Goal: Information Seeking & Learning: Learn about a topic

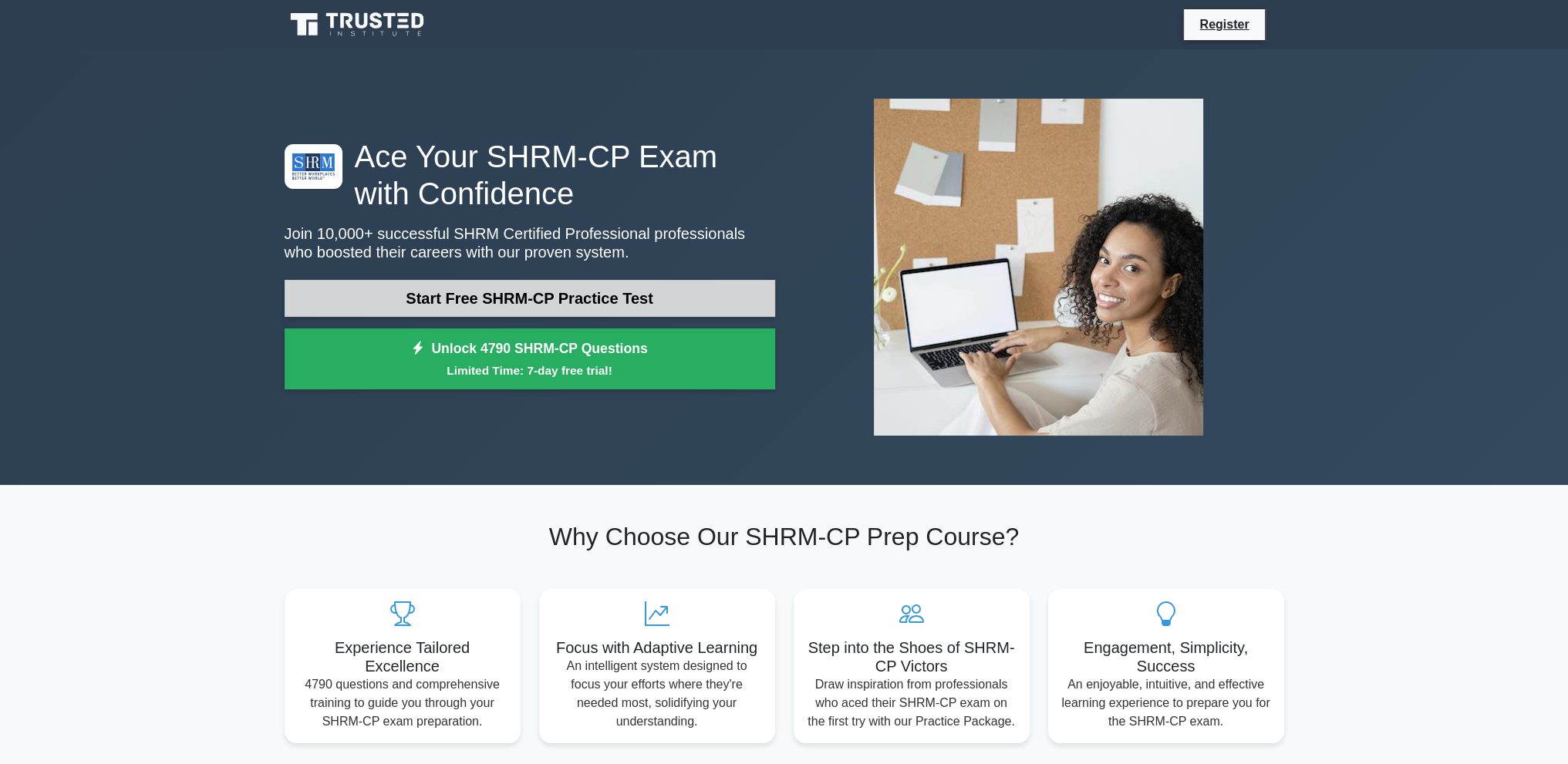
click at [578, 289] on link "Start Free SHRM-CP Practice Test" at bounding box center [529, 298] width 490 height 37
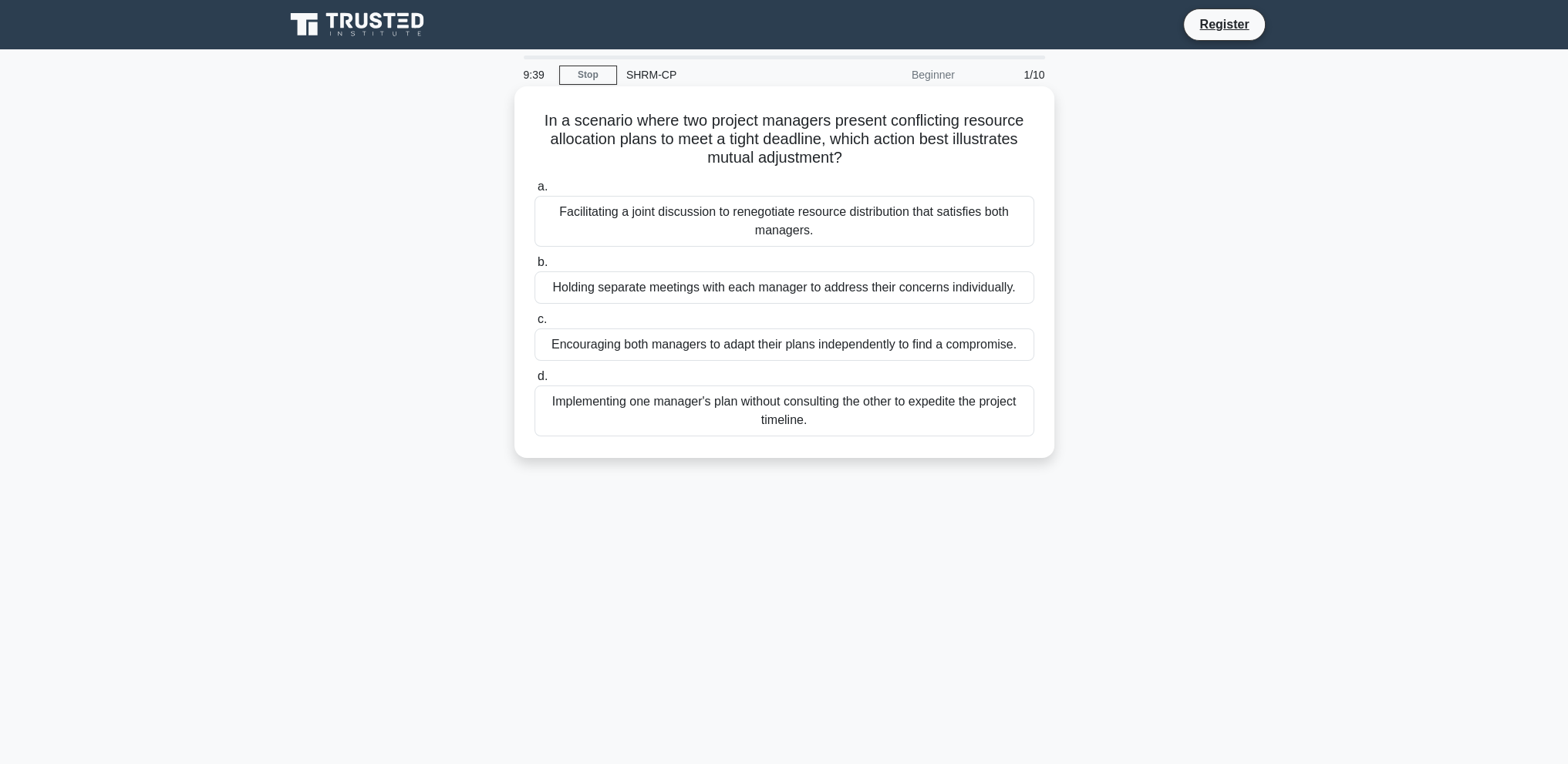
click at [829, 227] on div "Facilitating a joint discussion to renegotiate resource distribution that satis…" at bounding box center [784, 222] width 500 height 51
click at [534, 192] on input "a. Facilitating a joint discussion to renegotiate resource distribution that sa…" at bounding box center [534, 187] width 0 height 10
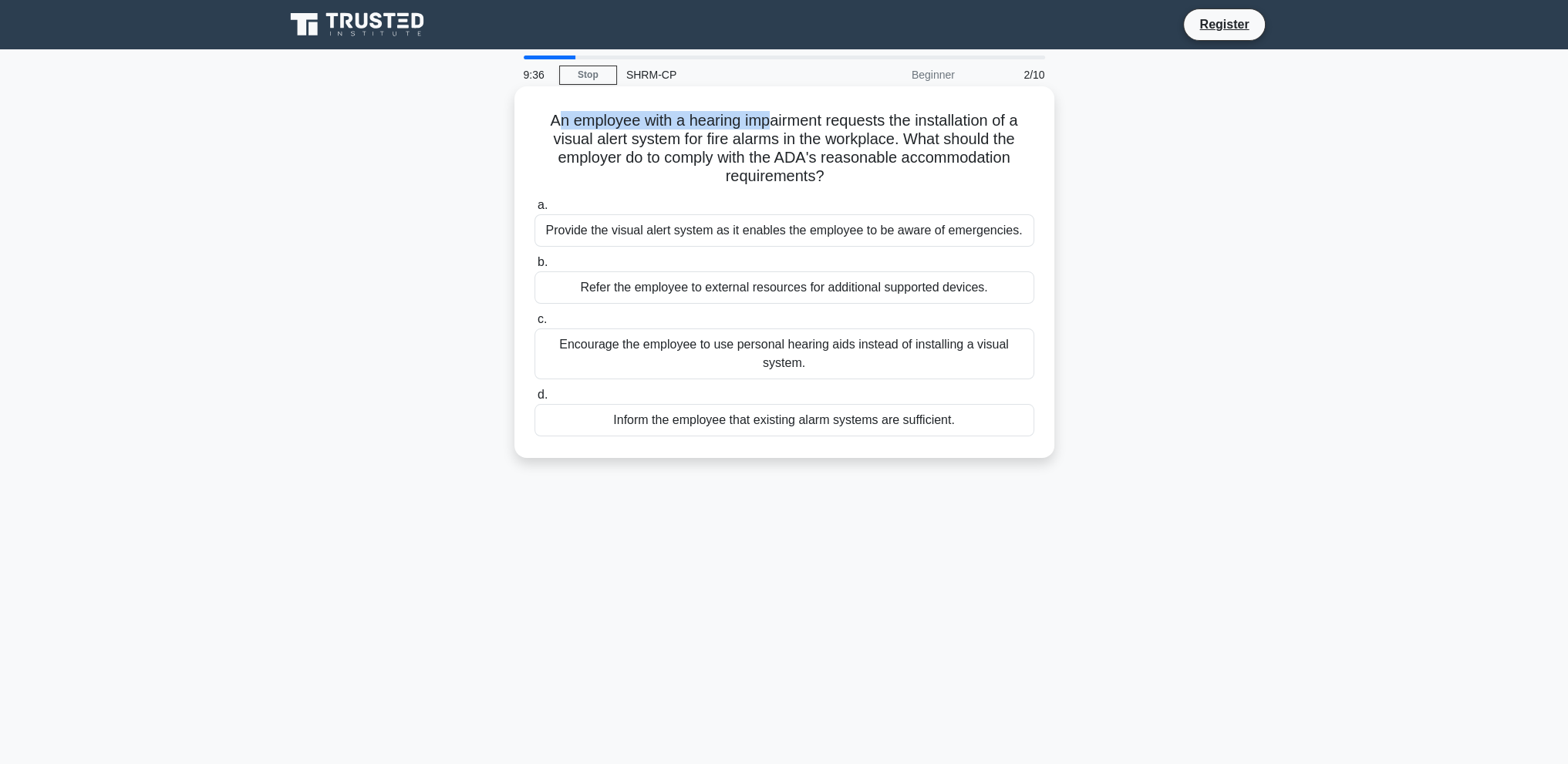
drag, startPoint x: 552, startPoint y: 117, endPoint x: 767, endPoint y: 121, distance: 215.0
click at [767, 121] on h5 "An employee with a hearing impairment requests the installation of a visual ale…" at bounding box center [784, 148] width 503 height 75
click at [673, 159] on h5 "An employee with a hearing impairment requests the installation of a visual ale…" at bounding box center [784, 148] width 503 height 75
drag, startPoint x: 631, startPoint y: 154, endPoint x: 837, endPoint y: 160, distance: 206.1
click at [837, 160] on h5 "An employee with a hearing impairment requests the installation of a visual ale…" at bounding box center [784, 148] width 503 height 75
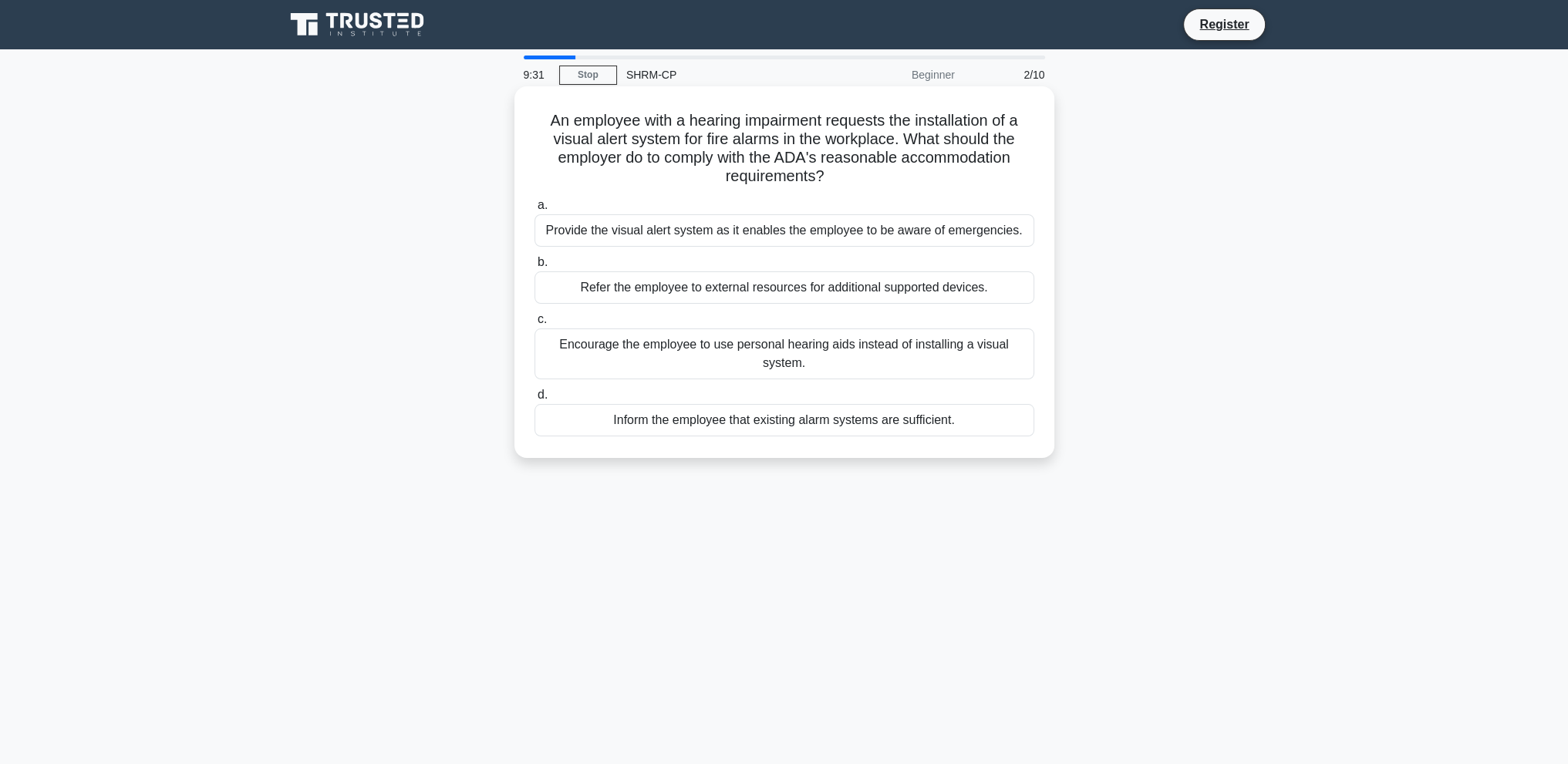
click at [784, 186] on h5 "An employee with a hearing impairment requests the installation of a visual ale…" at bounding box center [784, 148] width 503 height 75
click at [762, 224] on div "Provide the visual alert system as it enables the employee to be aware of emerg…" at bounding box center [784, 230] width 500 height 32
click at [534, 211] on input "a. Provide the visual alert system as it enables the employee to be aware of em…" at bounding box center [534, 205] width 0 height 10
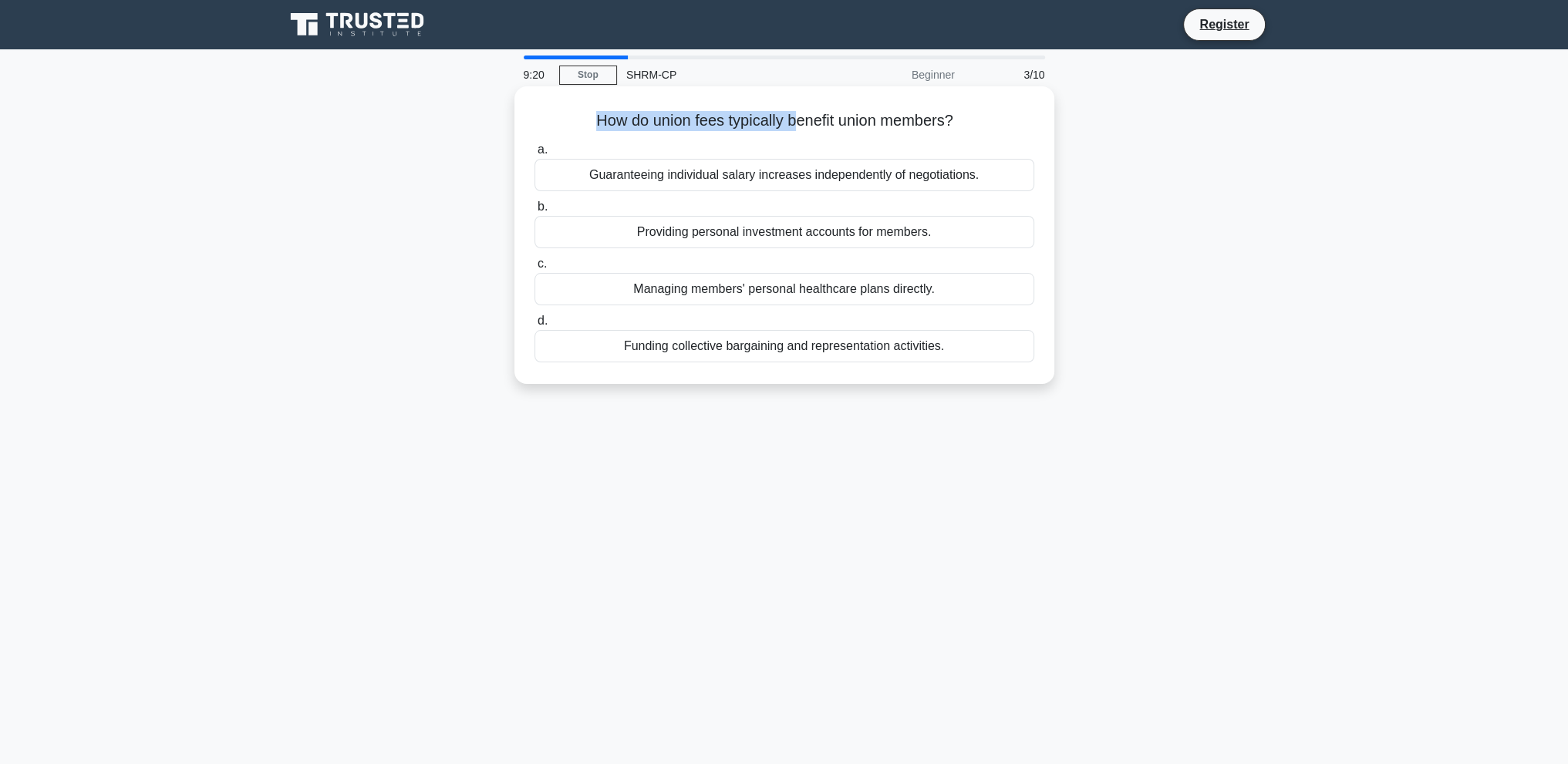
drag, startPoint x: 581, startPoint y: 119, endPoint x: 801, endPoint y: 131, distance: 220.3
click at [791, 120] on h5 "How do union fees typically benefit union members? .spinner_0XTQ{transform-orig…" at bounding box center [784, 121] width 503 height 20
click at [813, 126] on h5 "How do union fees typically benefit union members? .spinner_0XTQ{transform-orig…" at bounding box center [784, 121] width 503 height 20
click at [815, 356] on div "Funding collective bargaining and representation activities." at bounding box center [784, 346] width 500 height 32
click at [534, 327] on input "d. Funding collective bargaining and representation activities." at bounding box center [534, 321] width 0 height 10
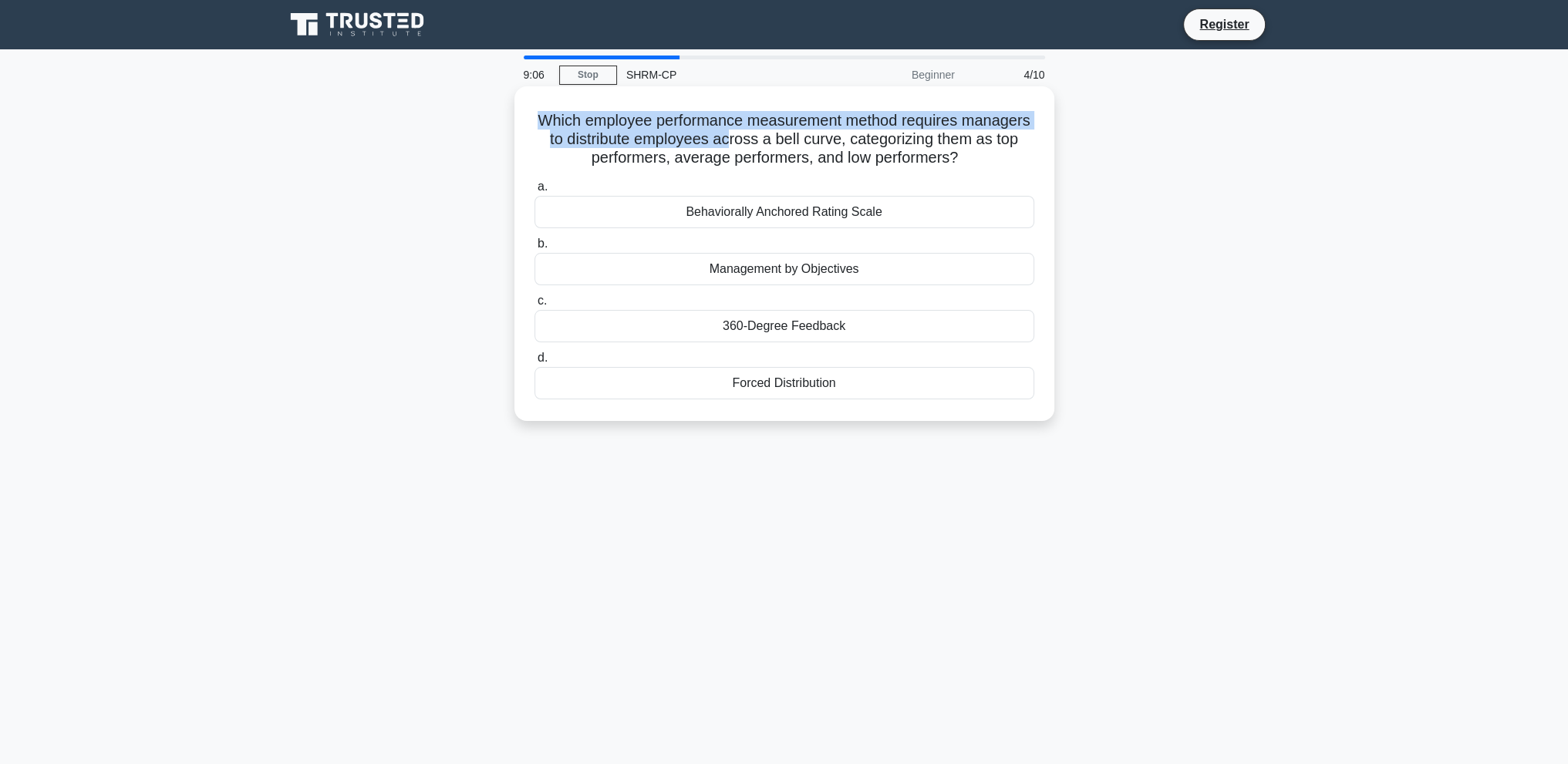
drag, startPoint x: 576, startPoint y: 125, endPoint x: 806, endPoint y: 131, distance: 230.1
click at [806, 131] on h5 "Which employee performance measurement method requires managers to distribute e…" at bounding box center [784, 139] width 503 height 57
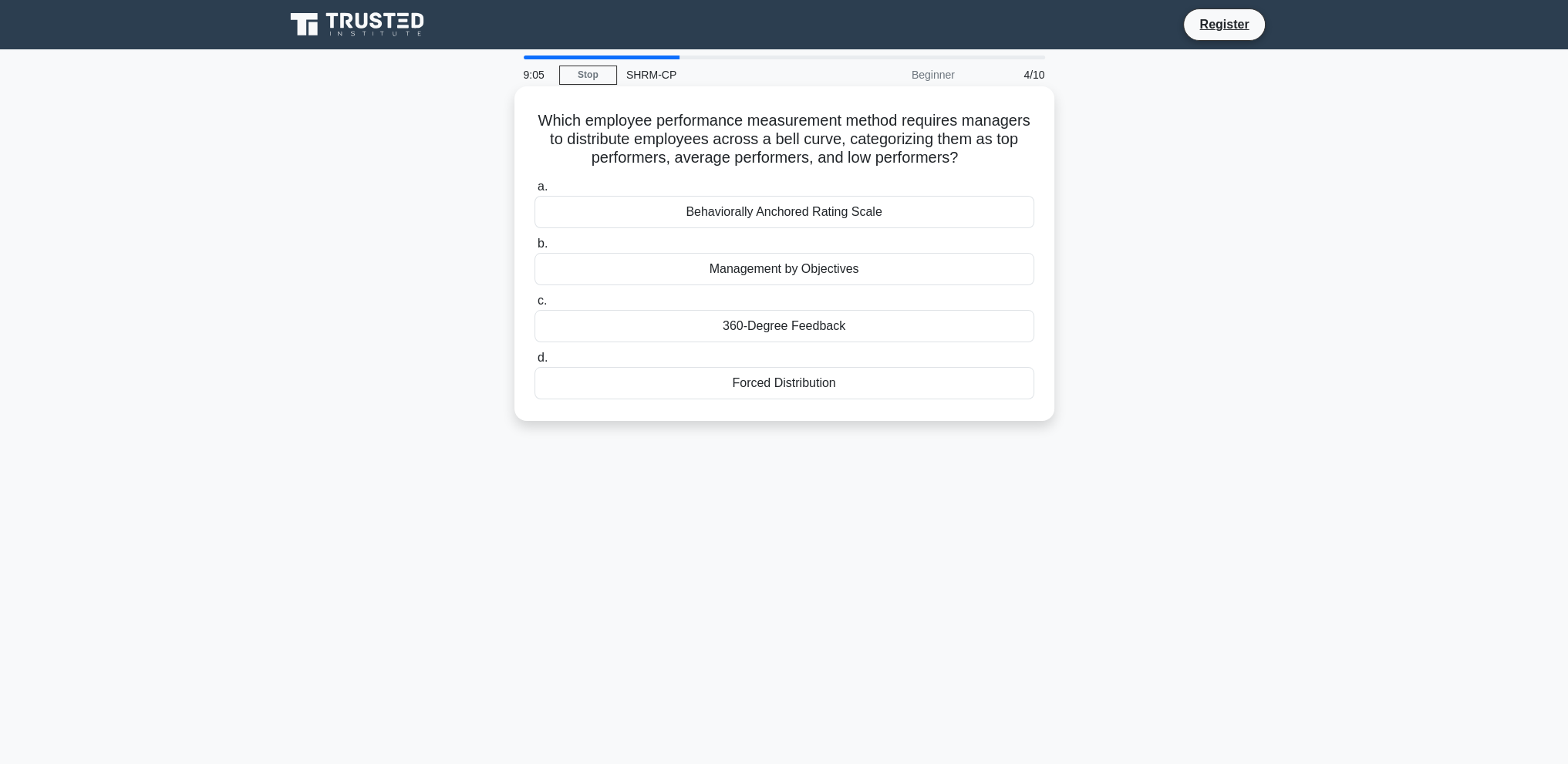
click at [839, 157] on h5 "Which employee performance measurement method requires managers to distribute e…" at bounding box center [784, 139] width 503 height 57
click at [935, 77] on div "Beginner" at bounding box center [896, 74] width 135 height 31
drag, startPoint x: 568, startPoint y: 120, endPoint x: 803, endPoint y: 128, distance: 235.1
click at [803, 128] on h5 "Which employee performance measurement method requires managers to distribute e…" at bounding box center [784, 139] width 503 height 57
click at [808, 146] on h5 "Which employee performance measurement method requires managers to distribute e…" at bounding box center [784, 139] width 503 height 57
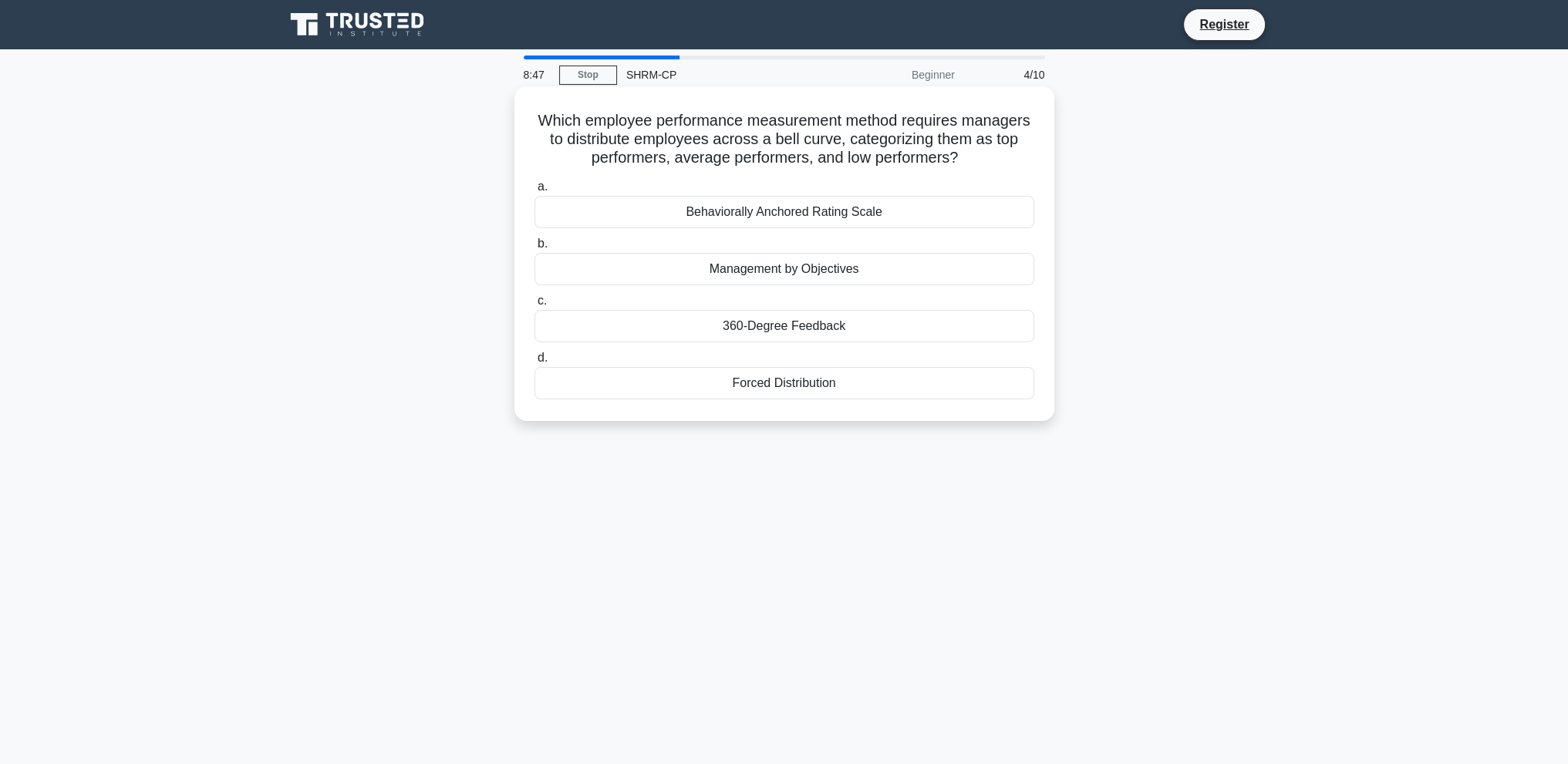
click at [691, 208] on div "Behaviorally Anchored Rating Scale" at bounding box center [784, 212] width 500 height 32
click at [534, 192] on input "a. Behaviorally Anchored Rating Scale" at bounding box center [534, 187] width 0 height 10
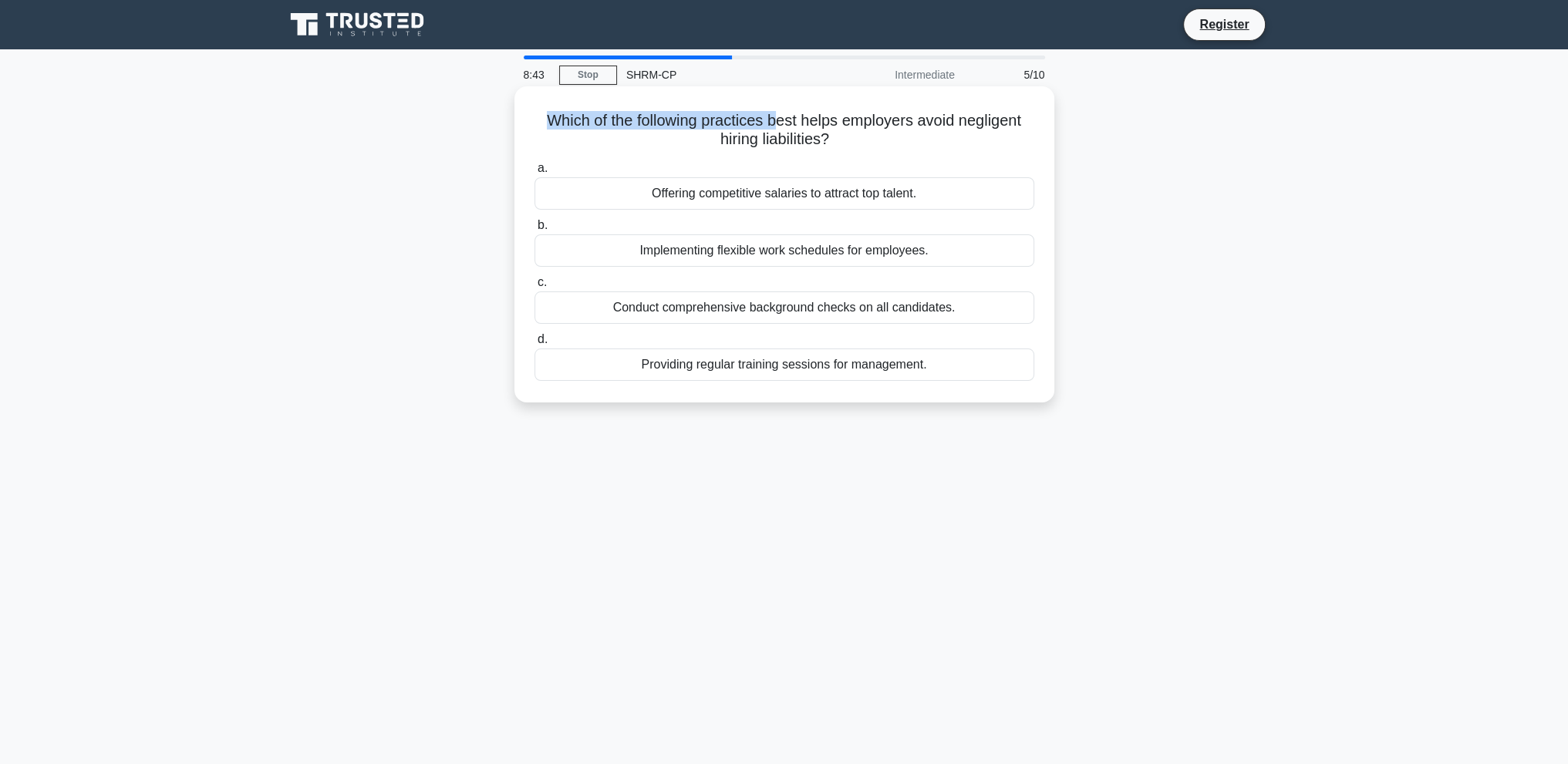
drag, startPoint x: 536, startPoint y: 122, endPoint x: 773, endPoint y: 129, distance: 237.1
click at [773, 129] on h5 "Which of the following practices best helps employers avoid negligent hiring li…" at bounding box center [784, 130] width 503 height 39
click at [863, 139] on h5 "Which of the following practices best helps employers avoid negligent hiring li…" at bounding box center [784, 130] width 503 height 39
drag, startPoint x: 696, startPoint y: 144, endPoint x: 773, endPoint y: 143, distance: 77.0
click at [773, 143] on h5 "Which of the following practices best helps employers avoid negligent hiring li…" at bounding box center [784, 130] width 503 height 39
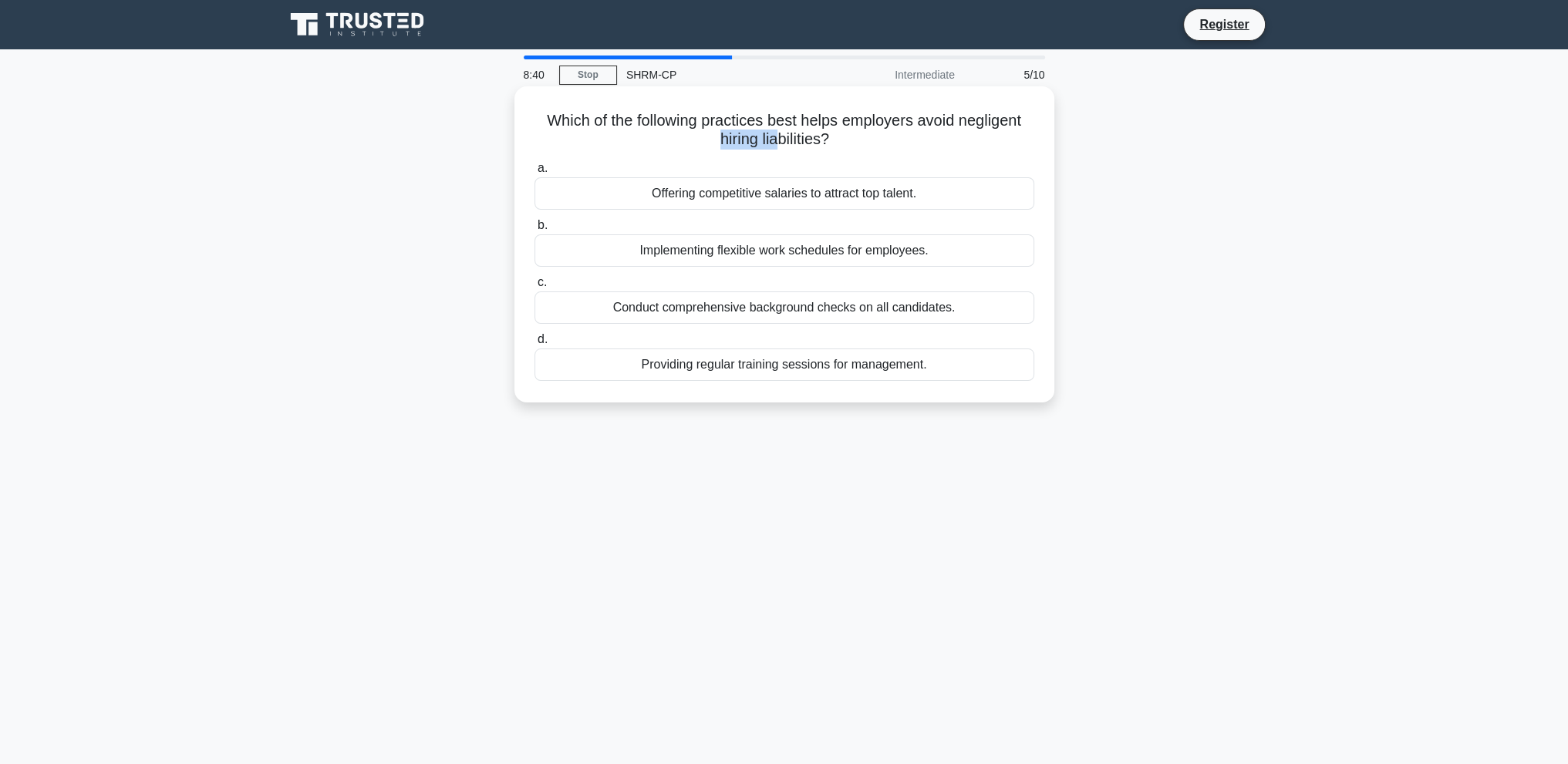
click at [686, 154] on div "Which of the following practices best helps employers avoid negligent hiring li…" at bounding box center [785, 244] width 528 height 303
drag, startPoint x: 599, startPoint y: 119, endPoint x: 639, endPoint y: 122, distance: 40.1
click at [639, 122] on h5 "Which of the following practices best helps employers avoid negligent hiring li…" at bounding box center [784, 130] width 503 height 39
click at [648, 146] on h5 "Which of the following practices best helps employers avoid negligent hiring li…" at bounding box center [784, 130] width 503 height 39
drag, startPoint x: 541, startPoint y: 120, endPoint x: 640, endPoint y: 122, distance: 99.0
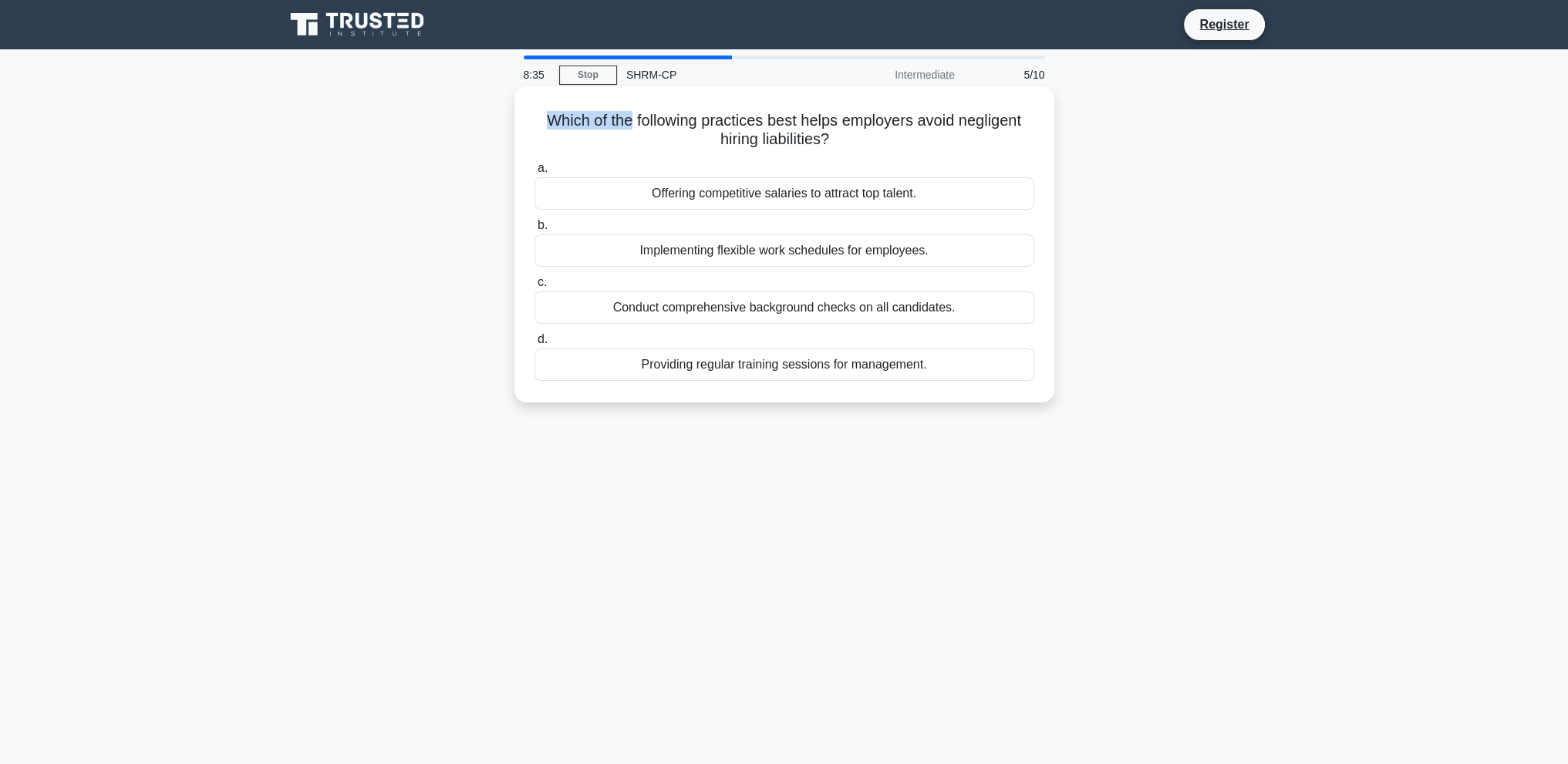
click at [635, 123] on h5 "Which of the following practices best helps employers avoid negligent hiring li…" at bounding box center [784, 130] width 503 height 39
click at [676, 116] on h5 "Which of the following practices best helps employers avoid negligent hiring li…" at bounding box center [784, 130] width 503 height 39
click at [694, 112] on h5 "Which of the following practices best helps employers avoid negligent hiring li…" at bounding box center [784, 130] width 503 height 39
drag, startPoint x: 728, startPoint y: 110, endPoint x: 886, endPoint y: 110, distance: 158.0
click at [886, 111] on h5 "Which of the following practices best helps employers avoid negligent hiring li…" at bounding box center [784, 130] width 503 height 39
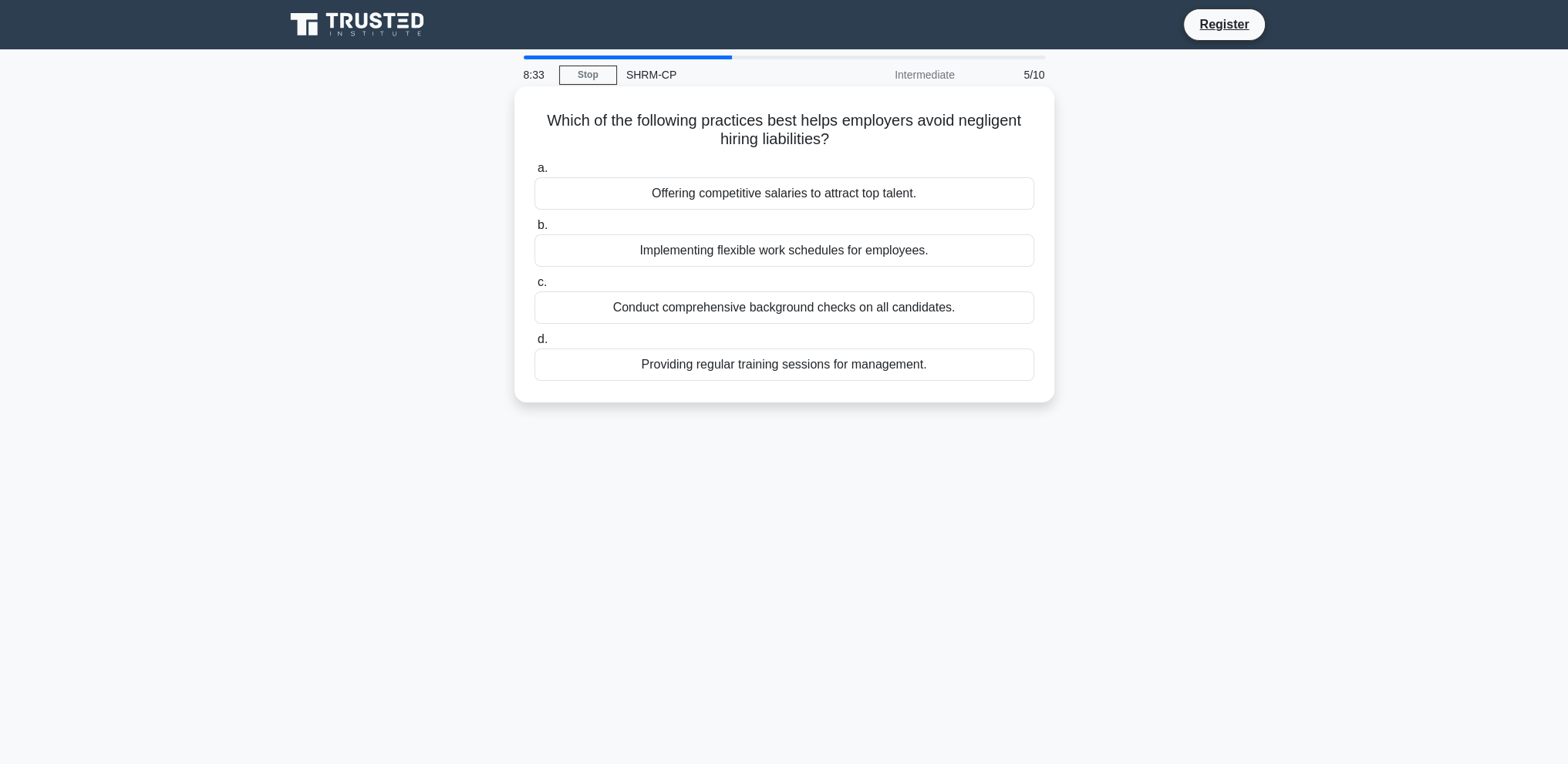
click at [883, 149] on h5 "Which of the following practices best helps employers avoid negligent hiring li…" at bounding box center [784, 130] width 503 height 39
click at [795, 316] on div "Conduct comprehensive background checks on all candidates." at bounding box center [784, 308] width 500 height 32
click at [534, 288] on input "c. Conduct comprehensive background checks on all candidates." at bounding box center [534, 283] width 0 height 10
click at [796, 210] on div "Family Dependent Care Assistance Account" at bounding box center [784, 193] width 500 height 32
click at [534, 174] on input "a. Family Dependent Care Assistance Account" at bounding box center [534, 169] width 0 height 10
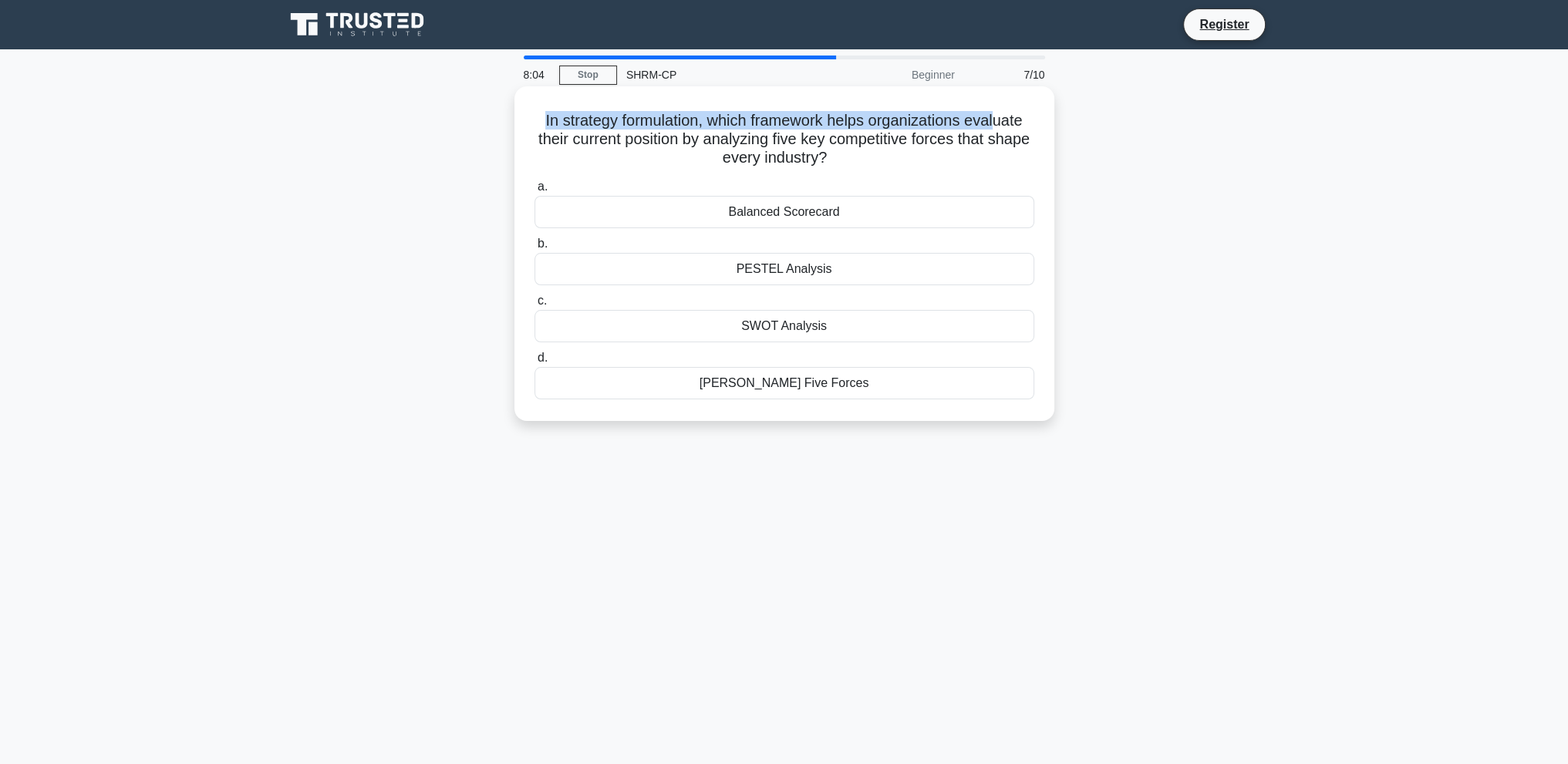
drag, startPoint x: 534, startPoint y: 117, endPoint x: 1002, endPoint y: 122, distance: 468.0
click at [1002, 122] on h5 "In strategy formulation, which framework helps organizations evaluate their cur…" at bounding box center [784, 139] width 503 height 57
click at [854, 146] on h5 "In strategy formulation, which framework helps organizations evaluate their cur…" at bounding box center [784, 139] width 503 height 57
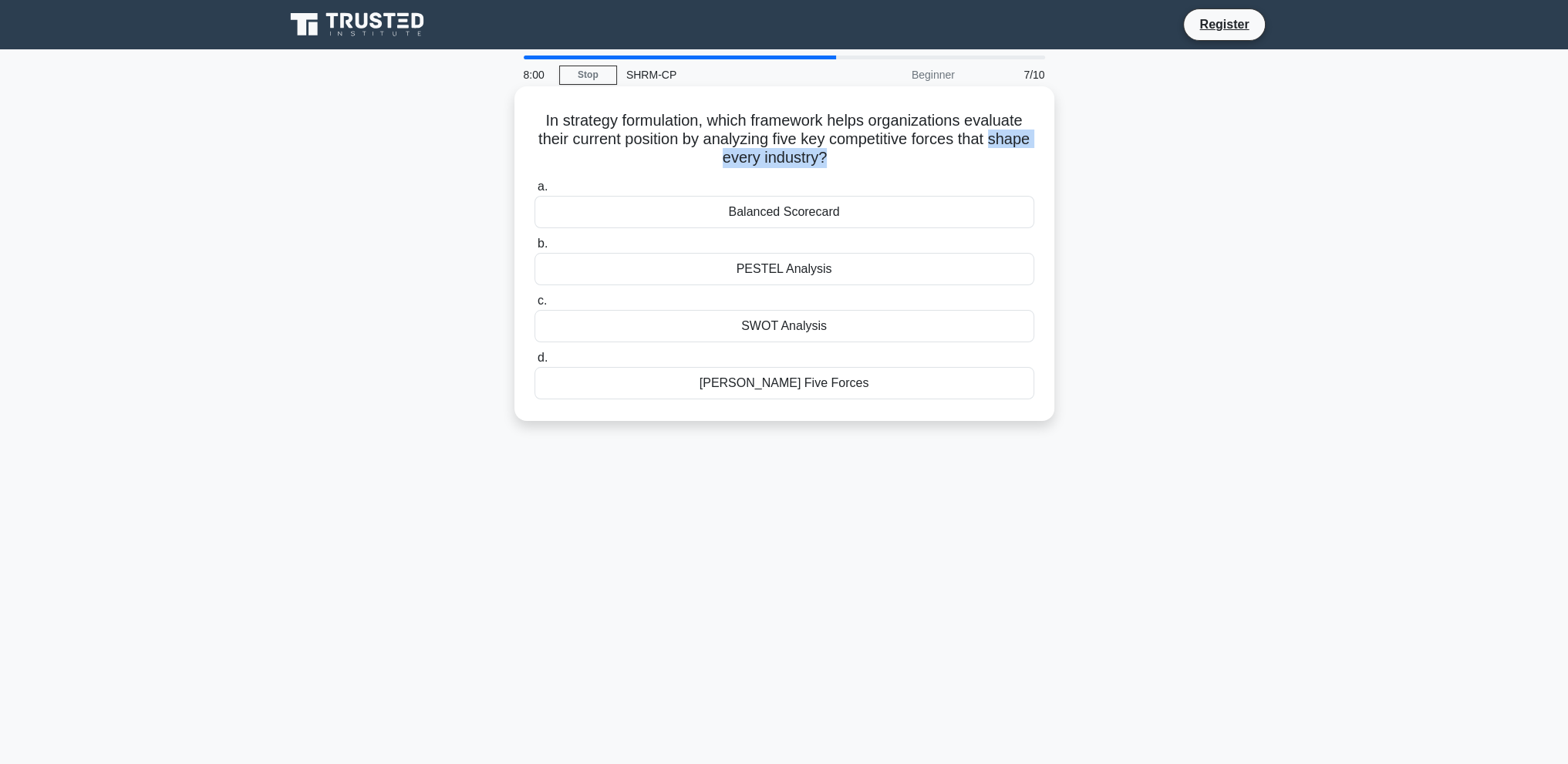
drag, startPoint x: 696, startPoint y: 155, endPoint x: 848, endPoint y: 155, distance: 152.0
click at [848, 155] on h5 "In strategy formulation, which framework helps organizations evaluate their cur…" at bounding box center [784, 139] width 503 height 57
click at [887, 159] on h5 "In strategy formulation, which framework helps organizations evaluate their cur…" at bounding box center [784, 139] width 503 height 57
drag, startPoint x: 552, startPoint y: 147, endPoint x: 773, endPoint y: 125, distance: 222.1
click at [773, 125] on h5 "In strategy formulation, which framework helps organizations evaluate their cur…" at bounding box center [784, 139] width 503 height 57
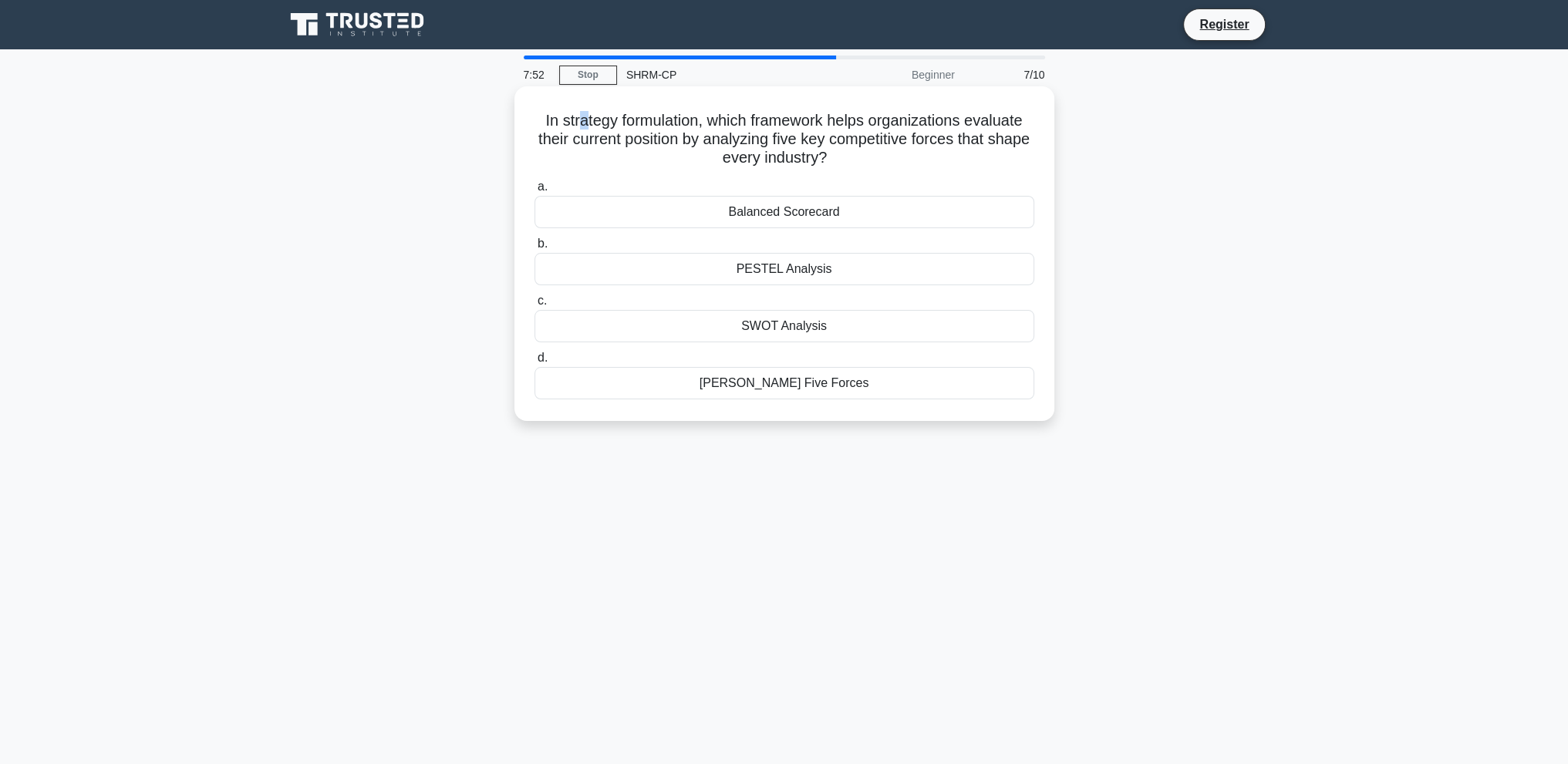
drag, startPoint x: 576, startPoint y: 109, endPoint x: 584, endPoint y: 108, distance: 8.1
click at [576, 107] on div "In strategy formulation, which framework helps organizations evaluate their cur…" at bounding box center [785, 254] width 528 height 322
click at [575, 111] on h5 "In strategy formulation, which framework helps organizations evaluate their cur…" at bounding box center [784, 139] width 503 height 57
click at [552, 118] on h5 "In strategy formulation, which framework helps organizations evaluate their cur…" at bounding box center [784, 139] width 503 height 57
drag, startPoint x: 533, startPoint y: 120, endPoint x: 908, endPoint y: 126, distance: 375.0
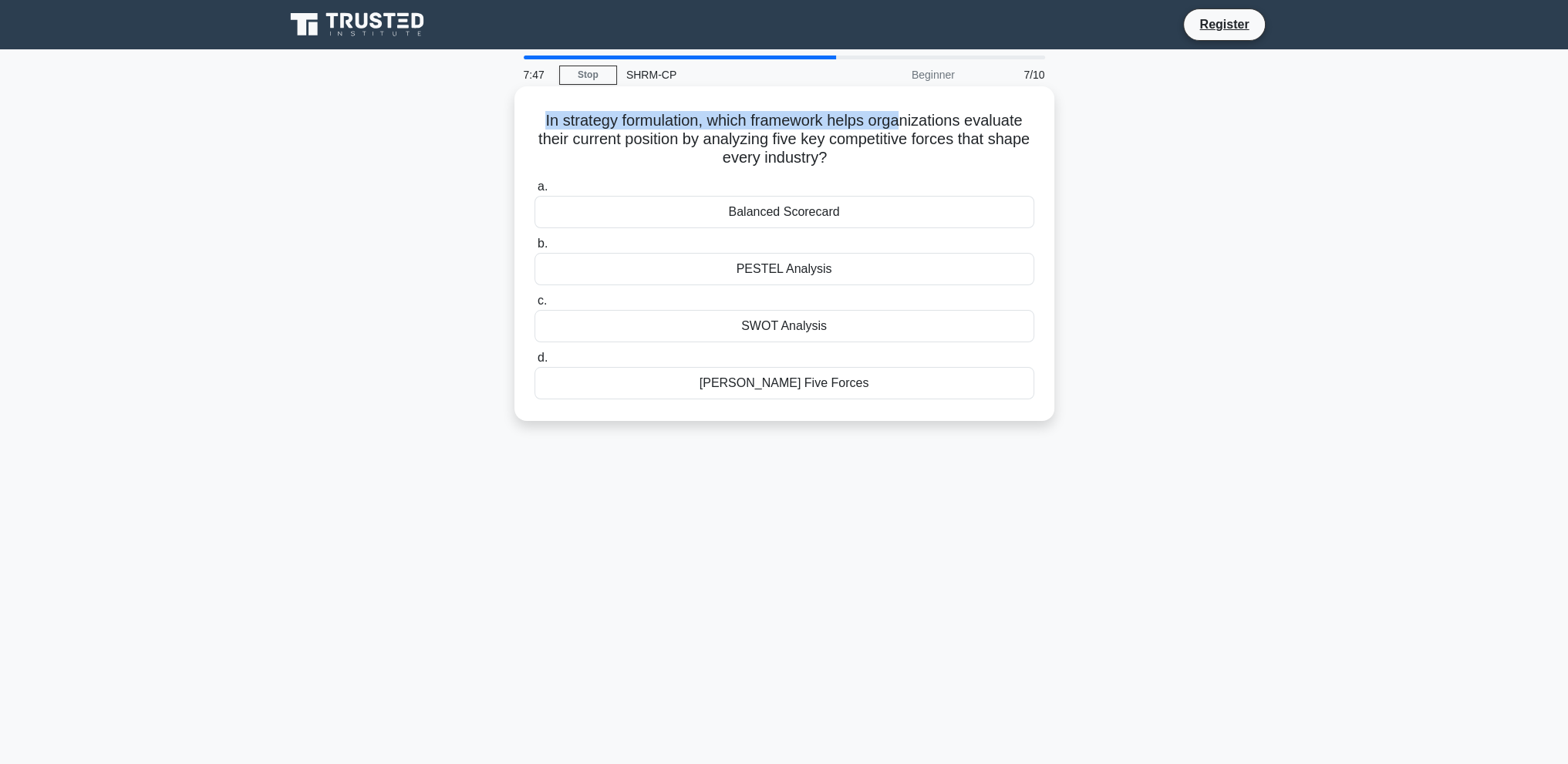
click at [908, 126] on h5 "In strategy formulation, which framework helps organizations evaluate their cur…" at bounding box center [784, 139] width 503 height 57
drag, startPoint x: 878, startPoint y: 160, endPoint x: 841, endPoint y: 145, distance: 39.9
click at [878, 157] on h5 "In strategy formulation, which framework helps organizations evaluate their cur…" at bounding box center [784, 139] width 503 height 57
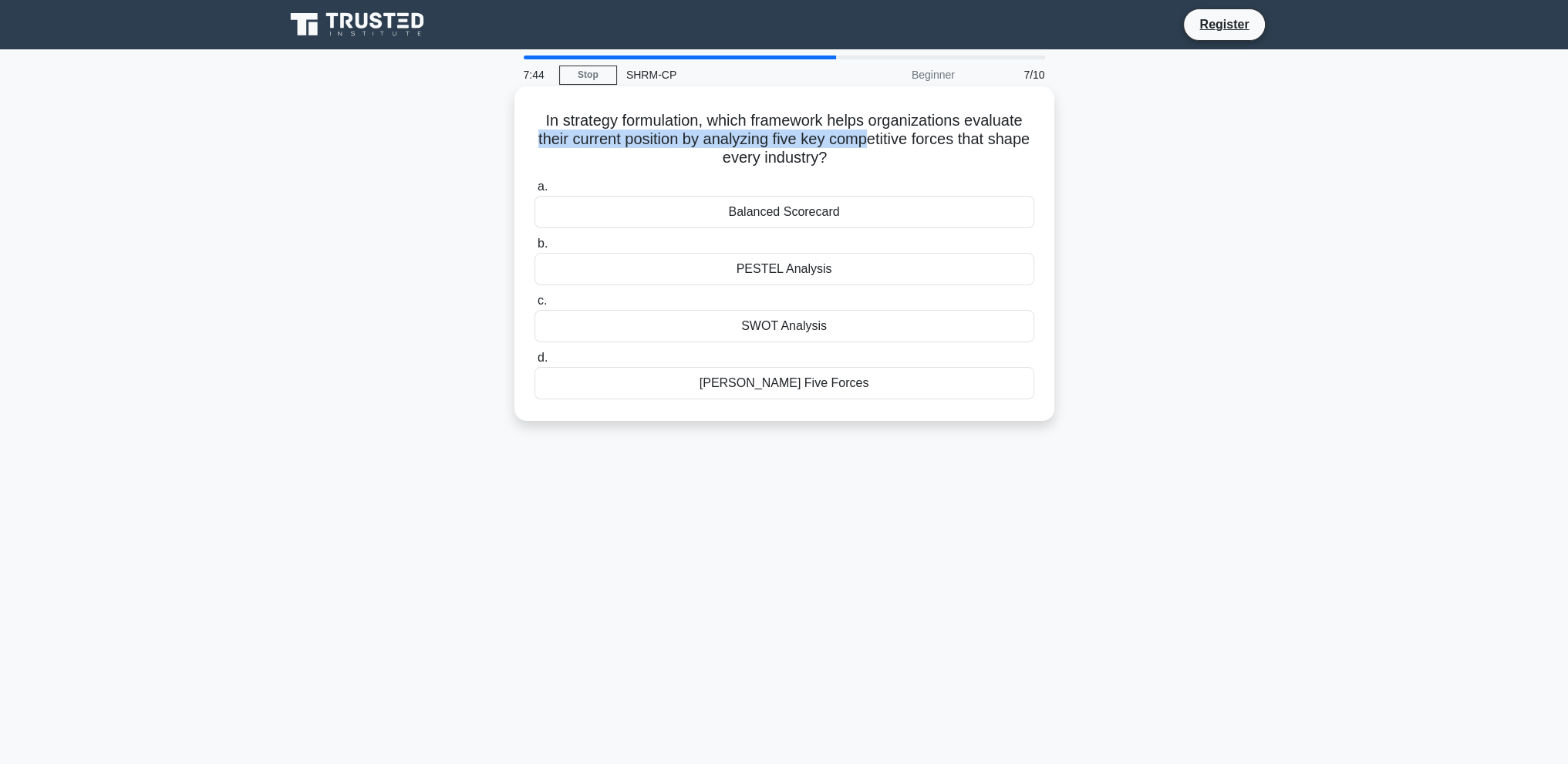
drag, startPoint x: 555, startPoint y: 139, endPoint x: 892, endPoint y: 147, distance: 337.1
click at [892, 147] on h5 "In strategy formulation, which framework helps organizations evaluate their cur…" at bounding box center [784, 139] width 503 height 57
click at [894, 170] on div "In strategy formulation, which framework helps organizations evaluate their cur…" at bounding box center [785, 254] width 528 height 322
click at [829, 388] on div "Porter's Five Forces" at bounding box center [784, 383] width 500 height 32
click at [534, 363] on input "d. Porter's Five Forces" at bounding box center [534, 358] width 0 height 10
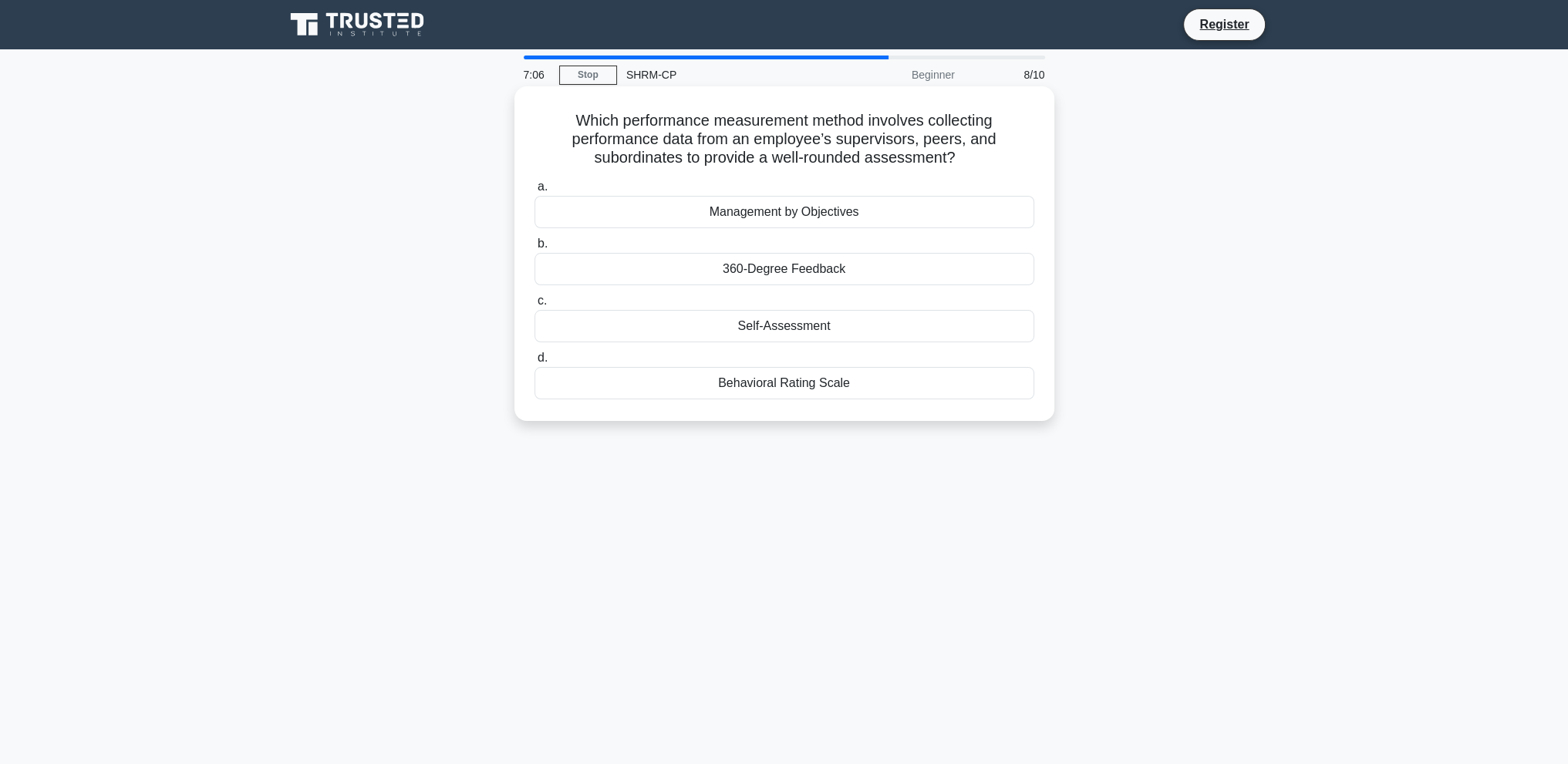
click at [780, 268] on div "360-Degree Feedback" at bounding box center [784, 269] width 500 height 32
click at [534, 249] on input "b. 360-Degree Feedback" at bounding box center [534, 244] width 0 height 10
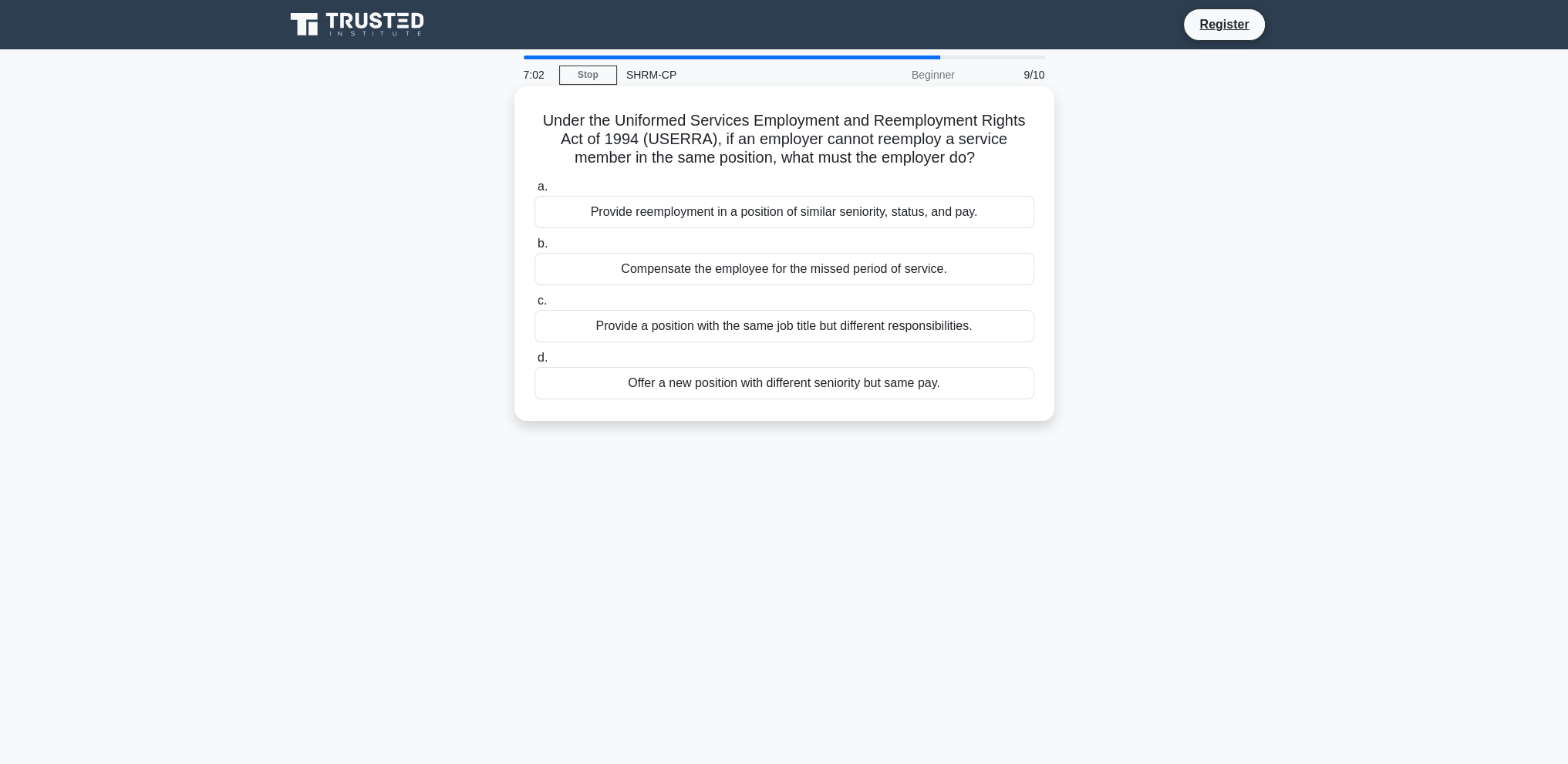
click at [546, 118] on h5 "Under the Uniformed Services Employment and Reemployment Rights Act of 1994 (US…" at bounding box center [784, 139] width 503 height 57
click at [572, 122] on h5 "Under the Uniformed Services Employment and Reemployment Rights Act of 1994 (US…" at bounding box center [784, 139] width 503 height 57
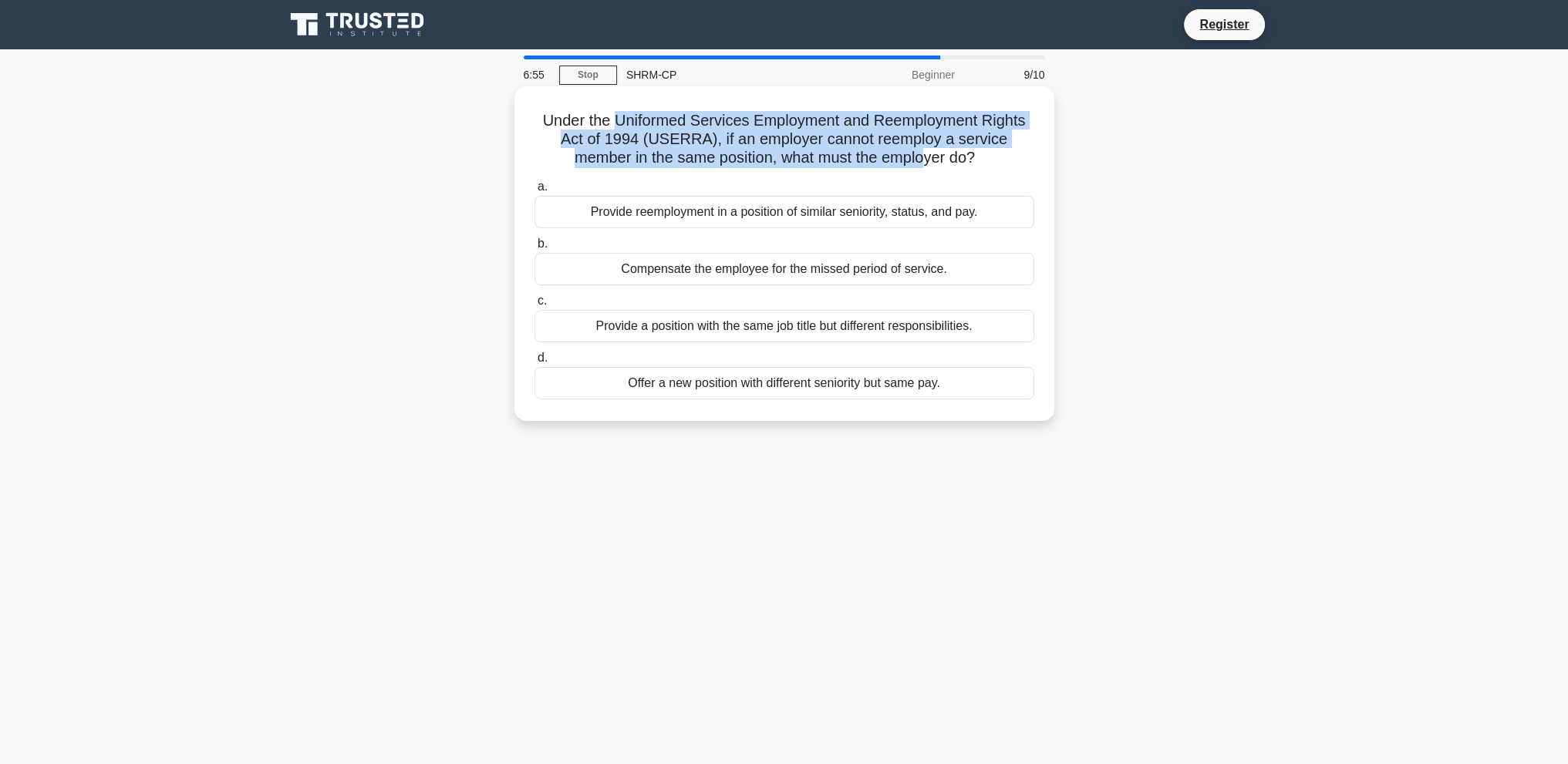
drag, startPoint x: 611, startPoint y: 122, endPoint x: 930, endPoint y: 156, distance: 320.8
click at [930, 156] on h5 "Under the Uniformed Services Employment and Reemployment Rights Act of 1994 (US…" at bounding box center [784, 139] width 503 height 57
click at [796, 156] on h5 "Under the Uniformed Services Employment and Reemployment Rights Act of 1994 (US…" at bounding box center [784, 139] width 503 height 57
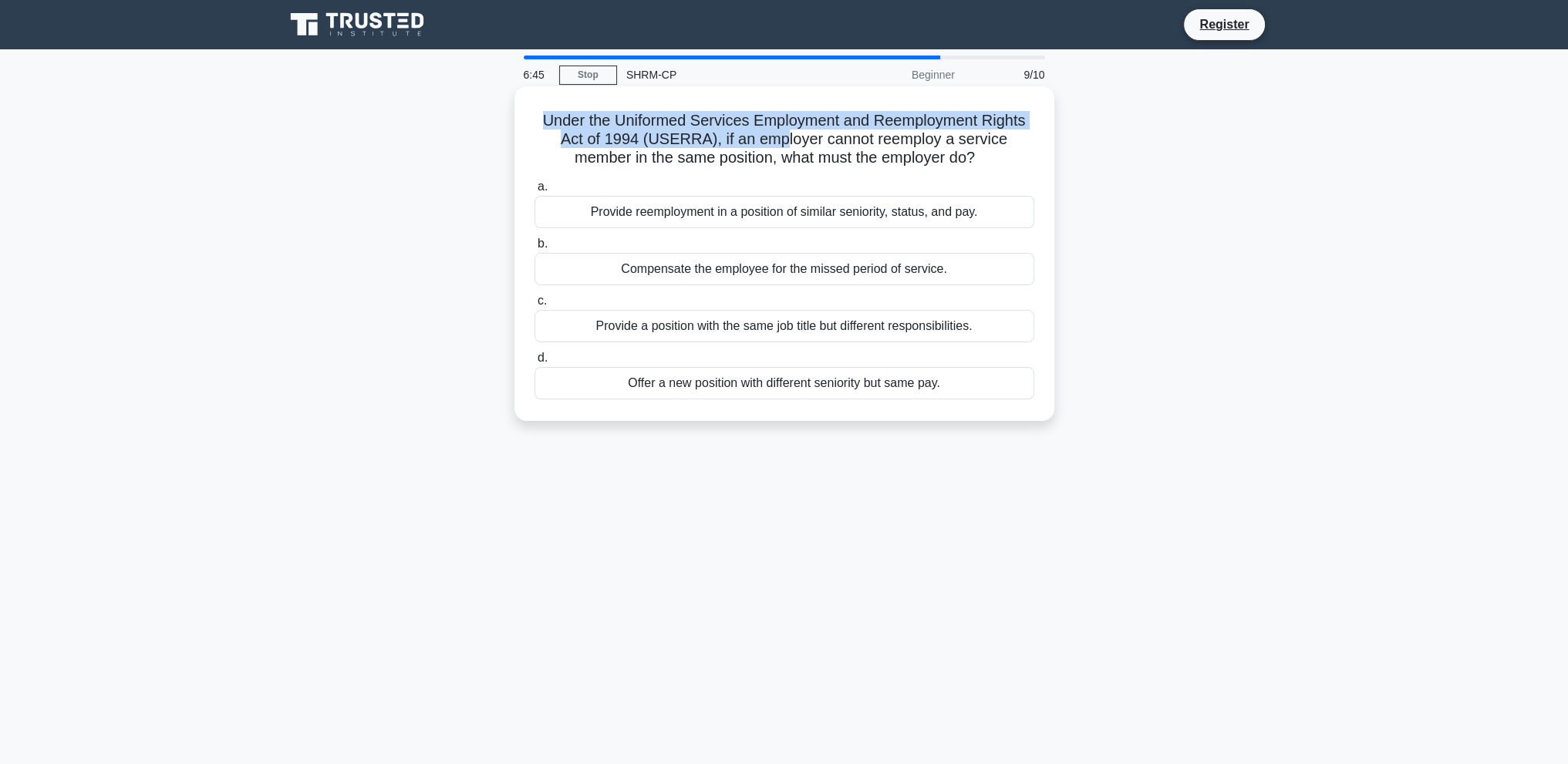
drag, startPoint x: 538, startPoint y: 127, endPoint x: 781, endPoint y: 141, distance: 243.4
click at [781, 141] on h5 "Under the Uniformed Services Employment and Reemployment Rights Act of 1994 (US…" at bounding box center [784, 139] width 503 height 57
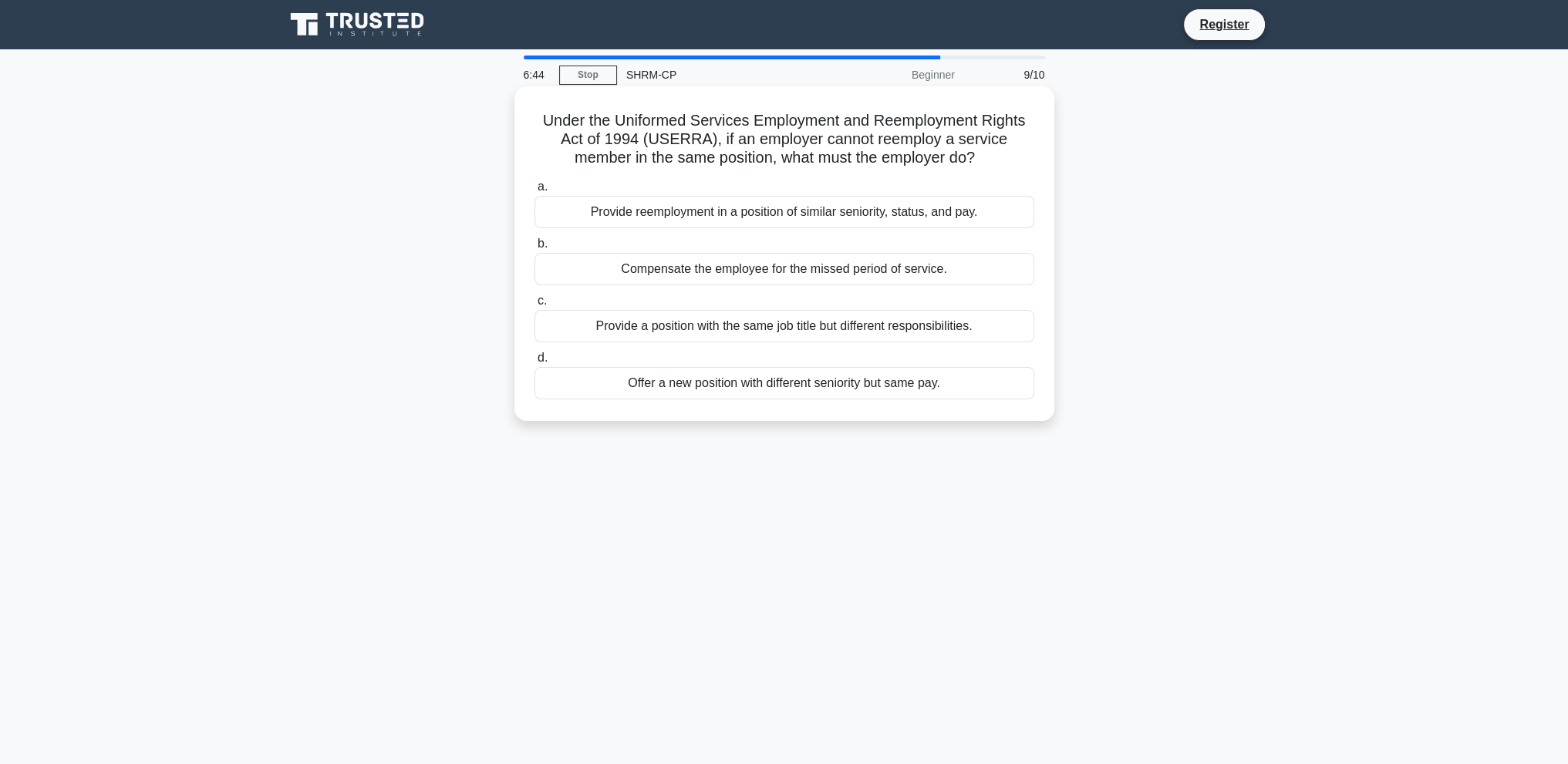
click at [758, 150] on h5 "Under the Uniformed Services Employment and Reemployment Rights Act of 1994 (US…" at bounding box center [784, 139] width 503 height 57
click at [798, 217] on div "Provide reemployment in a position of similar seniority, status, and pay." at bounding box center [784, 212] width 500 height 32
click at [534, 192] on input "a. Provide reemployment in a position of similar seniority, status, and pay." at bounding box center [534, 187] width 0 height 10
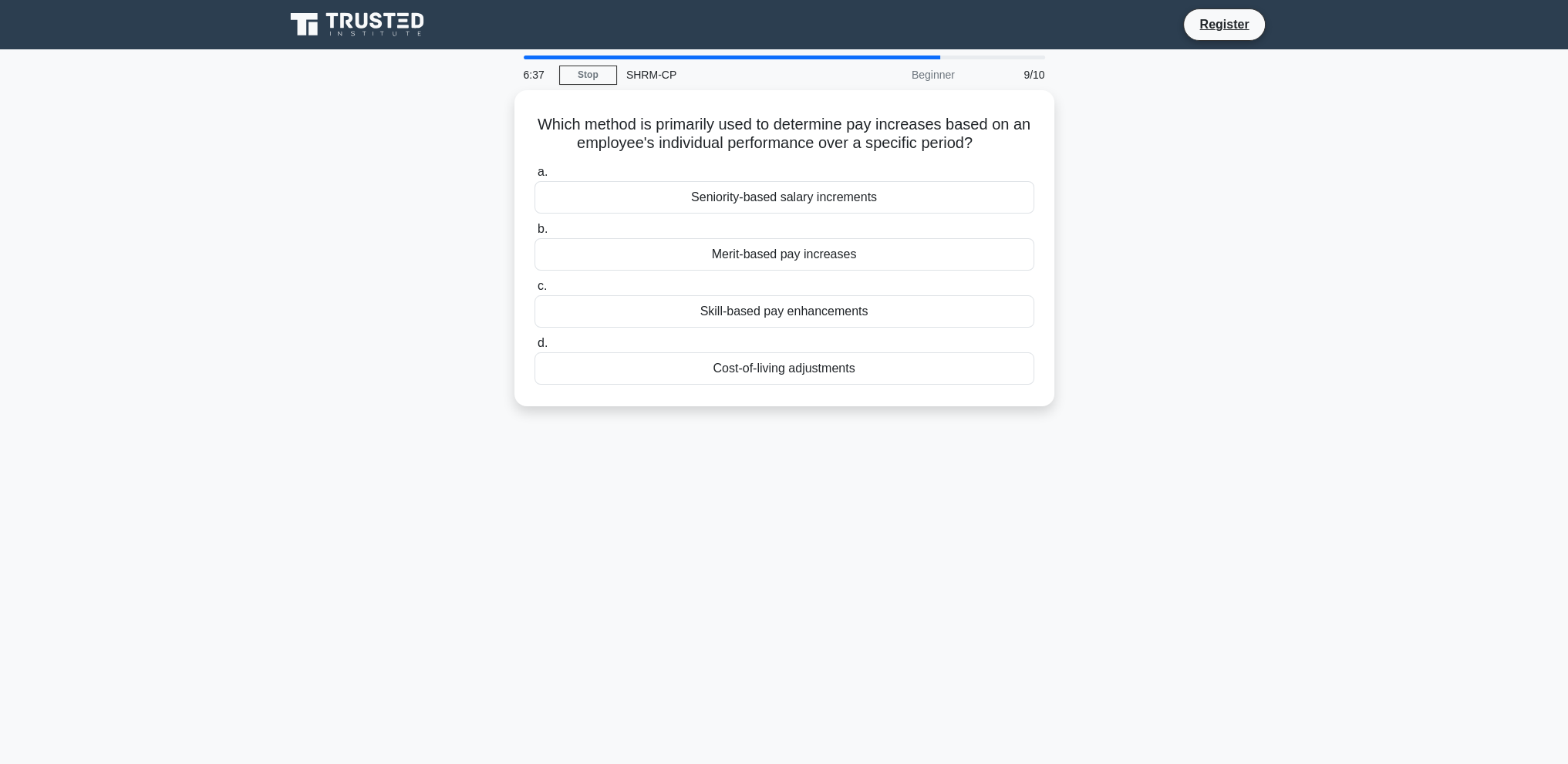
click at [798, 217] on div "a. Seniority-based salary increments b. Merit-based pay increases c. d." at bounding box center [784, 274] width 519 height 228
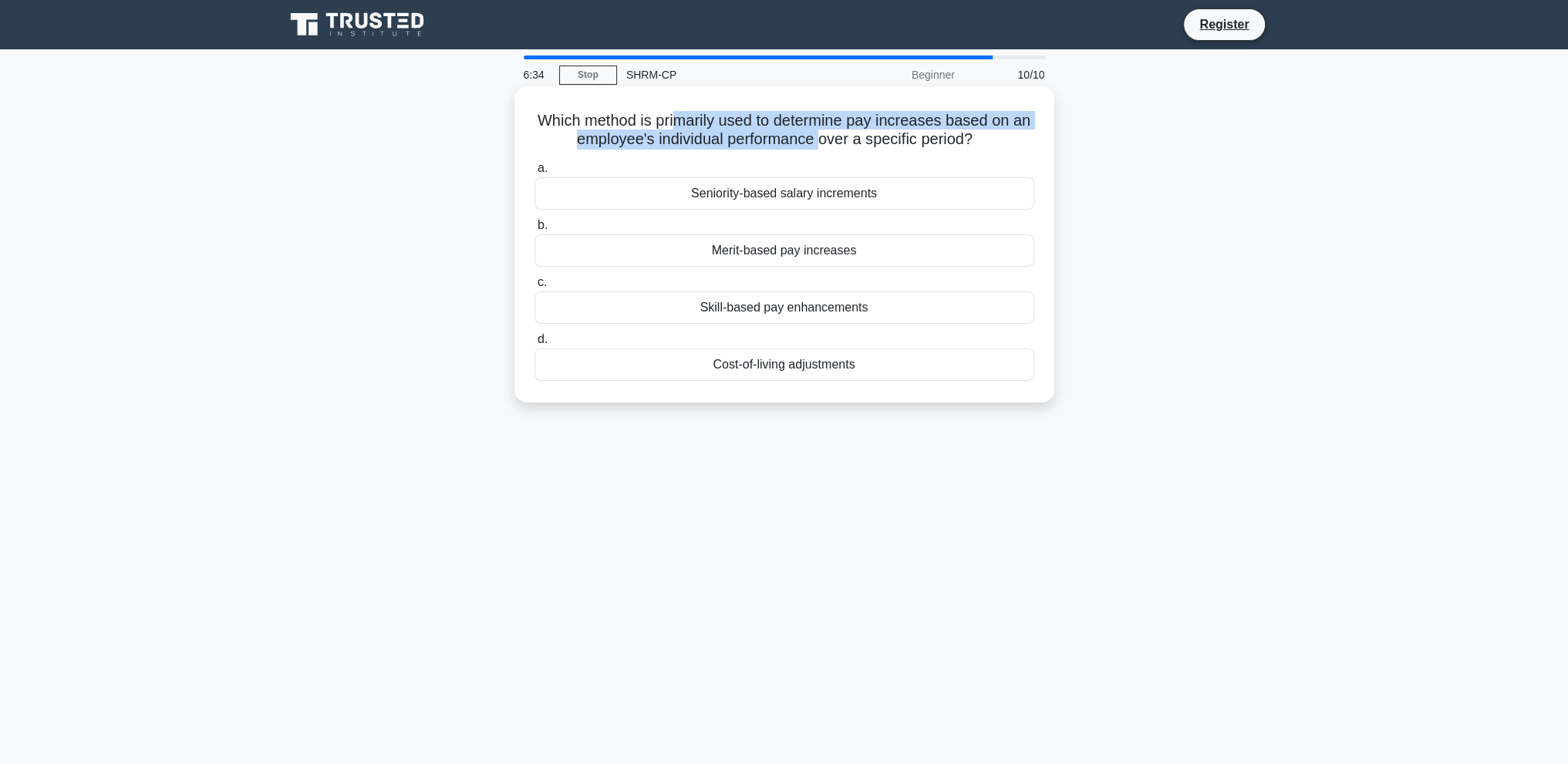
drag, startPoint x: 685, startPoint y: 117, endPoint x: 829, endPoint y: 131, distance: 144.7
click at [829, 131] on h5 "Which method is primarily used to determine pay increases based on an employee'…" at bounding box center [784, 130] width 503 height 39
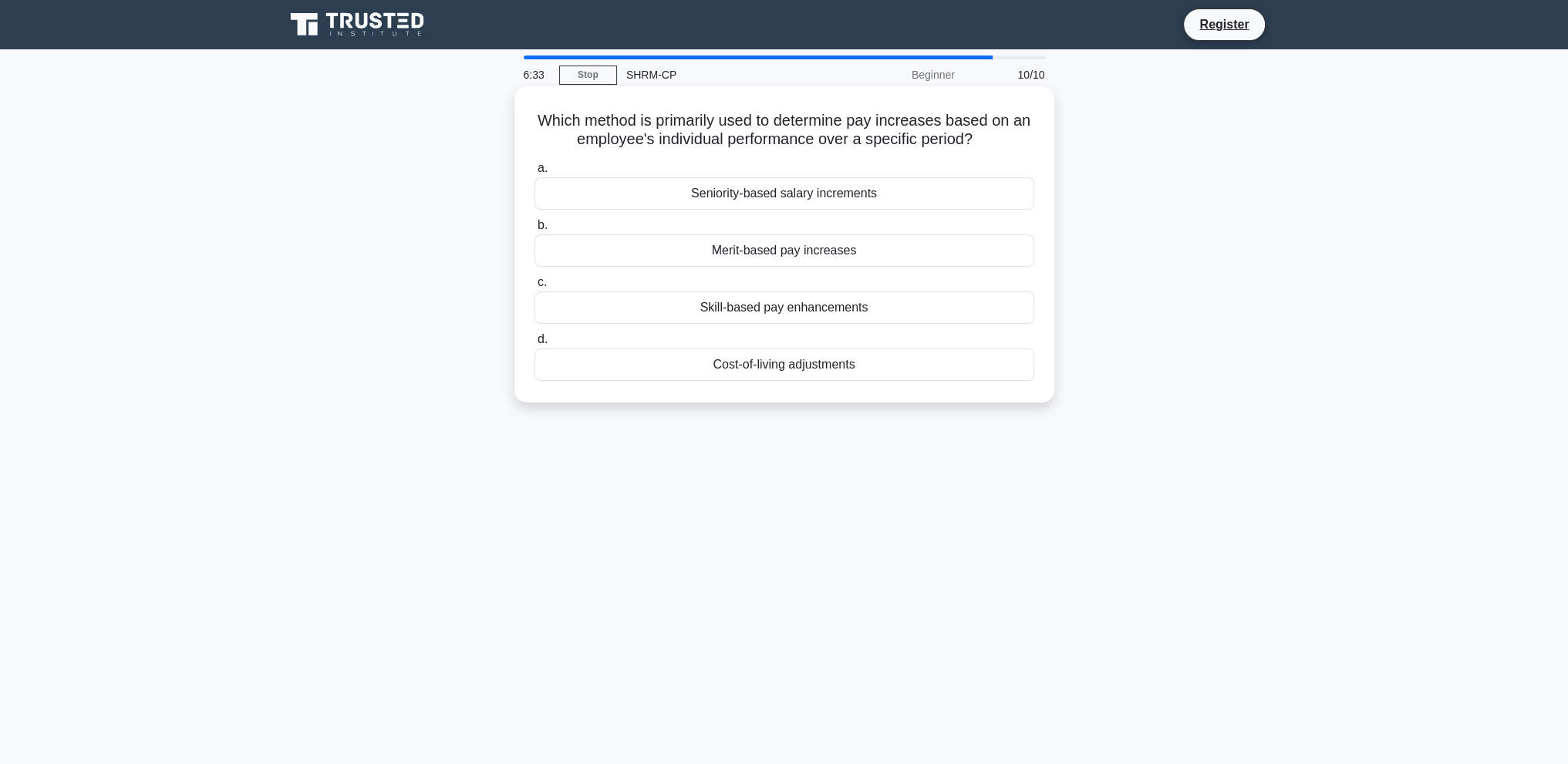
click at [853, 135] on h5 "Which method is primarily used to determine pay increases based on an employee'…" at bounding box center [784, 130] width 503 height 39
click at [812, 258] on div "Merit-based pay increases" at bounding box center [784, 251] width 500 height 32
click at [534, 231] on input "b. Merit-based pay increases" at bounding box center [534, 226] width 0 height 10
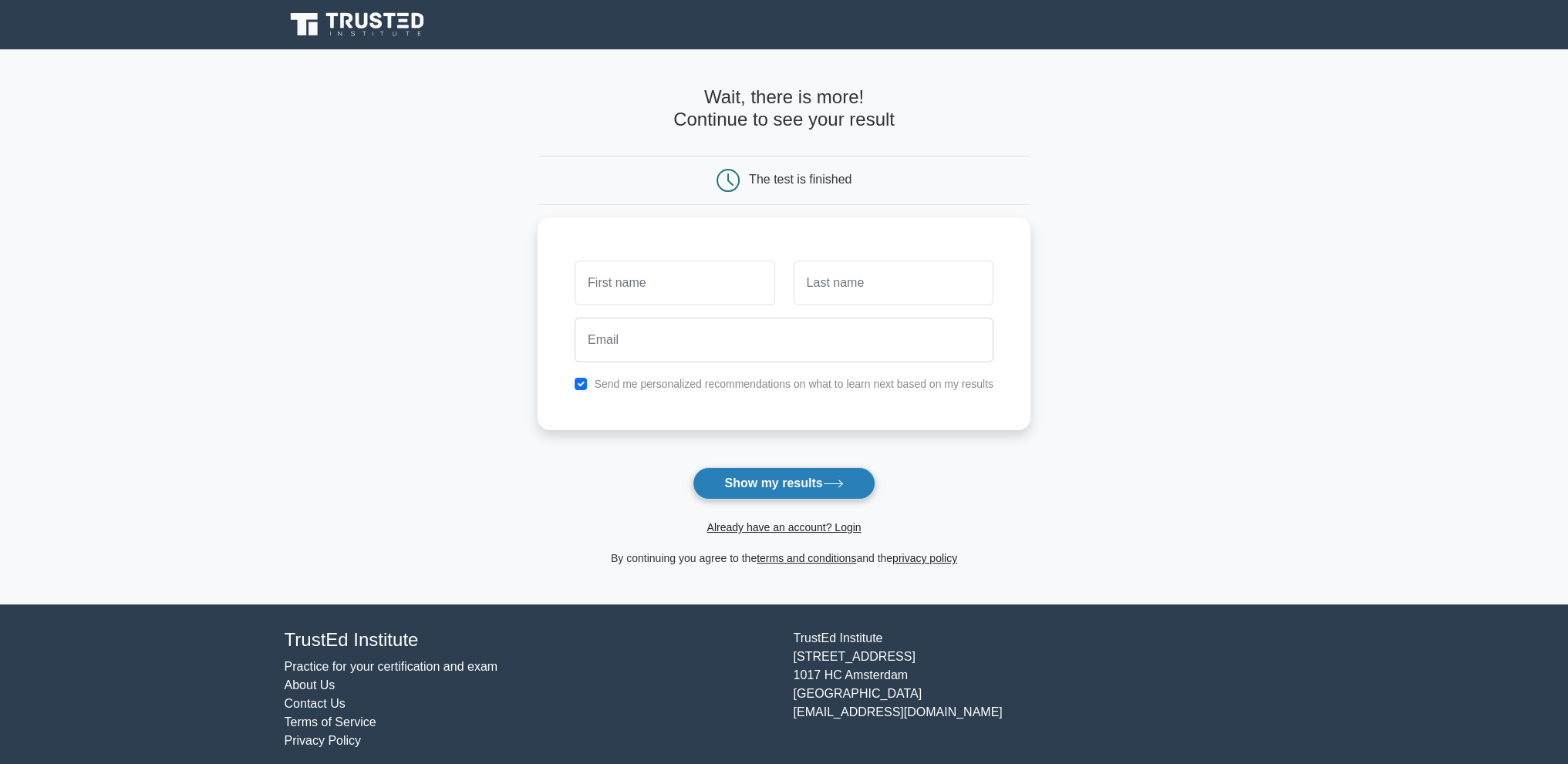
click at [810, 486] on button "Show my results" at bounding box center [784, 483] width 182 height 32
click at [739, 283] on input "text" at bounding box center [675, 279] width 200 height 45
type input "[PERSON_NAME]"
click at [836, 298] on input "text" at bounding box center [894, 279] width 200 height 45
type input "Phanthavong"
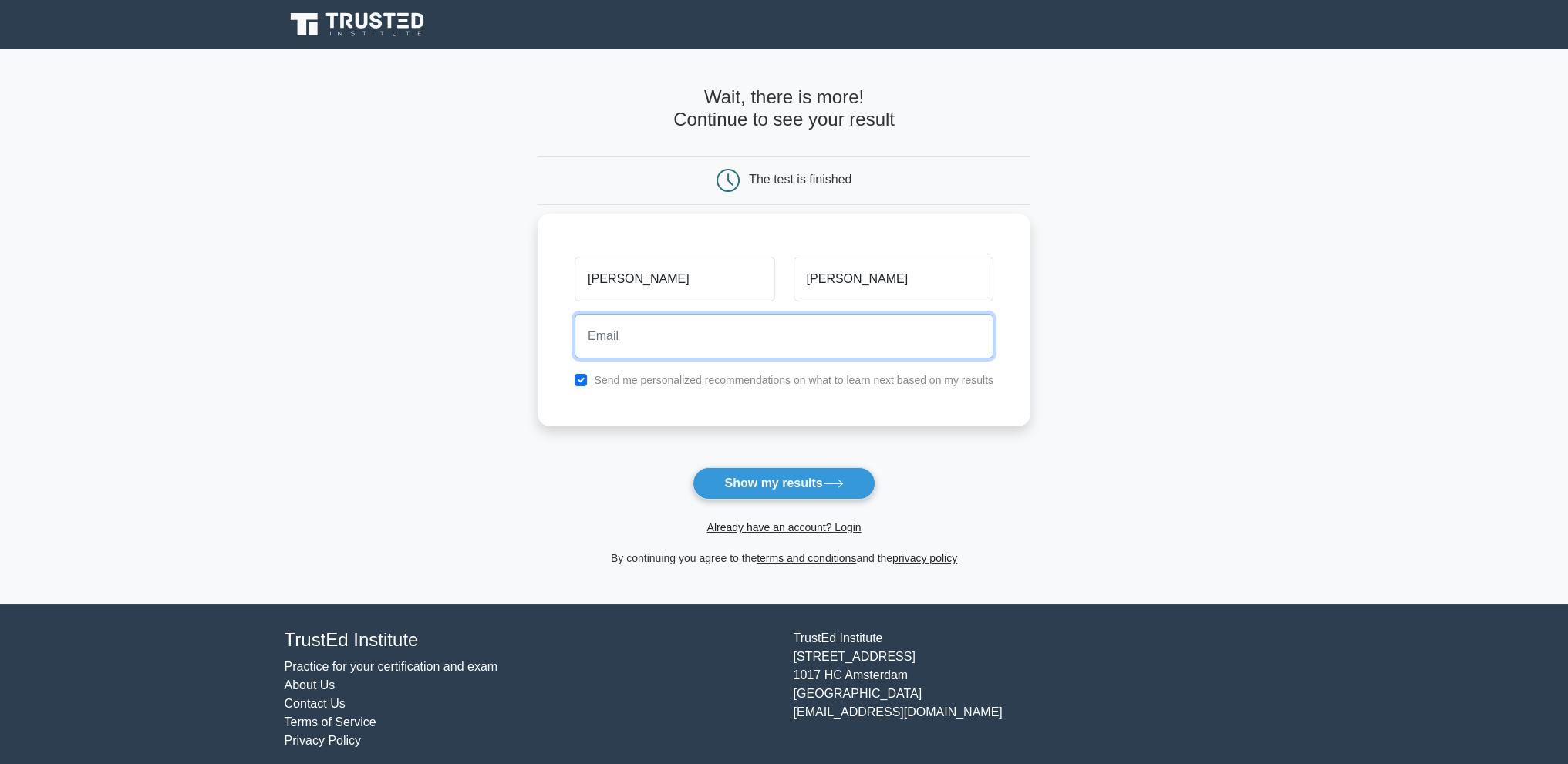
click at [796, 328] on input "email" at bounding box center [784, 337] width 418 height 45
click at [794, 339] on input "email" at bounding box center [784, 337] width 418 height 45
click at [794, 338] on input "email" at bounding box center [784, 337] width 418 height 45
type input "aaga@gmail.com"
click at [693, 467] on button "Show my results" at bounding box center [784, 483] width 182 height 32
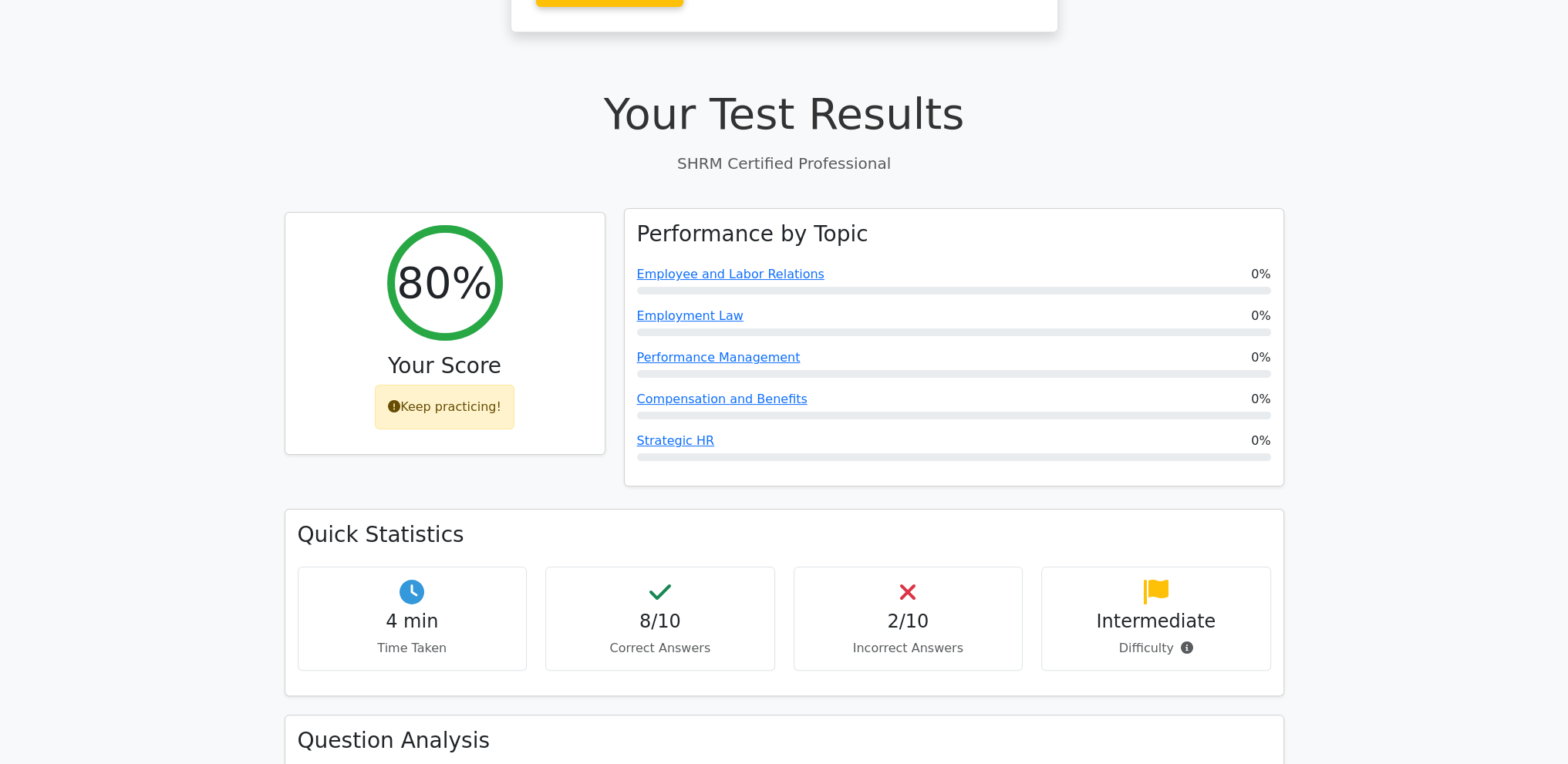
scroll to position [463, 0]
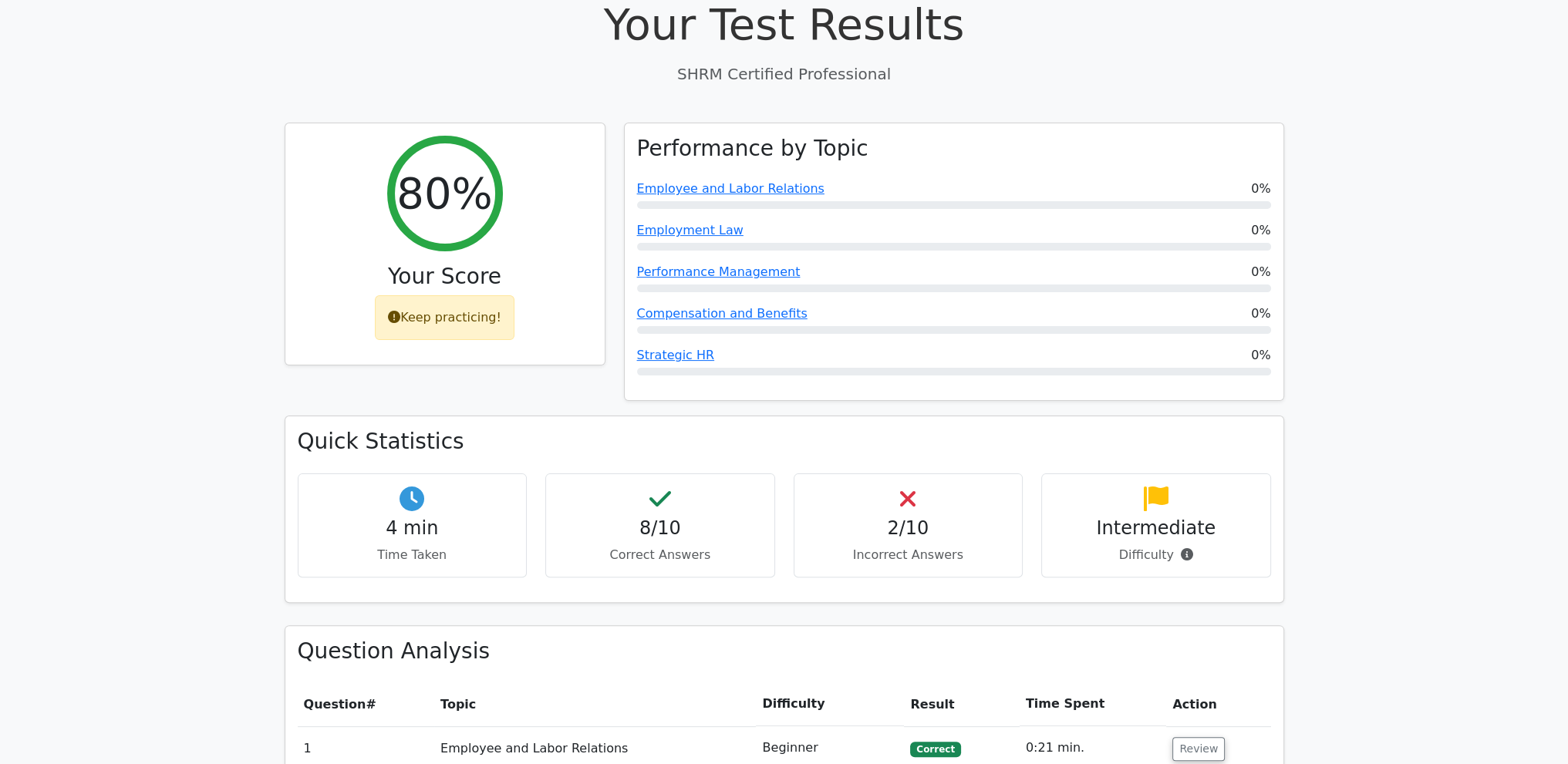
click at [922, 518] on h4 "2/10" at bounding box center [909, 528] width 203 height 22
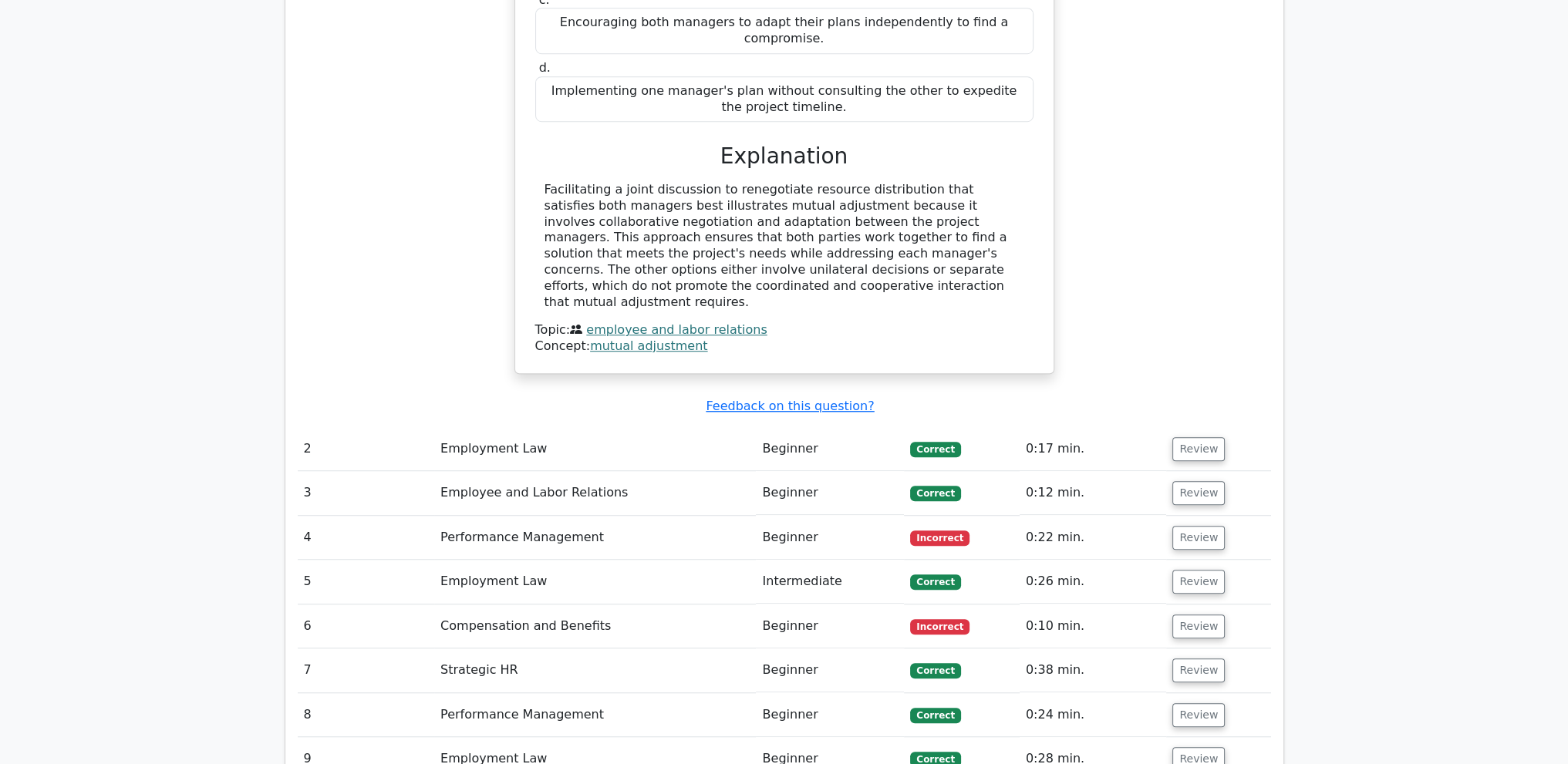
scroll to position [1465, 0]
click at [1196, 525] on button "Review" at bounding box center [1198, 537] width 52 height 24
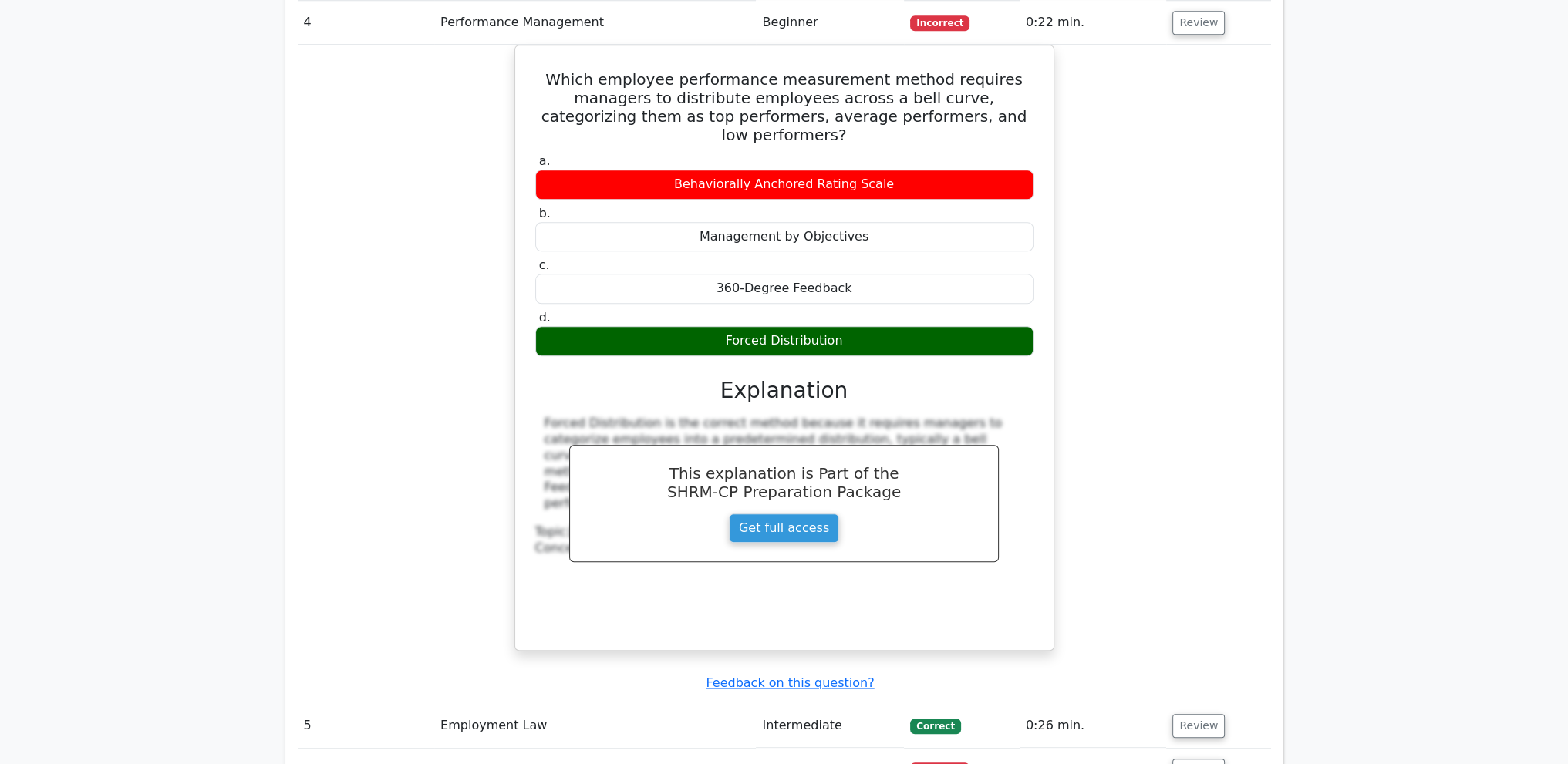
scroll to position [2159, 0]
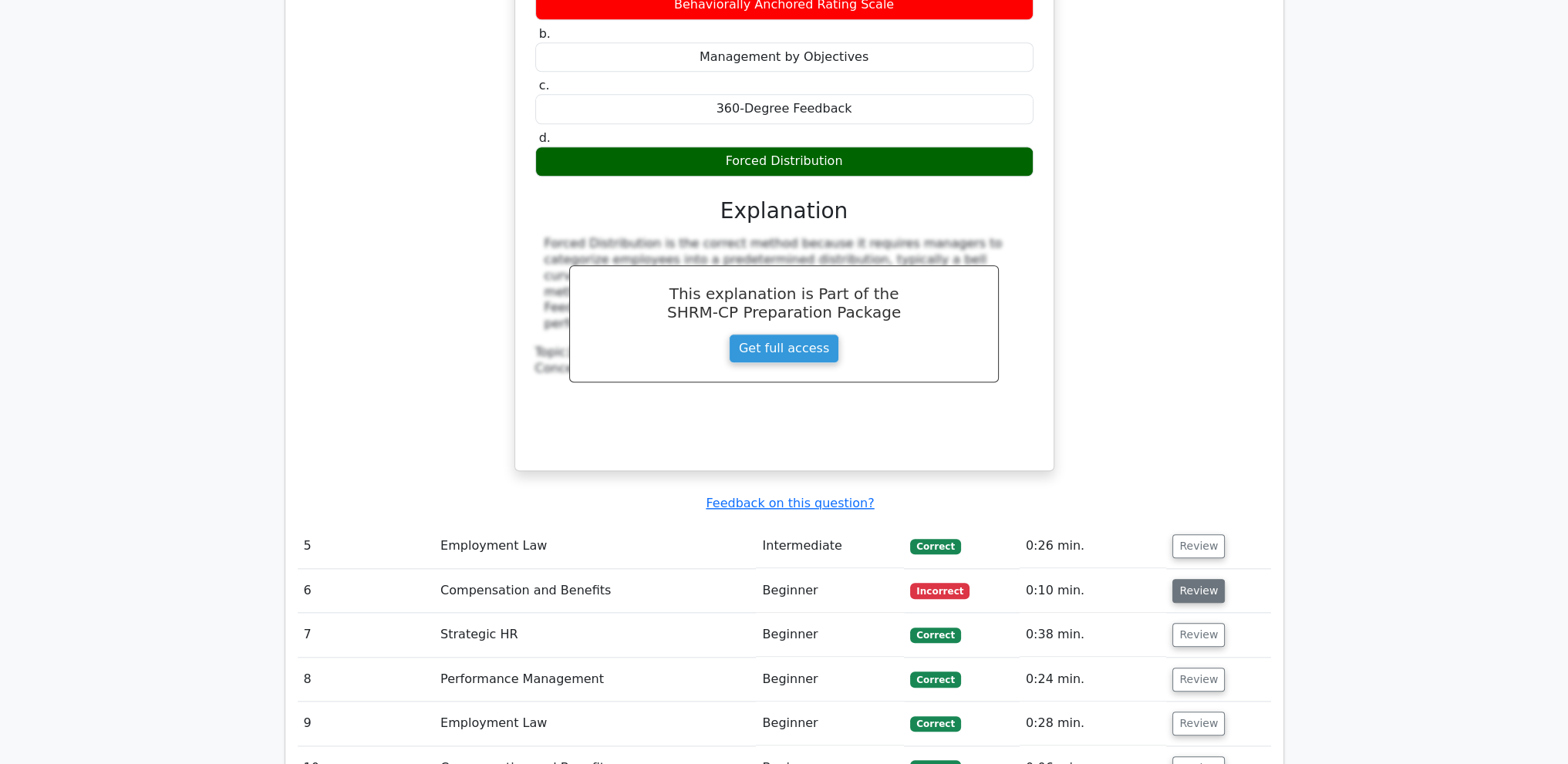
click at [1201, 579] on button "Review" at bounding box center [1198, 590] width 52 height 24
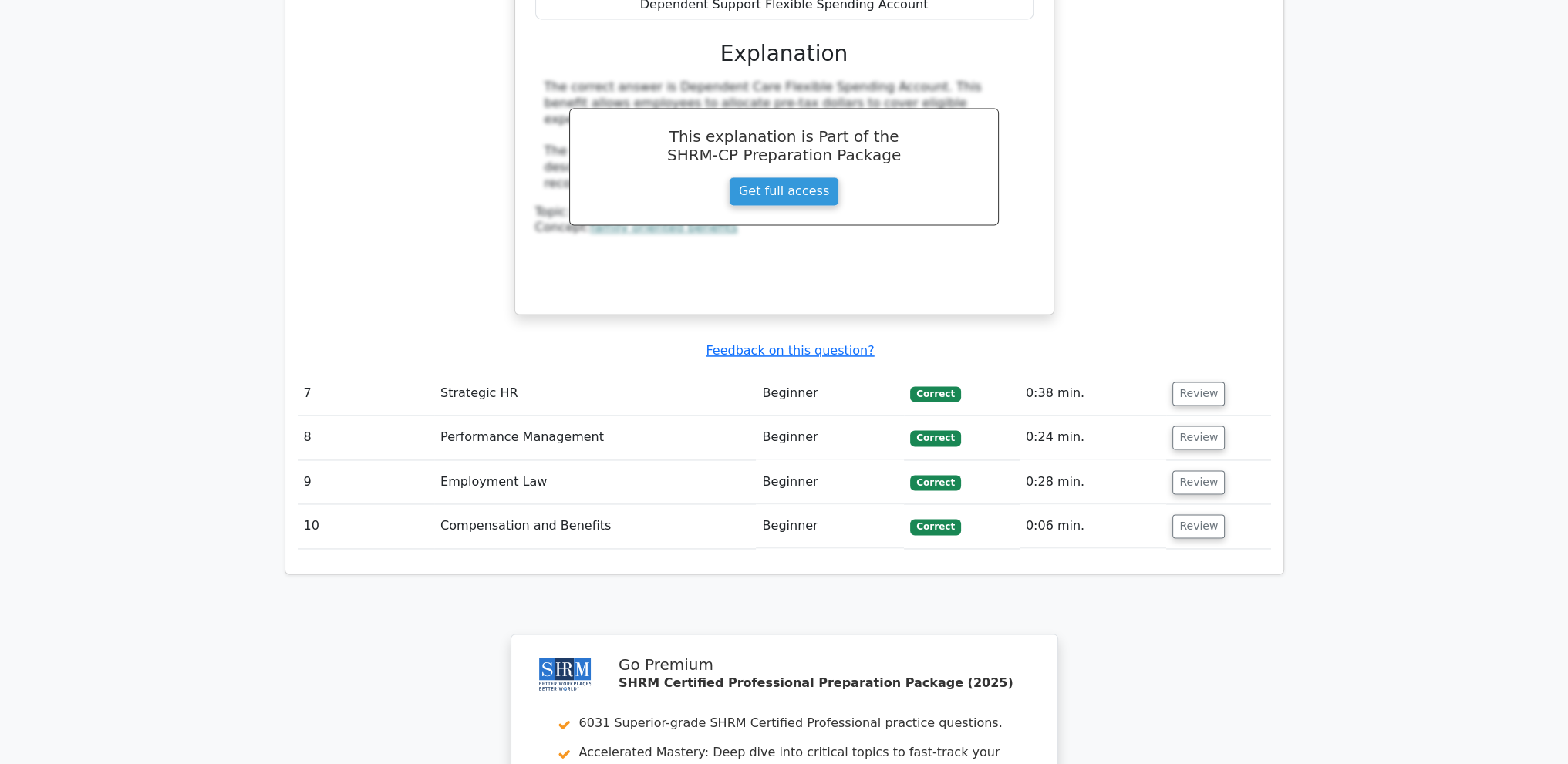
scroll to position [3085, 0]
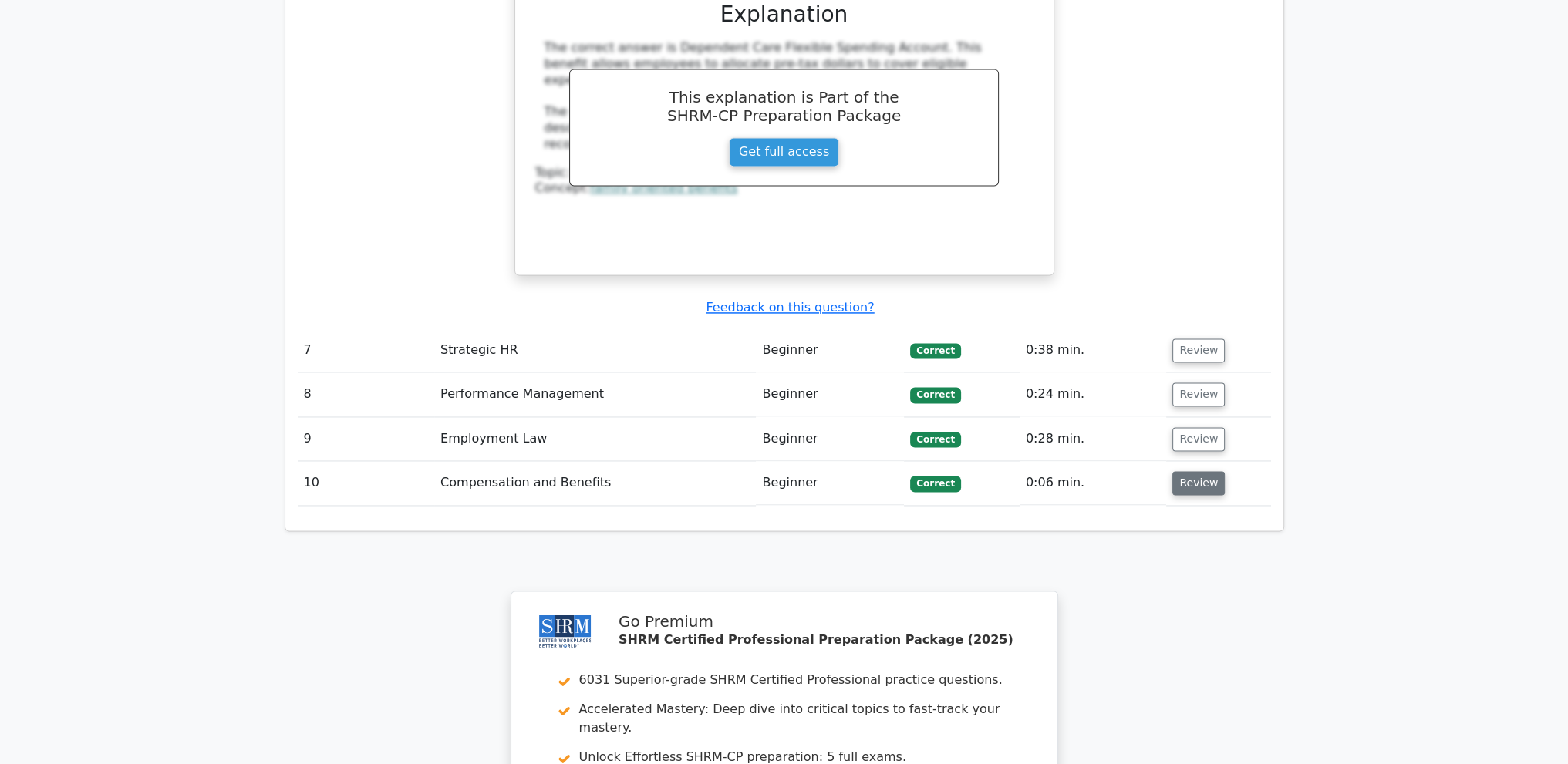
click at [1190, 471] on button "Review" at bounding box center [1198, 483] width 52 height 24
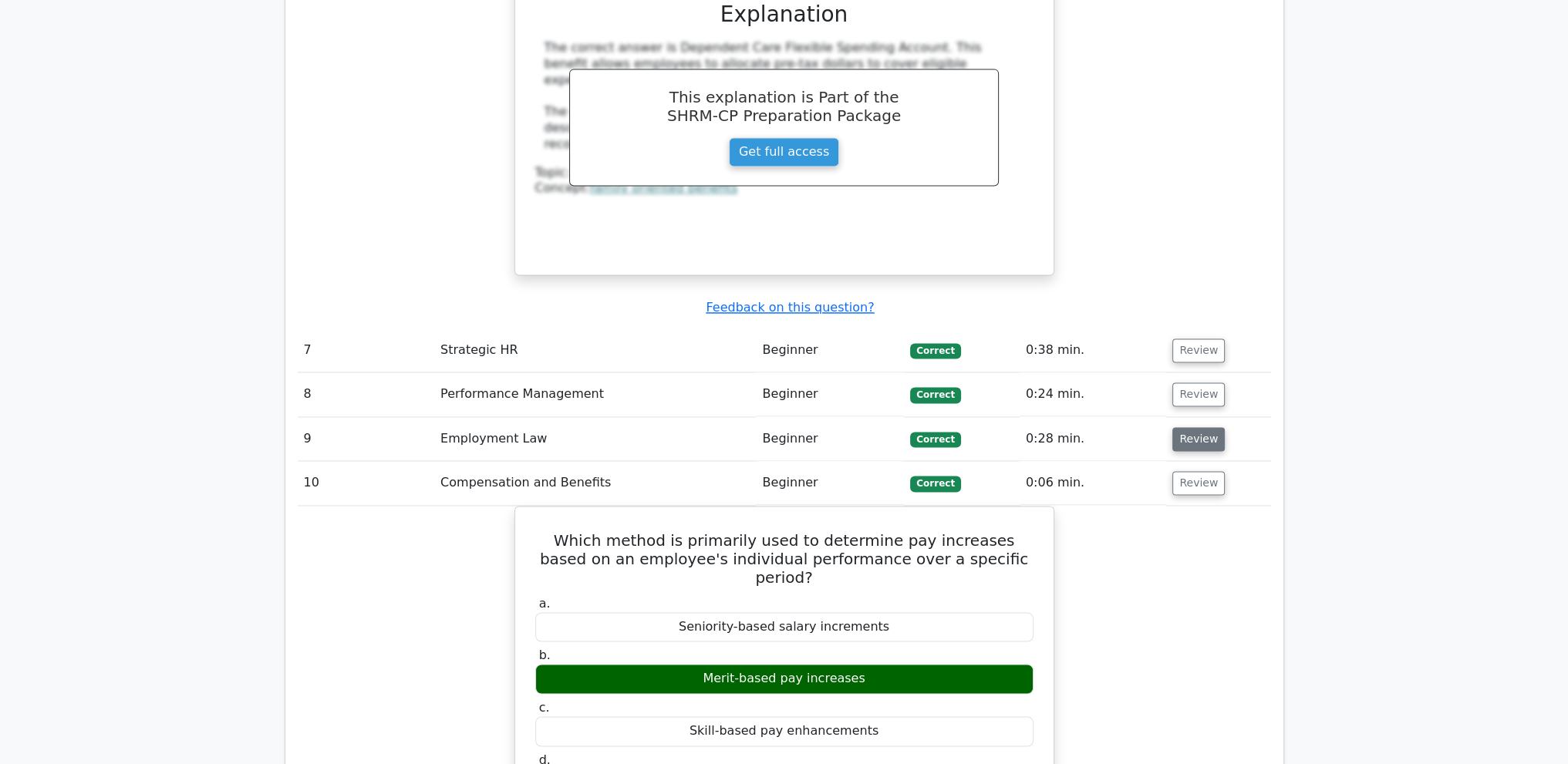
click at [1199, 427] on button "Review" at bounding box center [1198, 439] width 52 height 24
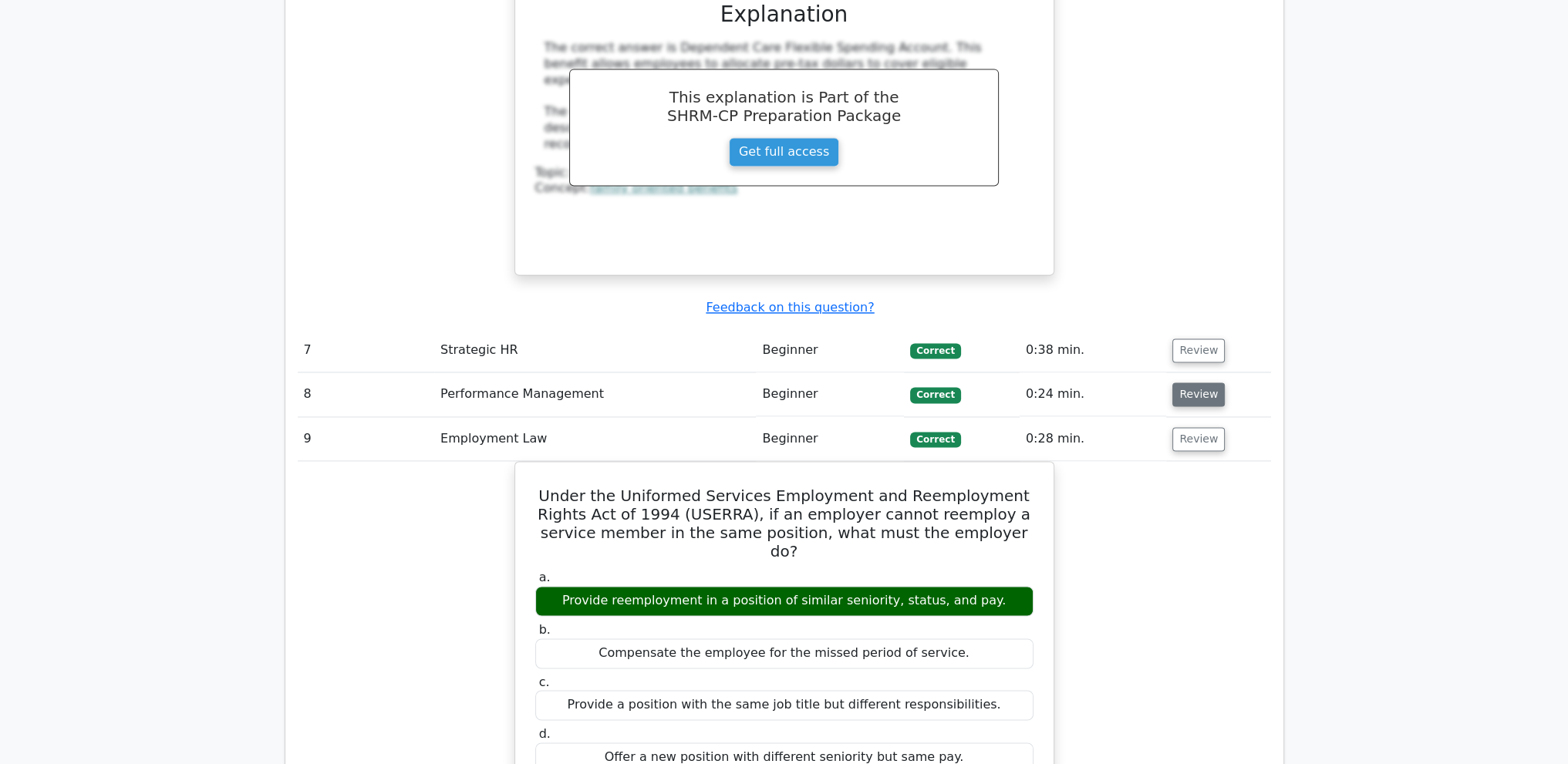
click at [1197, 383] on button "Review" at bounding box center [1198, 394] width 52 height 24
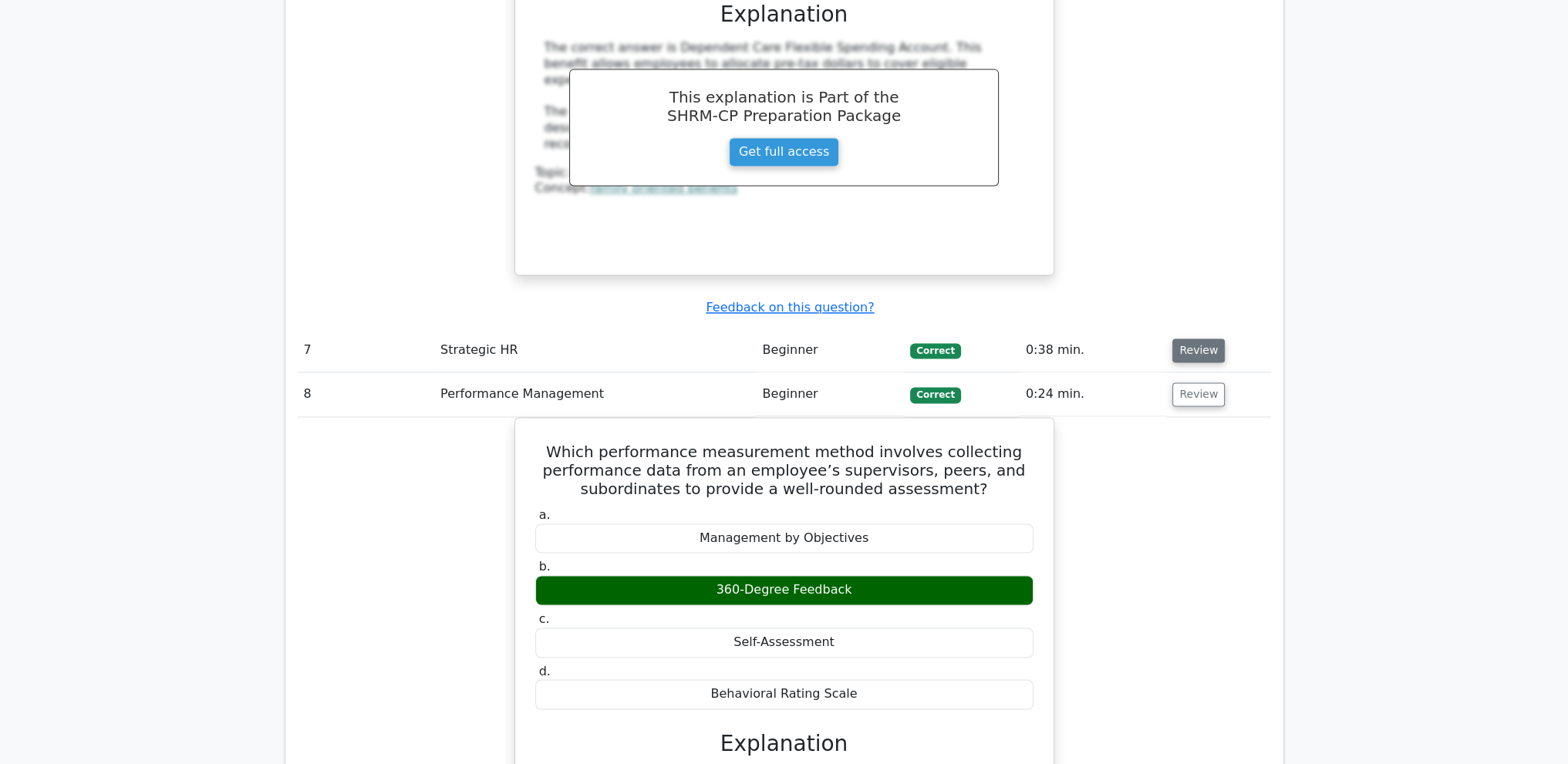
click at [1193, 338] on button "Review" at bounding box center [1198, 350] width 52 height 24
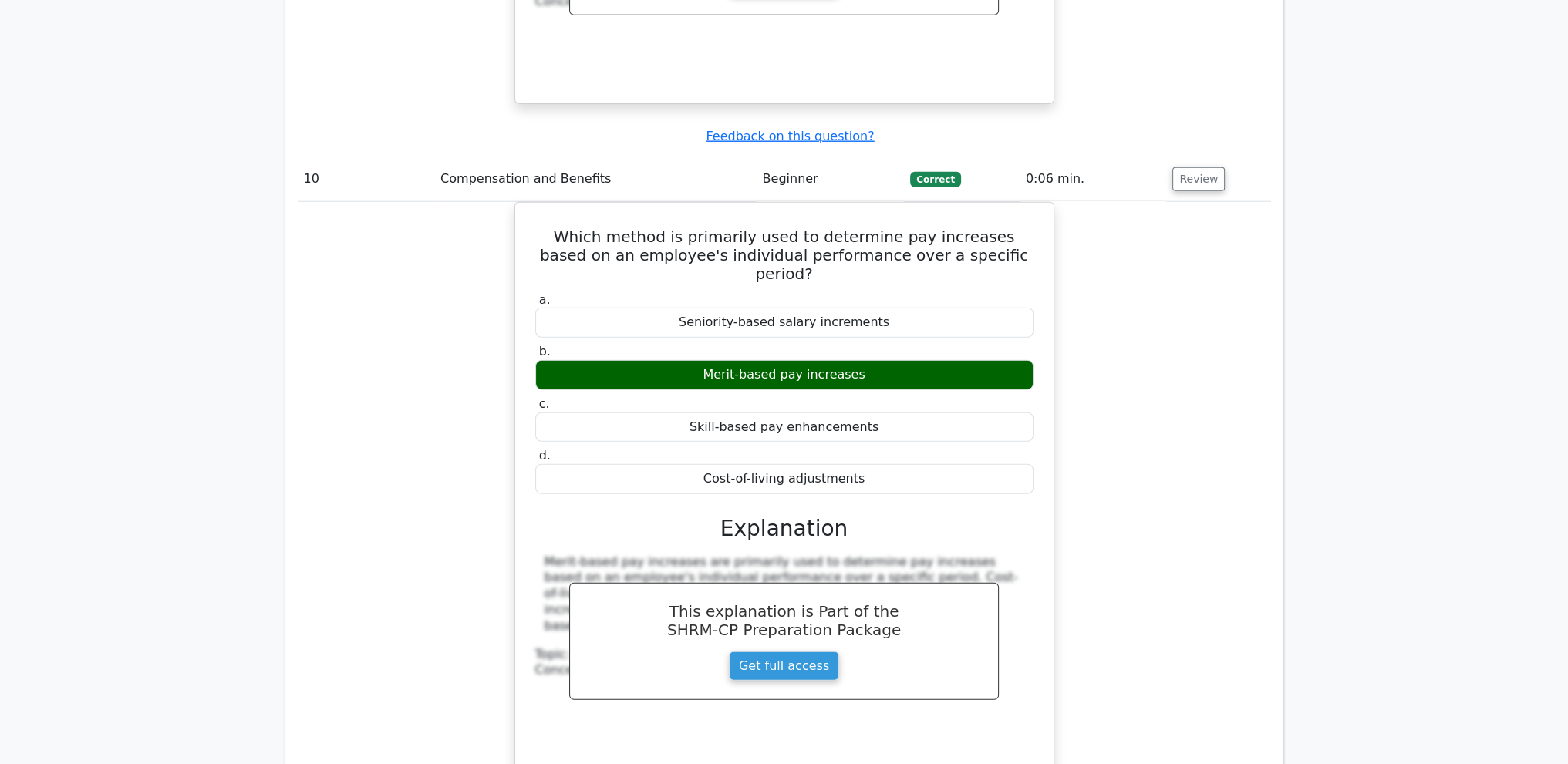
scroll to position [5947, 0]
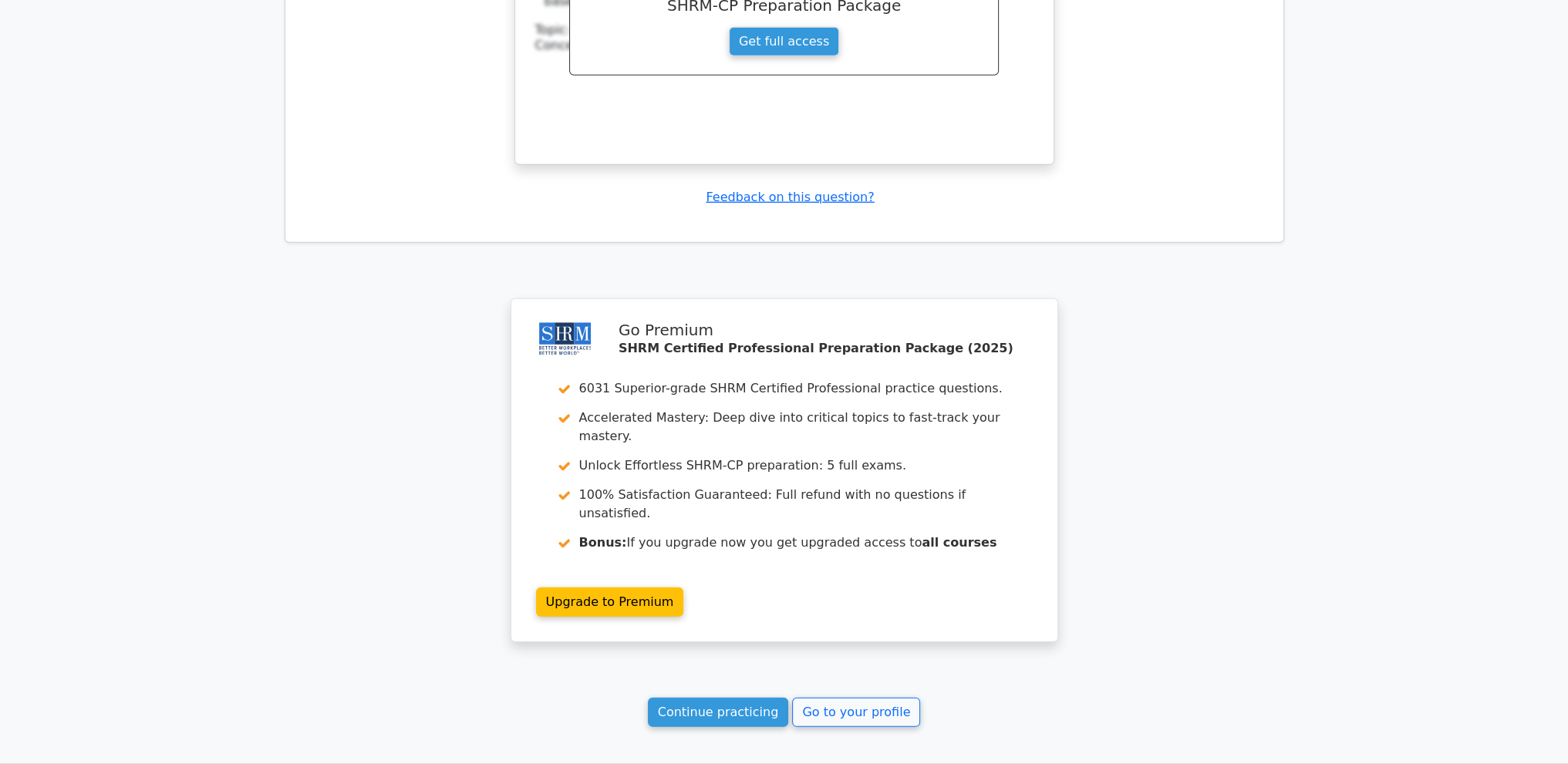
drag, startPoint x: 1349, startPoint y: 253, endPoint x: 1279, endPoint y: 497, distance: 253.8
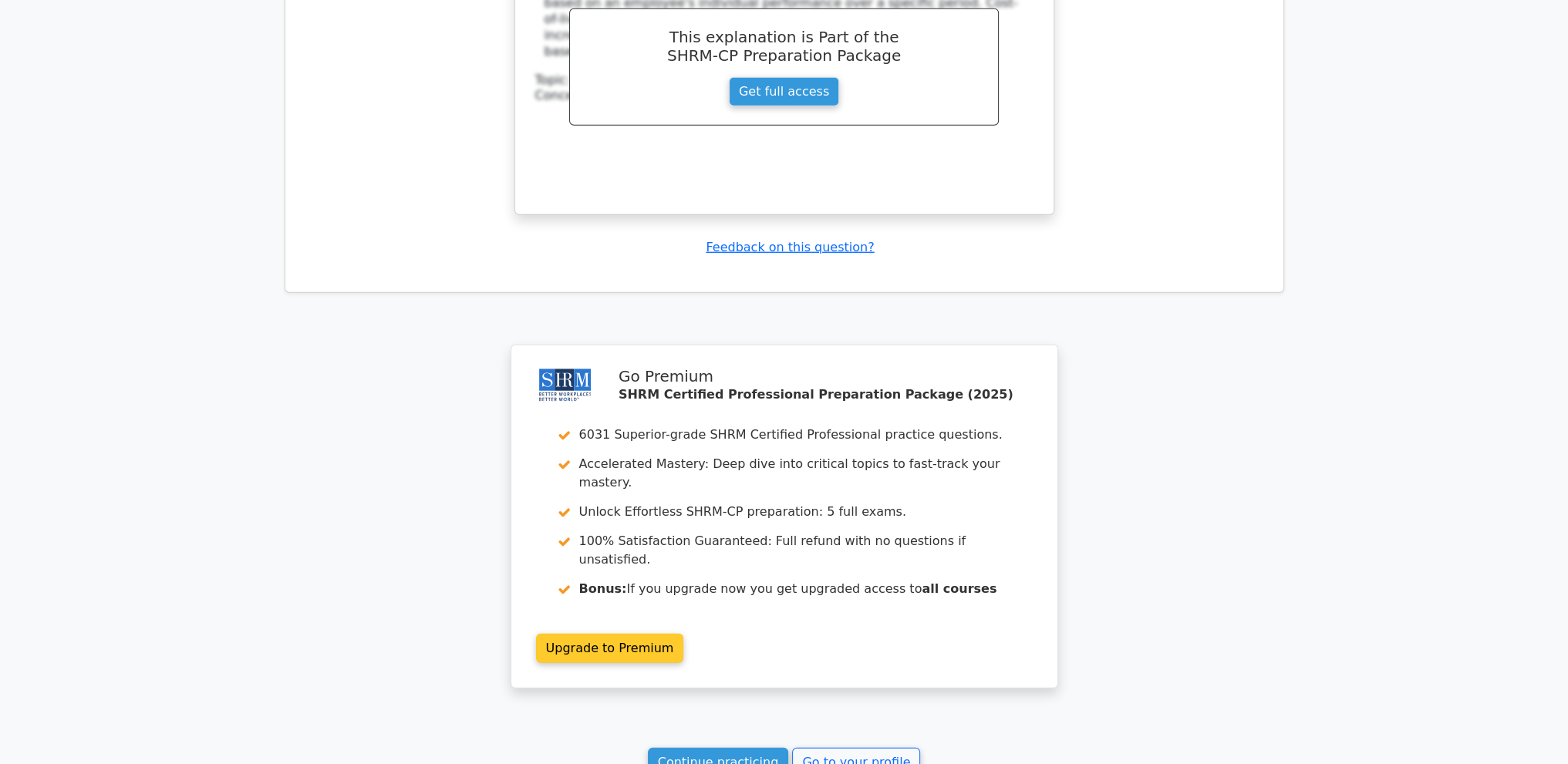
scroll to position [5869, 0]
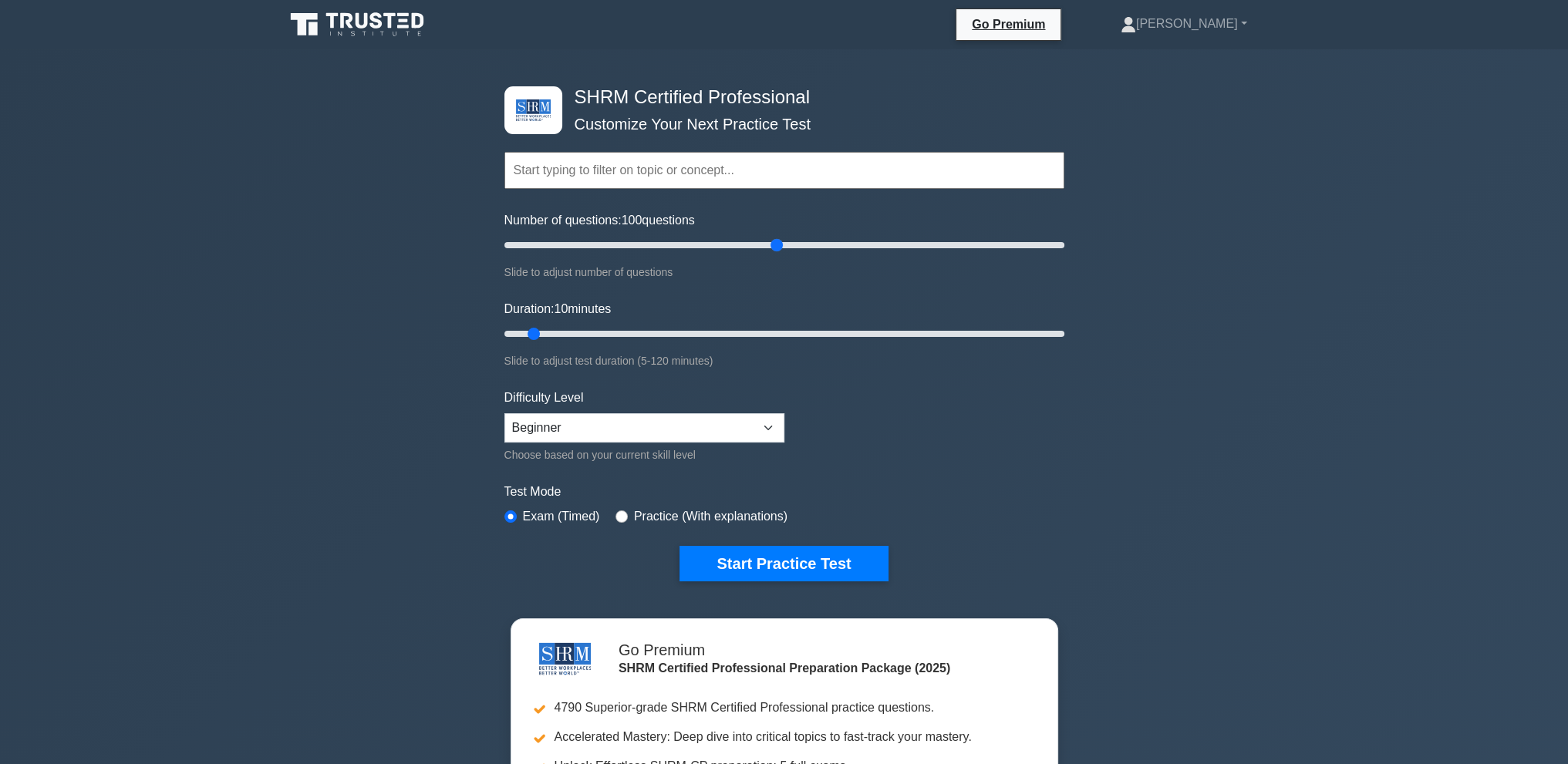
drag, startPoint x: 527, startPoint y: 239, endPoint x: 780, endPoint y: 264, distance: 254.2
type input "100"
click at [780, 255] on input "Number of questions: 100 questions" at bounding box center [784, 245] width 560 height 18
drag, startPoint x: 537, startPoint y: 330, endPoint x: 803, endPoint y: 338, distance: 266.1
type input "65"
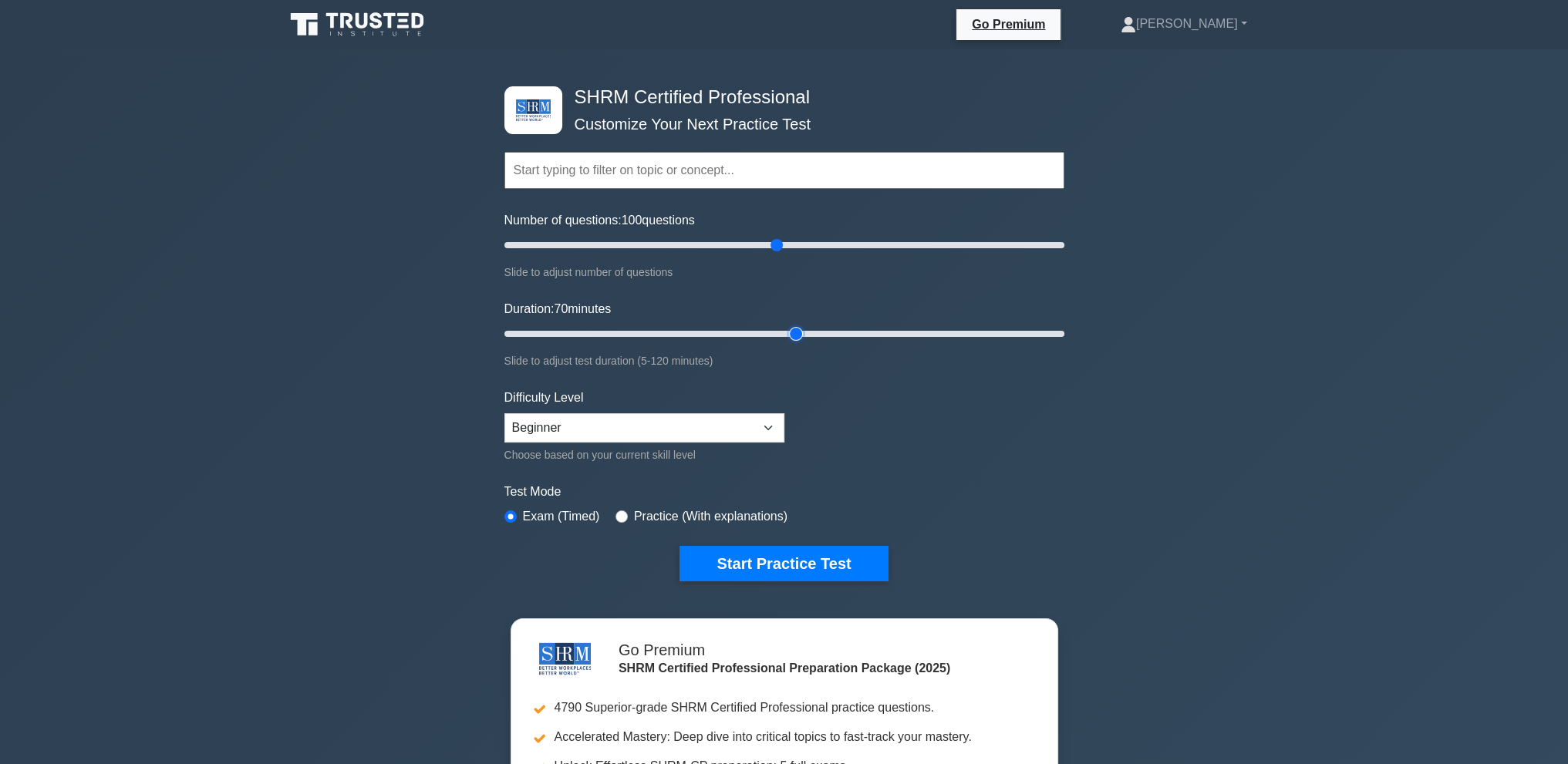
click at [803, 338] on input "Duration: 70 minutes" at bounding box center [784, 334] width 560 height 18
drag, startPoint x: 779, startPoint y: 236, endPoint x: 772, endPoint y: 242, distance: 9.2
click at [772, 242] on input "Number of questions: 100 questions" at bounding box center [784, 245] width 560 height 18
drag, startPoint x: 746, startPoint y: 246, endPoint x: 688, endPoint y: 314, distance: 89.4
type input "10"
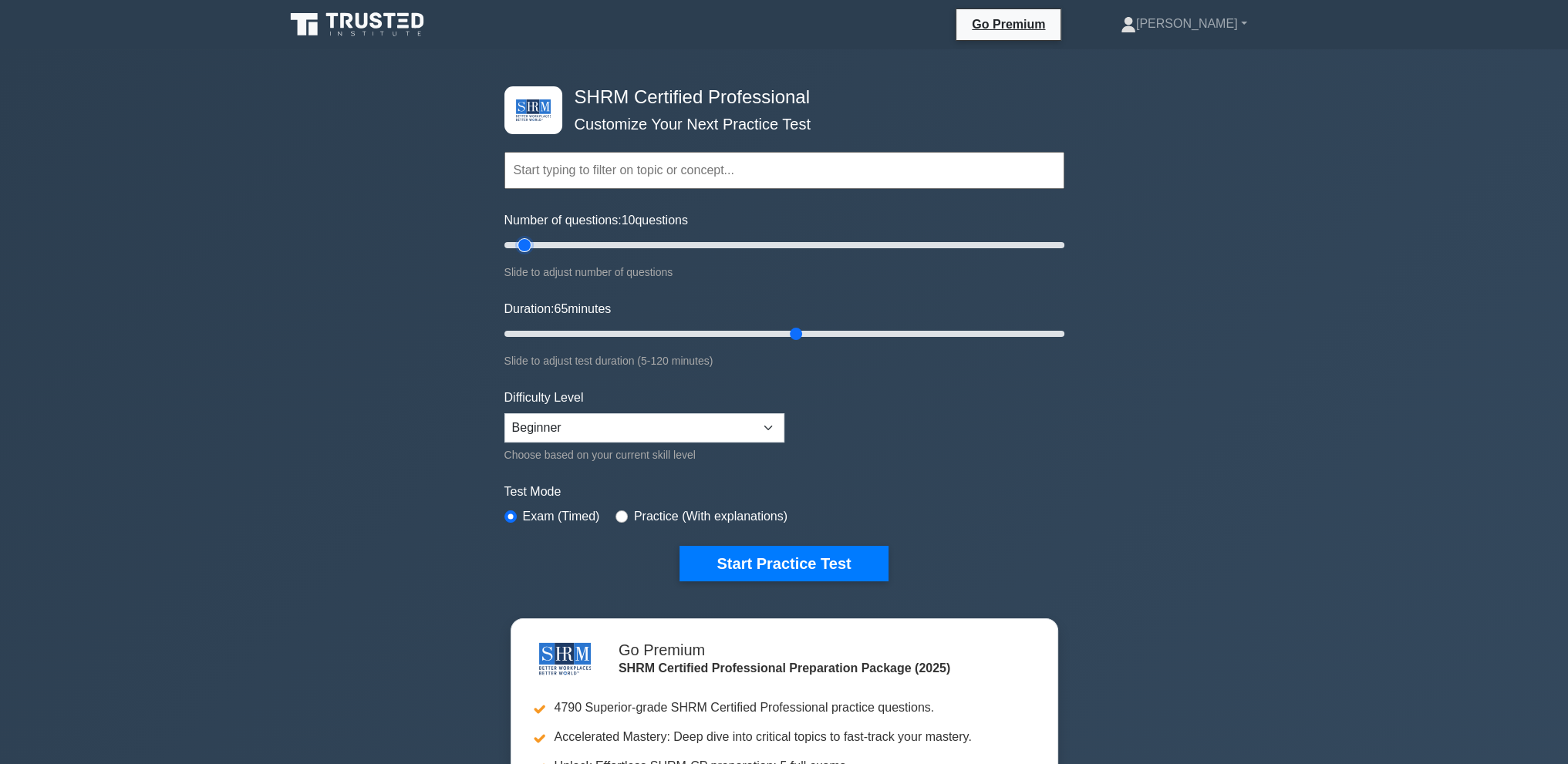
click at [523, 254] on input "Number of questions: 10 questions" at bounding box center [784, 245] width 560 height 18
drag, startPoint x: 796, startPoint y: 332, endPoint x: 547, endPoint y: 332, distance: 249.0
type input "15"
click at [547, 332] on input "Duration: 15 minutes" at bounding box center [784, 334] width 560 height 18
click at [565, 416] on select "Beginner Intermediate Expert" at bounding box center [644, 427] width 280 height 29
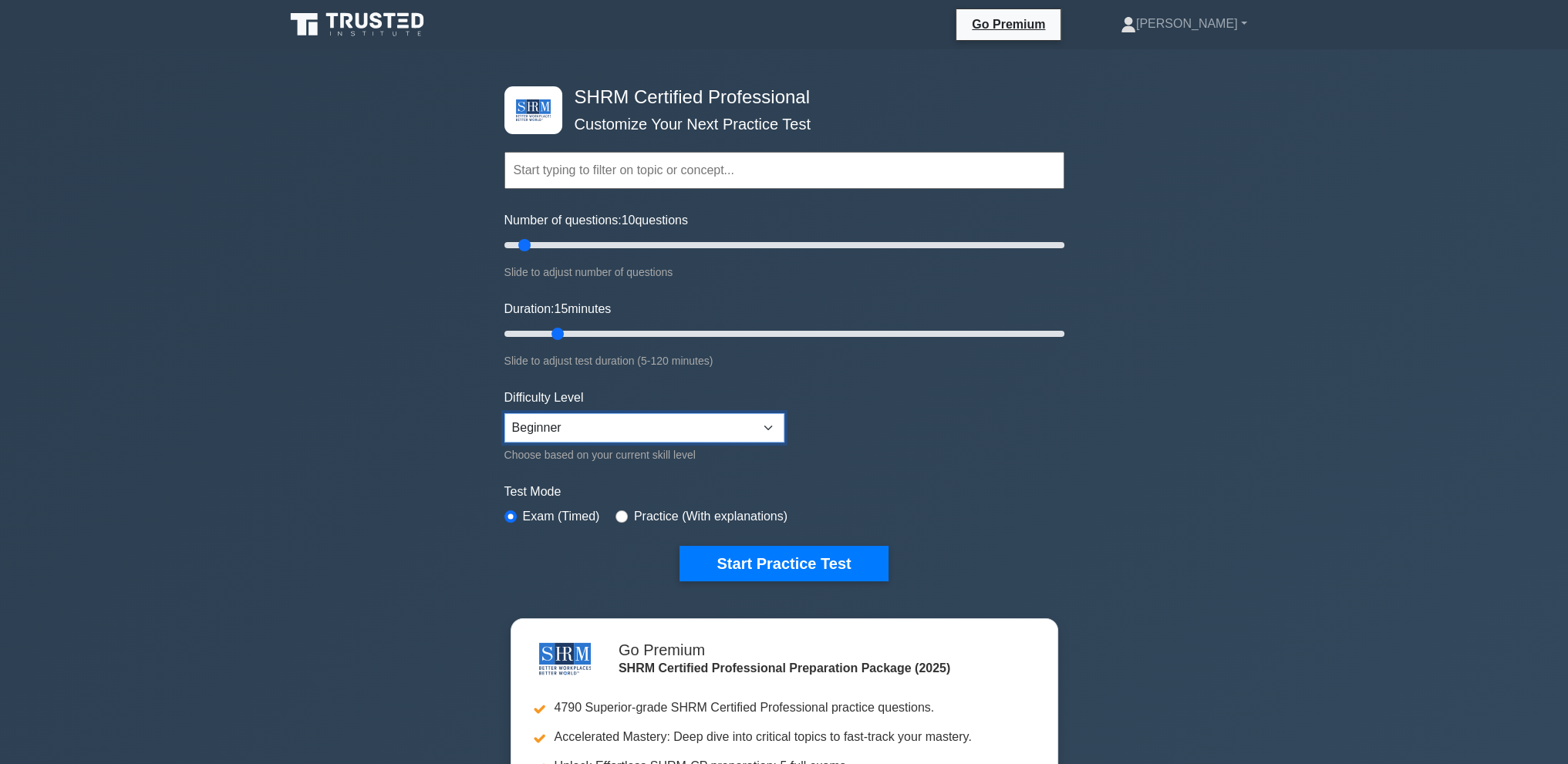
select select "expert"
click at [504, 413] on select "Beginner Intermediate Expert" at bounding box center [644, 427] width 280 height 29
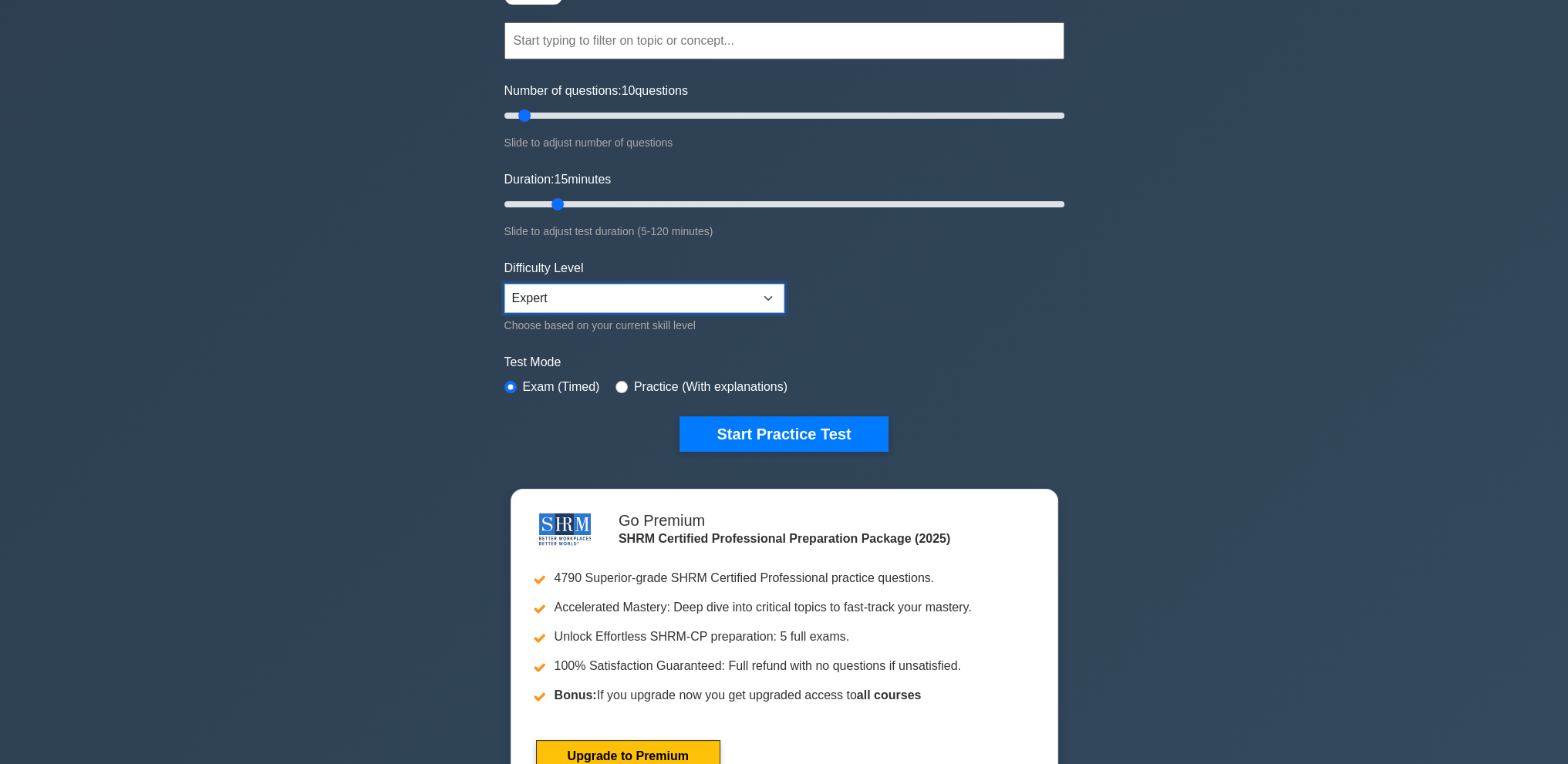
scroll to position [155, 0]
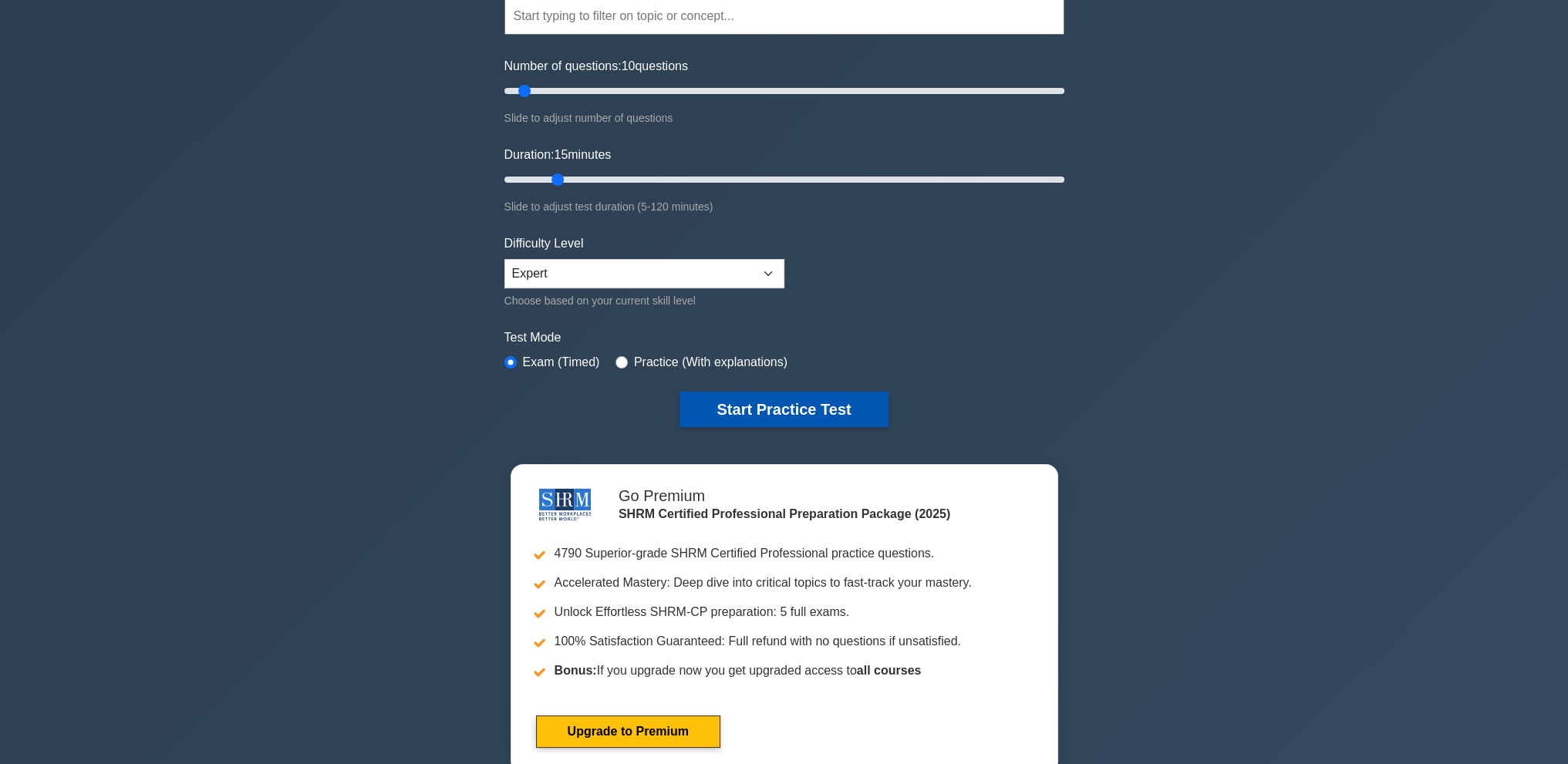
click at [763, 410] on button "Start Practice Test" at bounding box center [784, 409] width 208 height 36
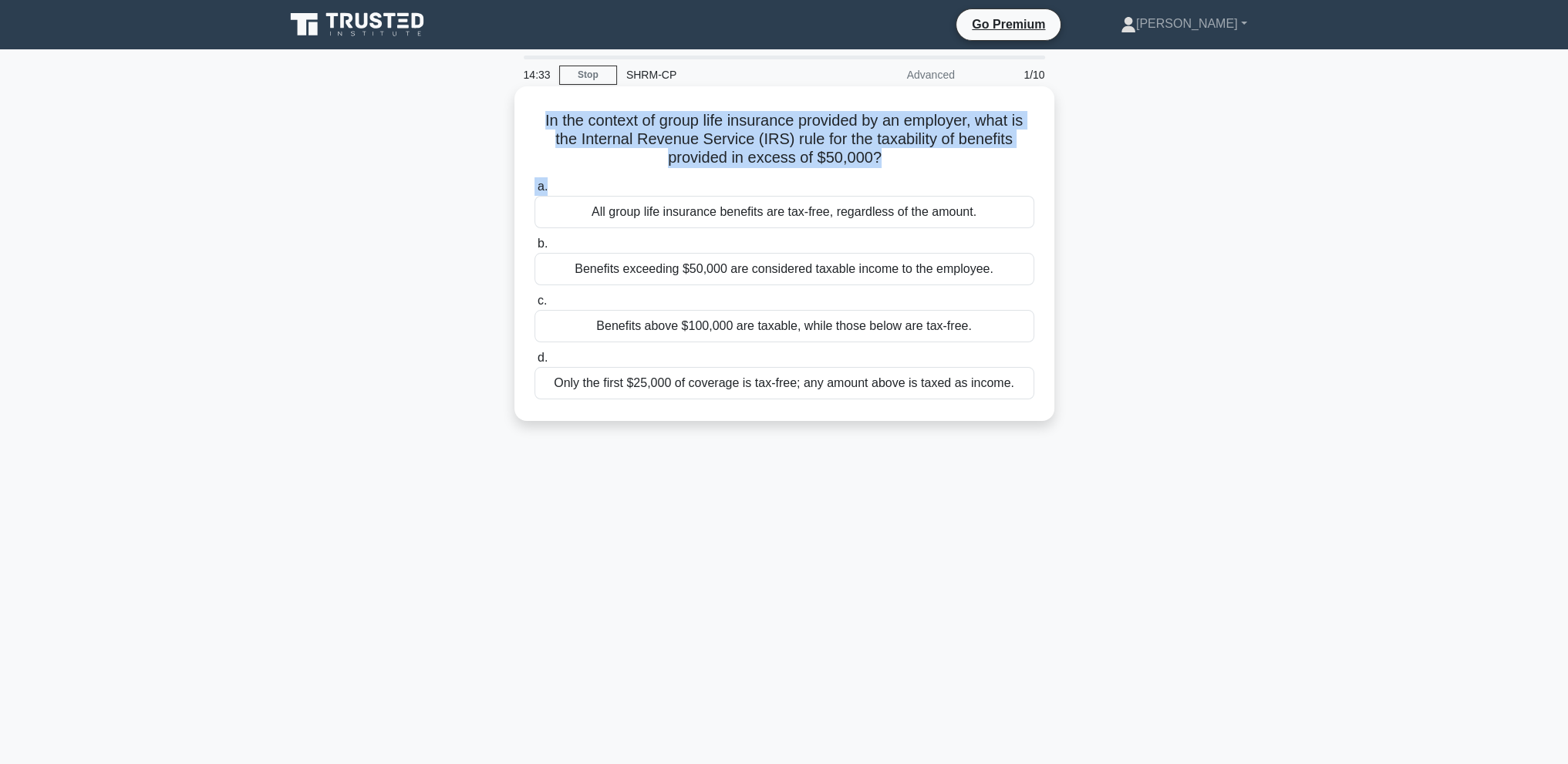
drag, startPoint x: 535, startPoint y: 118, endPoint x: 863, endPoint y: 172, distance: 332.4
click at [859, 178] on div "In the context of group life insurance provided by an employer, what is the Int…" at bounding box center [785, 254] width 528 height 322
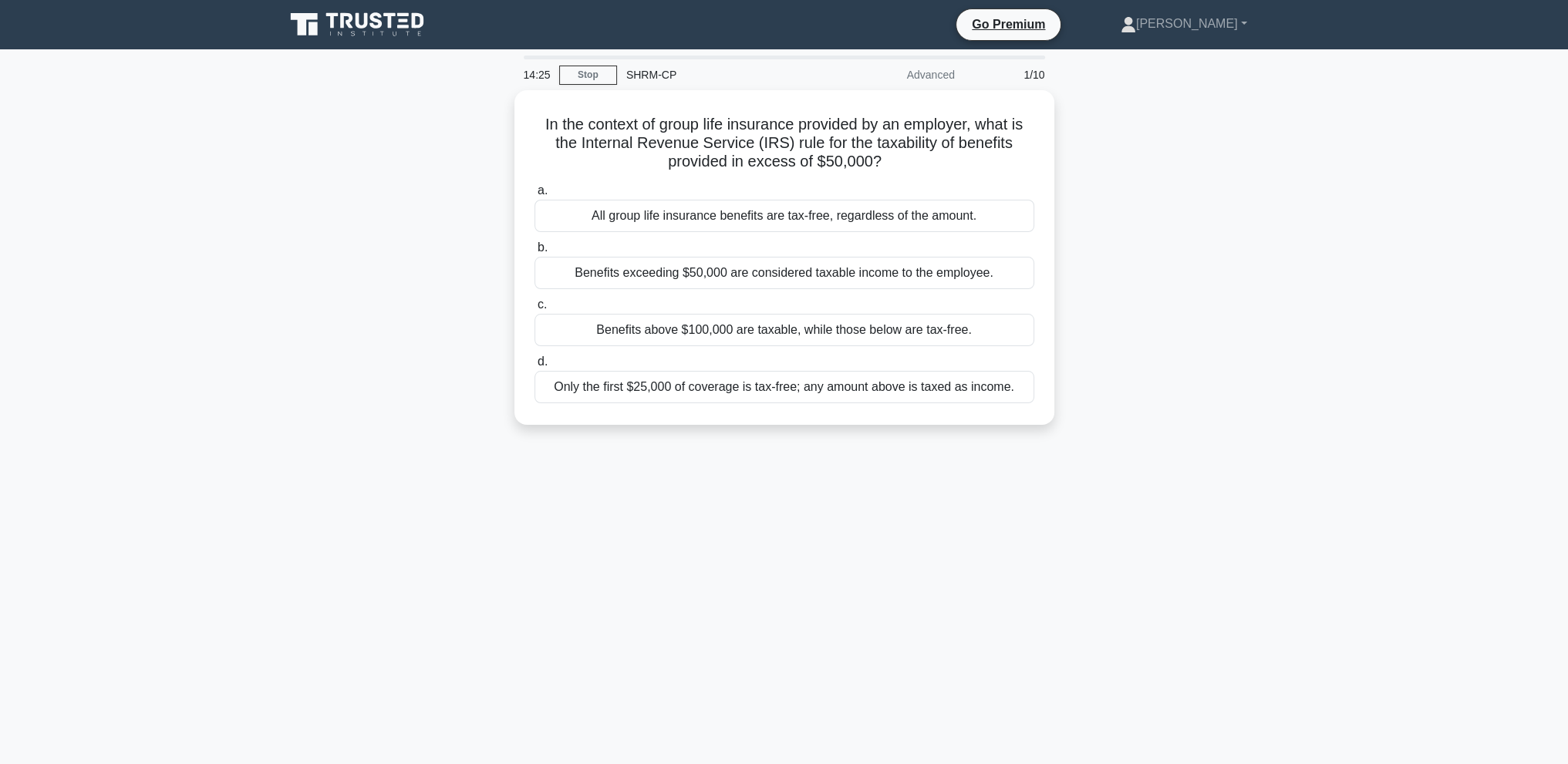
drag, startPoint x: 1084, startPoint y: 320, endPoint x: 1073, endPoint y: 313, distance: 13.0
click at [1084, 319] on div "In the context of group life insurance provided by an employer, what is the Int…" at bounding box center [784, 266] width 1018 height 353
click at [940, 274] on div "Benefits exceeding $50,000 are considered taxable income to the employee." at bounding box center [784, 269] width 500 height 32
click at [534, 249] on input "b. Benefits exceeding $50,000 are considered taxable income to the employee." at bounding box center [534, 244] width 0 height 10
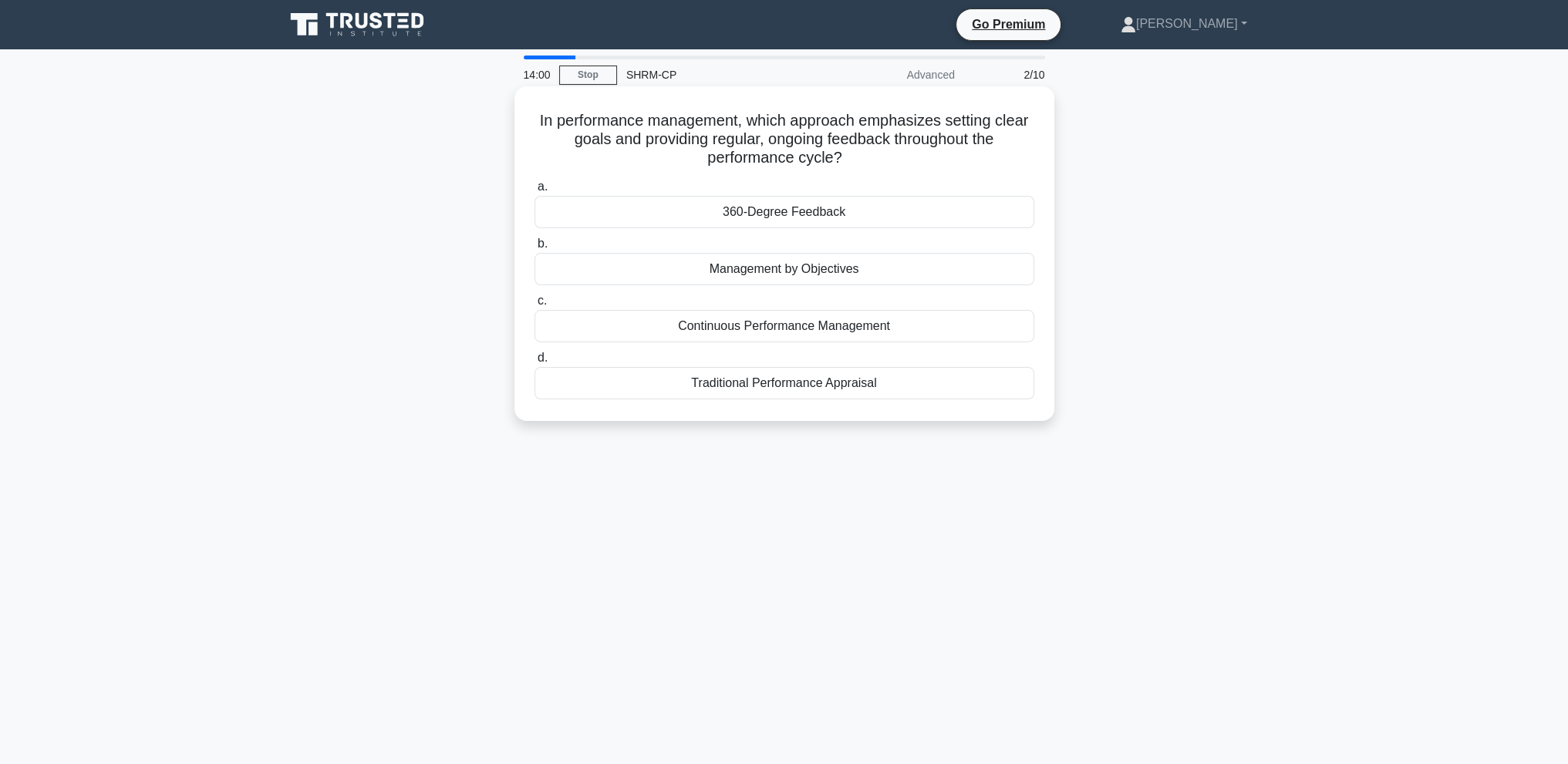
click at [791, 329] on div "Continuous Performance Management" at bounding box center [784, 326] width 500 height 32
click at [534, 306] on input "c. Continuous Performance Management" at bounding box center [534, 301] width 0 height 10
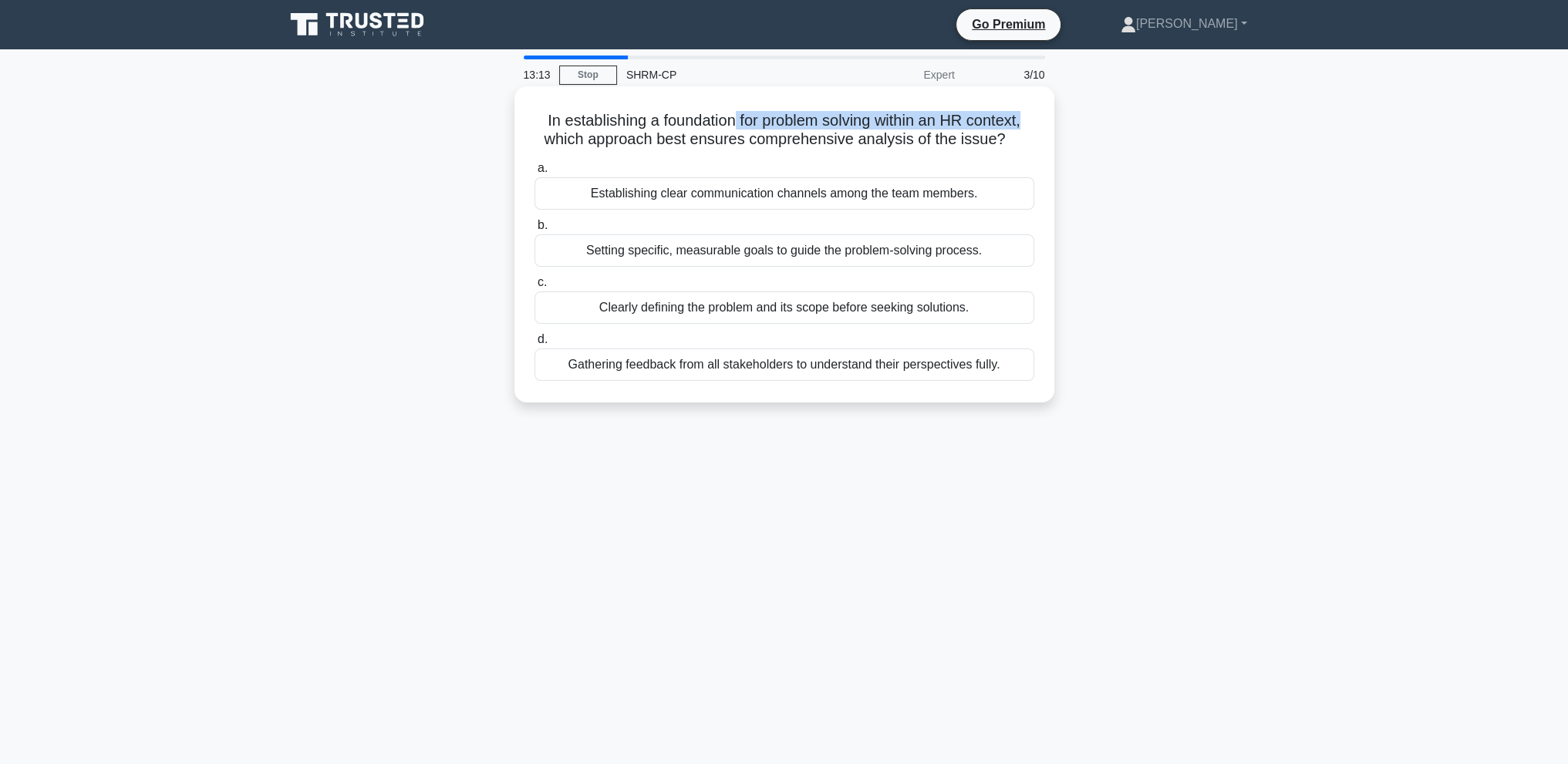
drag, startPoint x: 734, startPoint y: 119, endPoint x: 1032, endPoint y: 126, distance: 298.1
click at [1032, 126] on h5 "In establishing a foundation for problem solving within an HR context, which ap…" at bounding box center [784, 130] width 503 height 39
click at [533, 139] on h5 "In establishing a foundation for problem solving within an HR context, which ap…" at bounding box center [784, 130] width 503 height 39
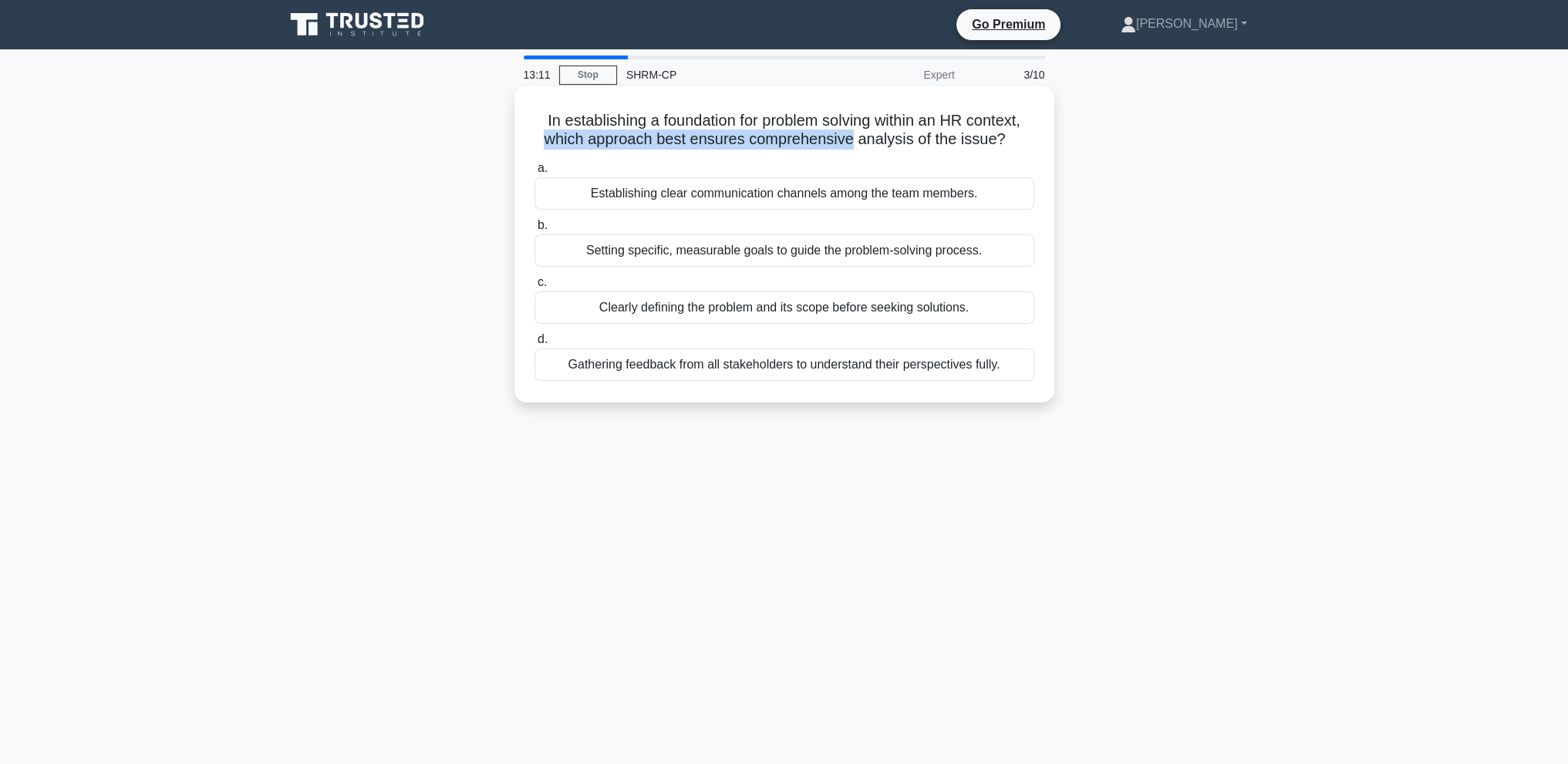
drag, startPoint x: 534, startPoint y: 138, endPoint x: 782, endPoint y: 150, distance: 248.3
click at [782, 150] on h5 "In establishing a foundation for problem solving within an HR context, which ap…" at bounding box center [784, 130] width 503 height 39
click at [715, 174] on label "a. Establishing clear communication channels among the team members." at bounding box center [784, 184] width 500 height 51
click at [534, 174] on input "a. Establishing clear communication channels among the team members." at bounding box center [534, 169] width 0 height 10
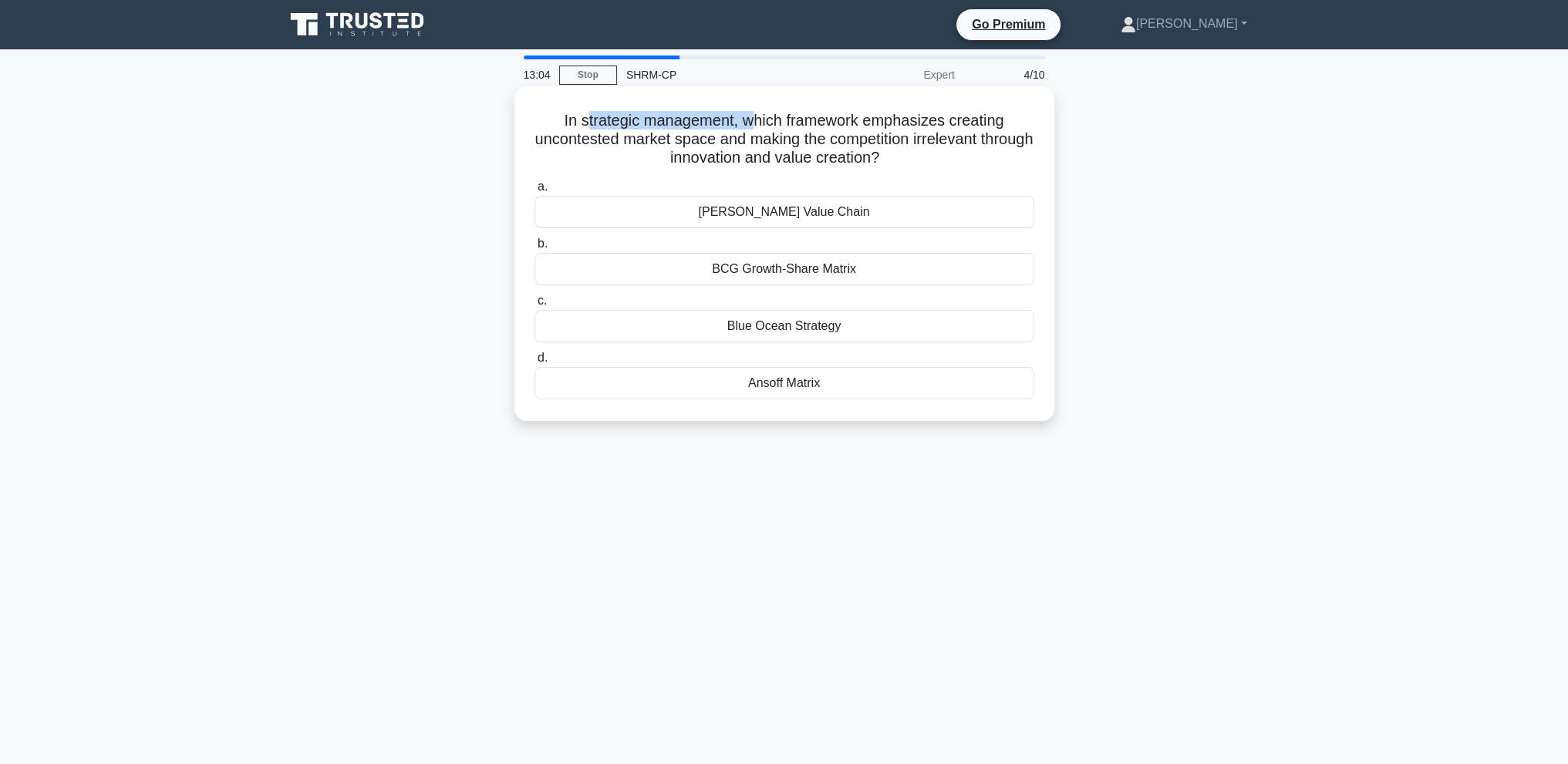
drag, startPoint x: 582, startPoint y: 117, endPoint x: 763, endPoint y: 127, distance: 181.3
click at [758, 127] on h5 "In strategic management, which framework emphasizes creating uncontested market…" at bounding box center [784, 139] width 503 height 57
click at [769, 138] on h5 "In strategic management, which framework emphasizes creating uncontested market…" at bounding box center [784, 139] width 503 height 57
click at [815, 329] on div "Blue Ocean Strategy" at bounding box center [784, 326] width 500 height 32
click at [534, 306] on input "c. Blue Ocean Strategy" at bounding box center [534, 301] width 0 height 10
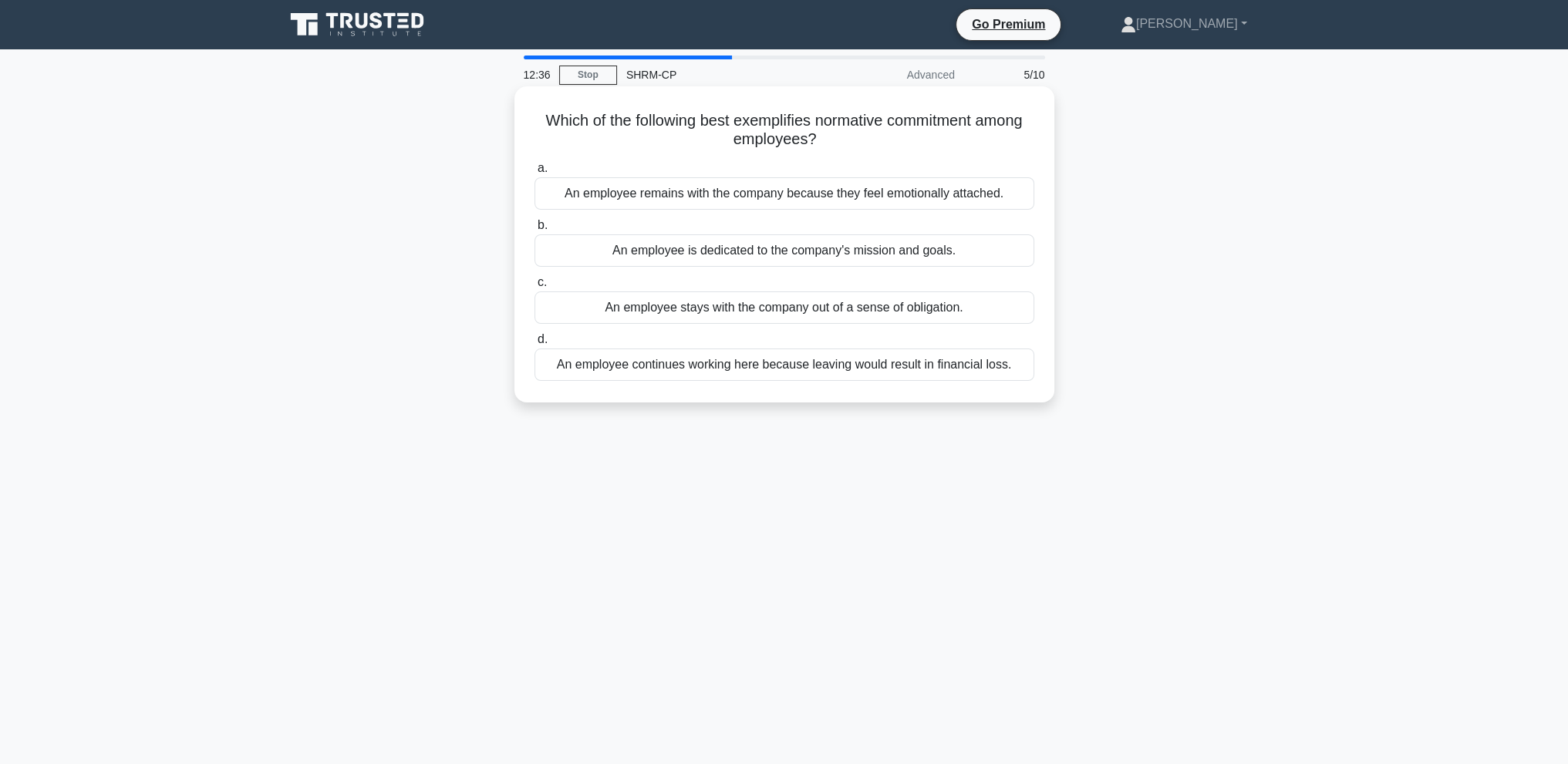
click at [775, 258] on div "An employee is dedicated to the company's mission and goals." at bounding box center [784, 251] width 500 height 32
click at [534, 231] on input "b. An employee is dedicated to the company's mission and goals." at bounding box center [534, 226] width 0 height 10
click at [810, 195] on div "Implementing fair labor practices and ensuring employee well-being" at bounding box center [784, 193] width 500 height 32
click at [534, 174] on input "a. Implementing fair labor practices and ensuring employee well-being" at bounding box center [534, 169] width 0 height 10
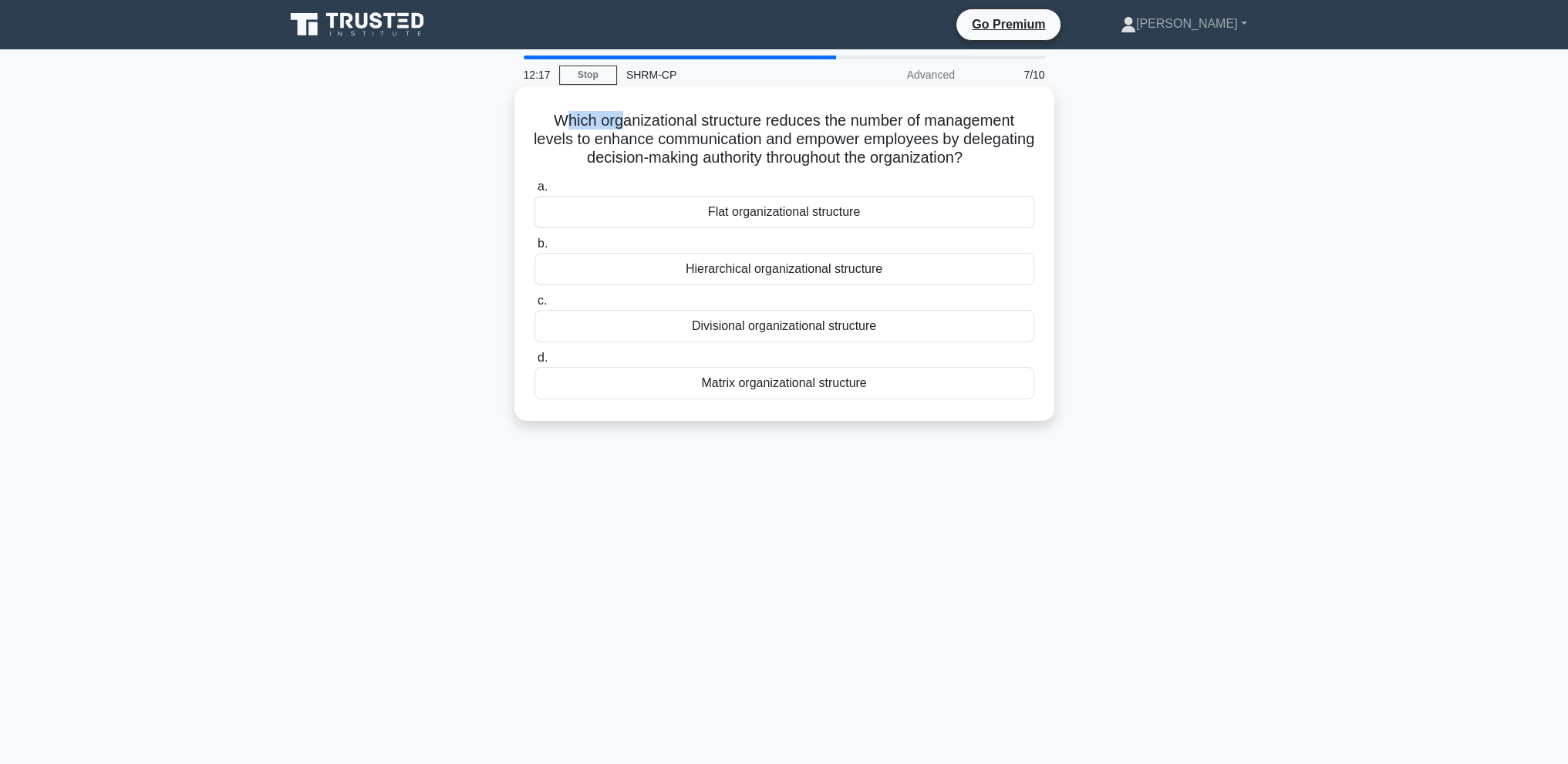
drag, startPoint x: 557, startPoint y: 121, endPoint x: 627, endPoint y: 131, distance: 70.7
click at [622, 131] on h5 "Which organizational structure reduces the number of management levels to enhan…" at bounding box center [784, 139] width 503 height 57
click at [640, 133] on h5 "Which organizational structure reduces the number of management levels to enhan…" at bounding box center [784, 139] width 503 height 57
drag, startPoint x: 662, startPoint y: 135, endPoint x: 707, endPoint y: 137, distance: 45.0
click at [707, 137] on h5 "Which organizational structure reduces the number of management levels to enhan…" at bounding box center [784, 139] width 503 height 57
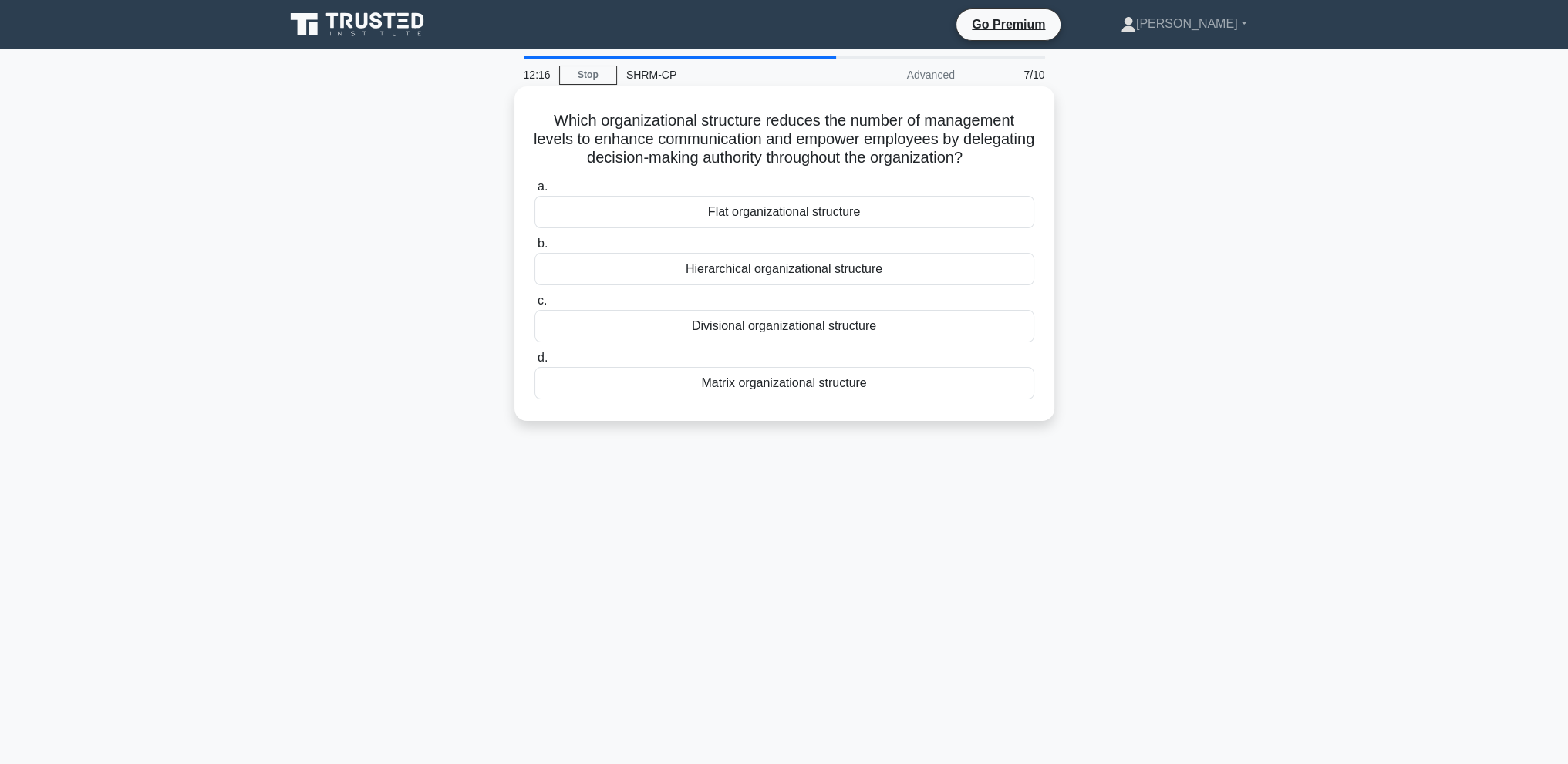
click at [807, 144] on h5 "Which organizational structure reduces the number of management levels to enhan…" at bounding box center [784, 139] width 503 height 57
click at [780, 328] on div "Divisional organizational structure" at bounding box center [784, 326] width 500 height 32
click at [534, 306] on input "c. Divisional organizational structure" at bounding box center [534, 301] width 0 height 10
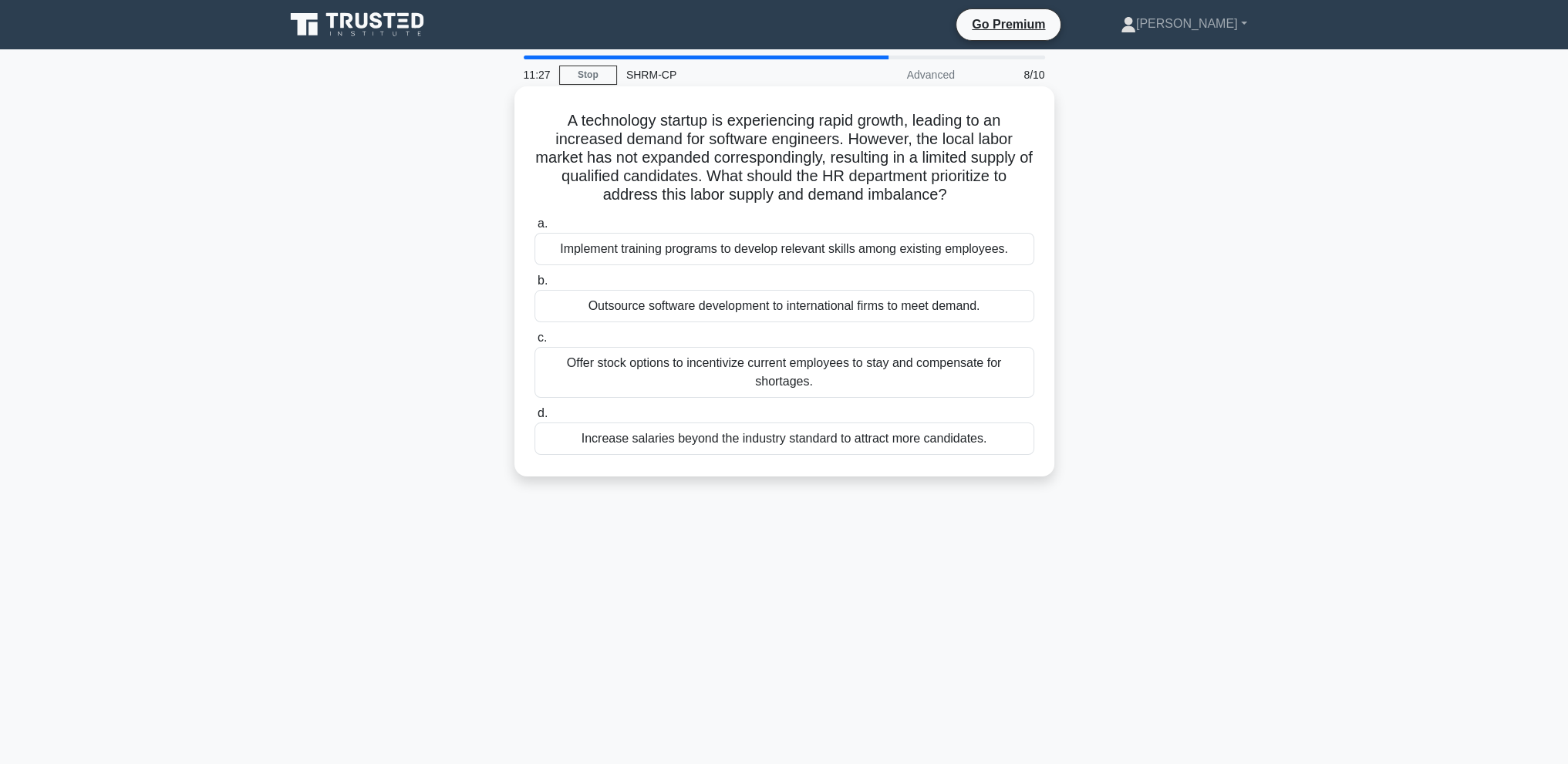
click at [801, 313] on div "Outsource software development to international firms to meet demand." at bounding box center [784, 306] width 500 height 32
click at [534, 286] on input "b. Outsource software development to international firms to meet demand." at bounding box center [534, 281] width 0 height 10
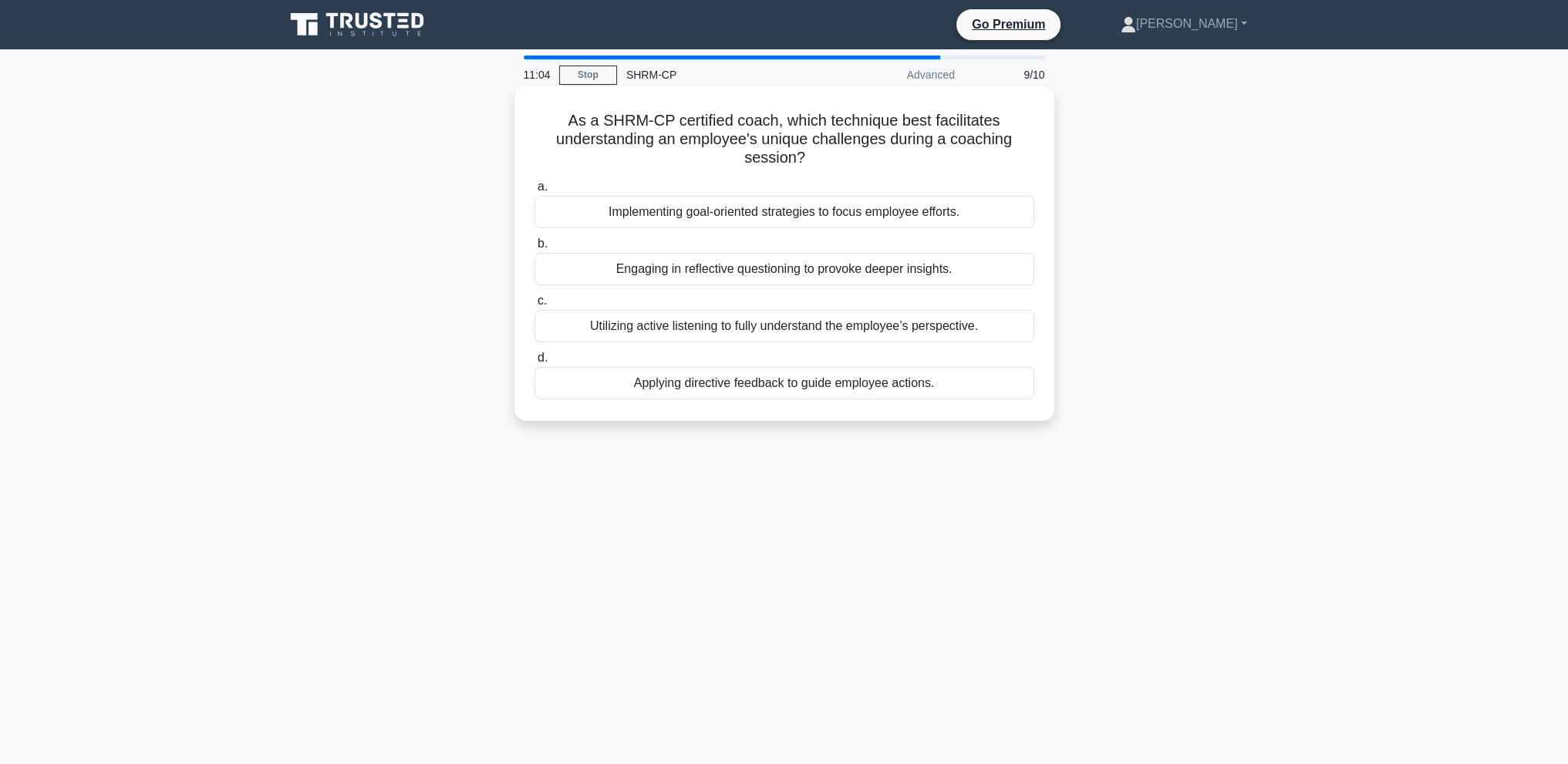
click at [710, 332] on div "Utilizing active listening to fully understand the employee’s perspective." at bounding box center [784, 326] width 500 height 32
click at [534, 306] on input "c. Utilizing active listening to fully understand the employee’s perspective." at bounding box center [534, 301] width 0 height 10
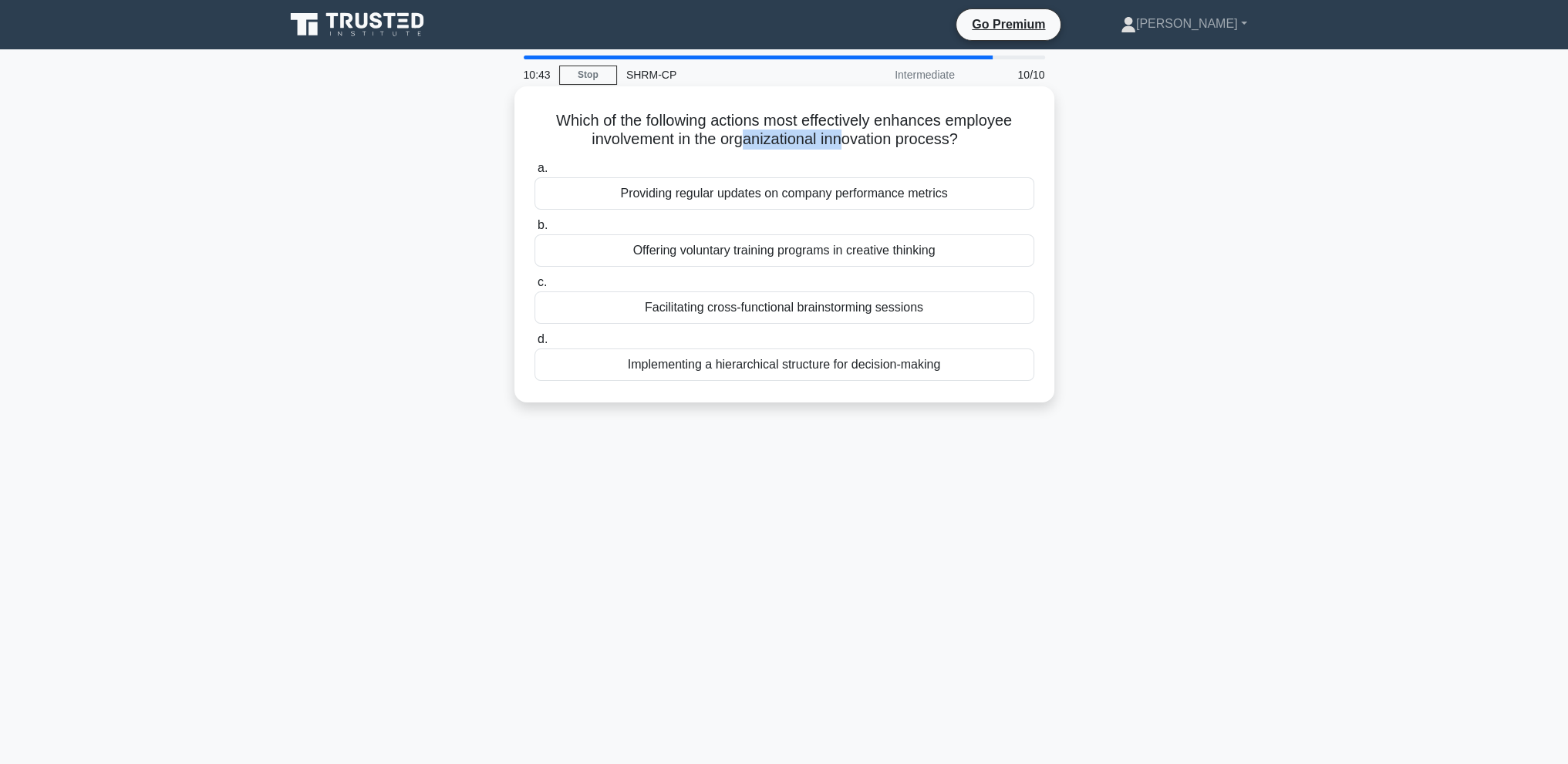
drag, startPoint x: 743, startPoint y: 144, endPoint x: 843, endPoint y: 145, distance: 100.0
click at [843, 145] on h5 "Which of the following actions most effectively enhances employee involvement i…" at bounding box center [784, 130] width 503 height 39
click at [841, 144] on h5 "Which of the following actions most effectively enhances employee involvement i…" at bounding box center [784, 130] width 503 height 39
click at [815, 249] on div "Offering voluntary training programs in creative thinking" at bounding box center [784, 251] width 500 height 32
click at [534, 231] on input "b. Offering voluntary training programs in creative thinking" at bounding box center [534, 226] width 0 height 10
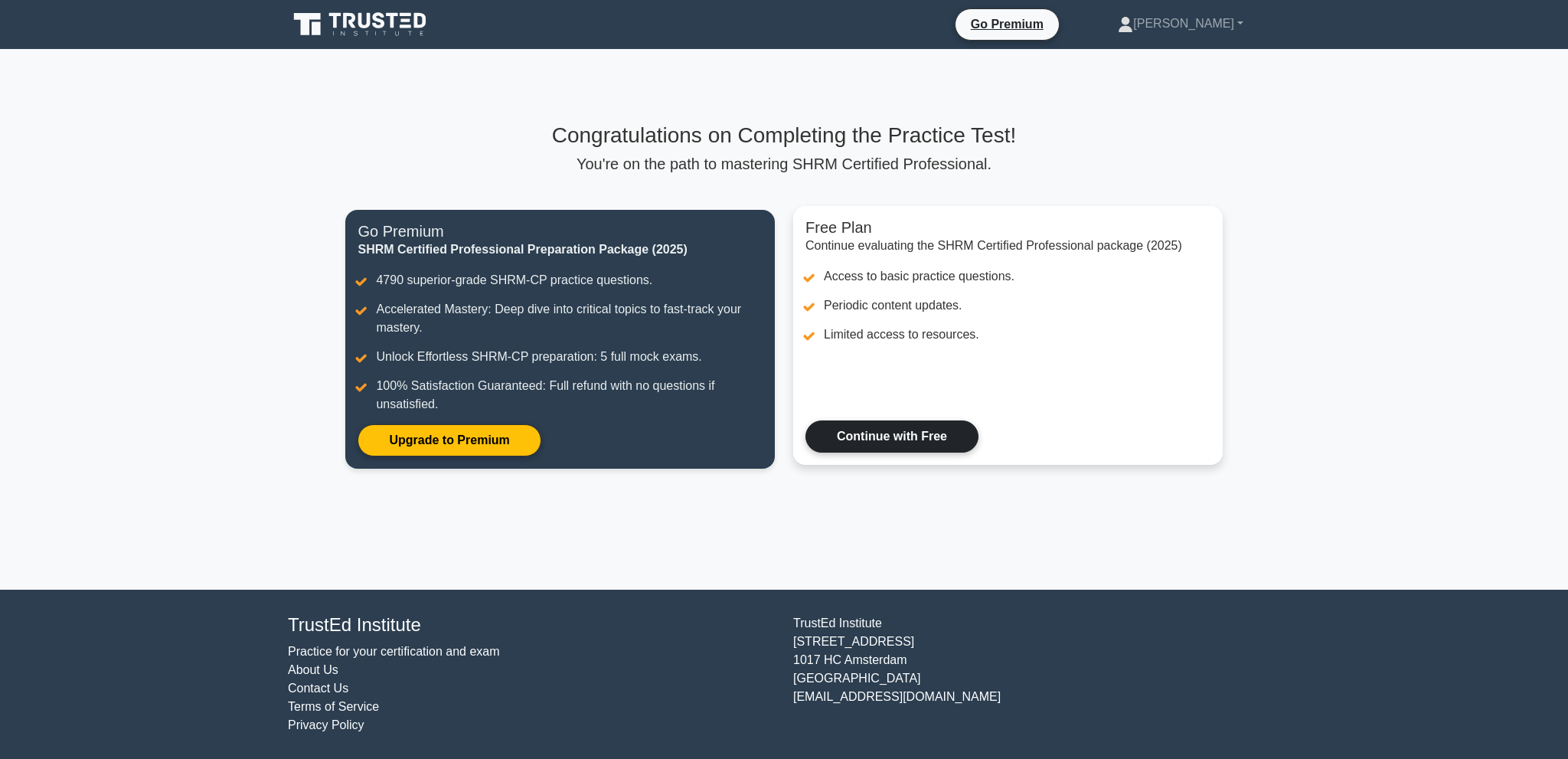
click at [887, 426] on link "Continue with Free" at bounding box center [892, 436] width 173 height 32
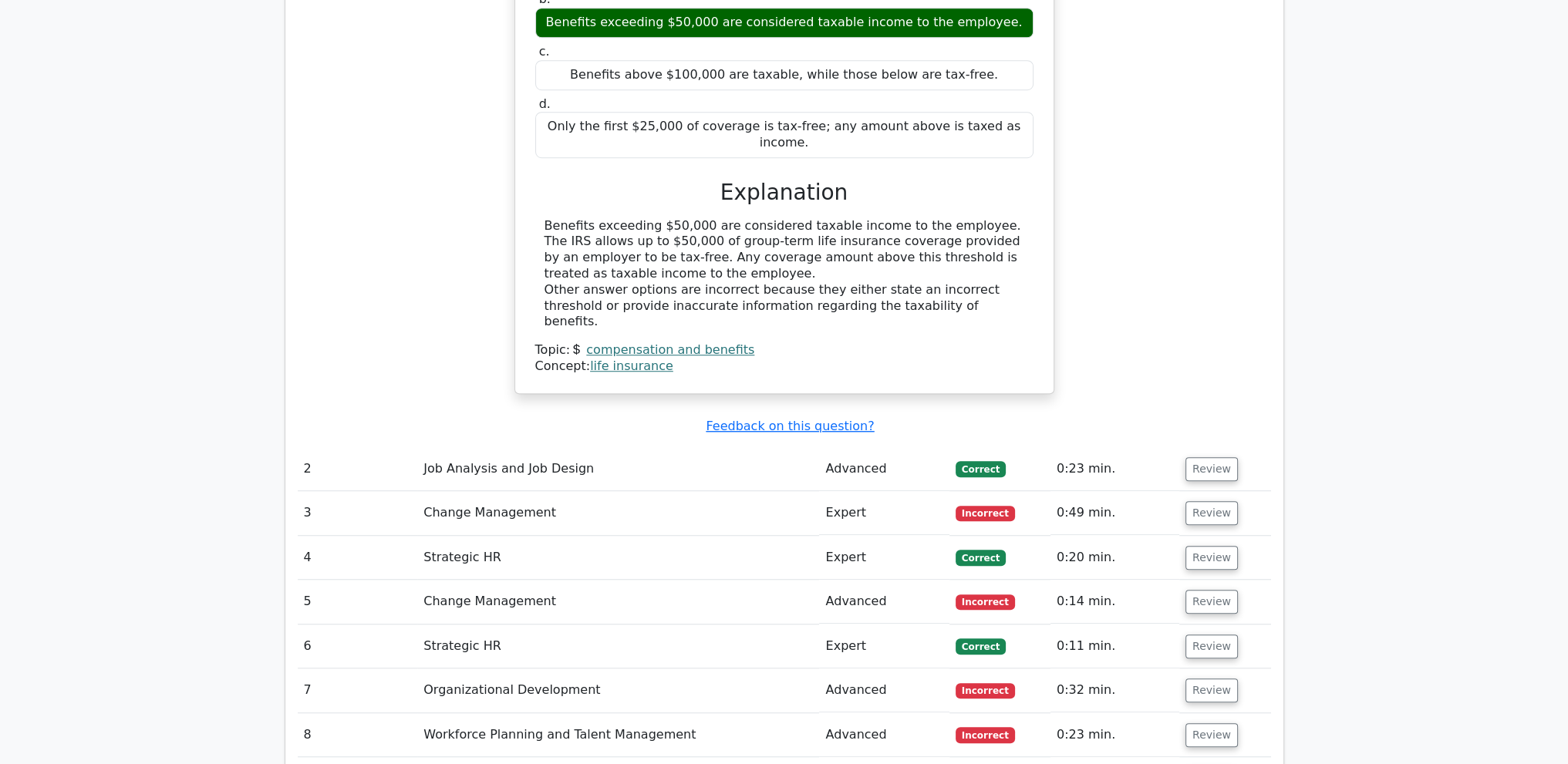
scroll to position [1465, 0]
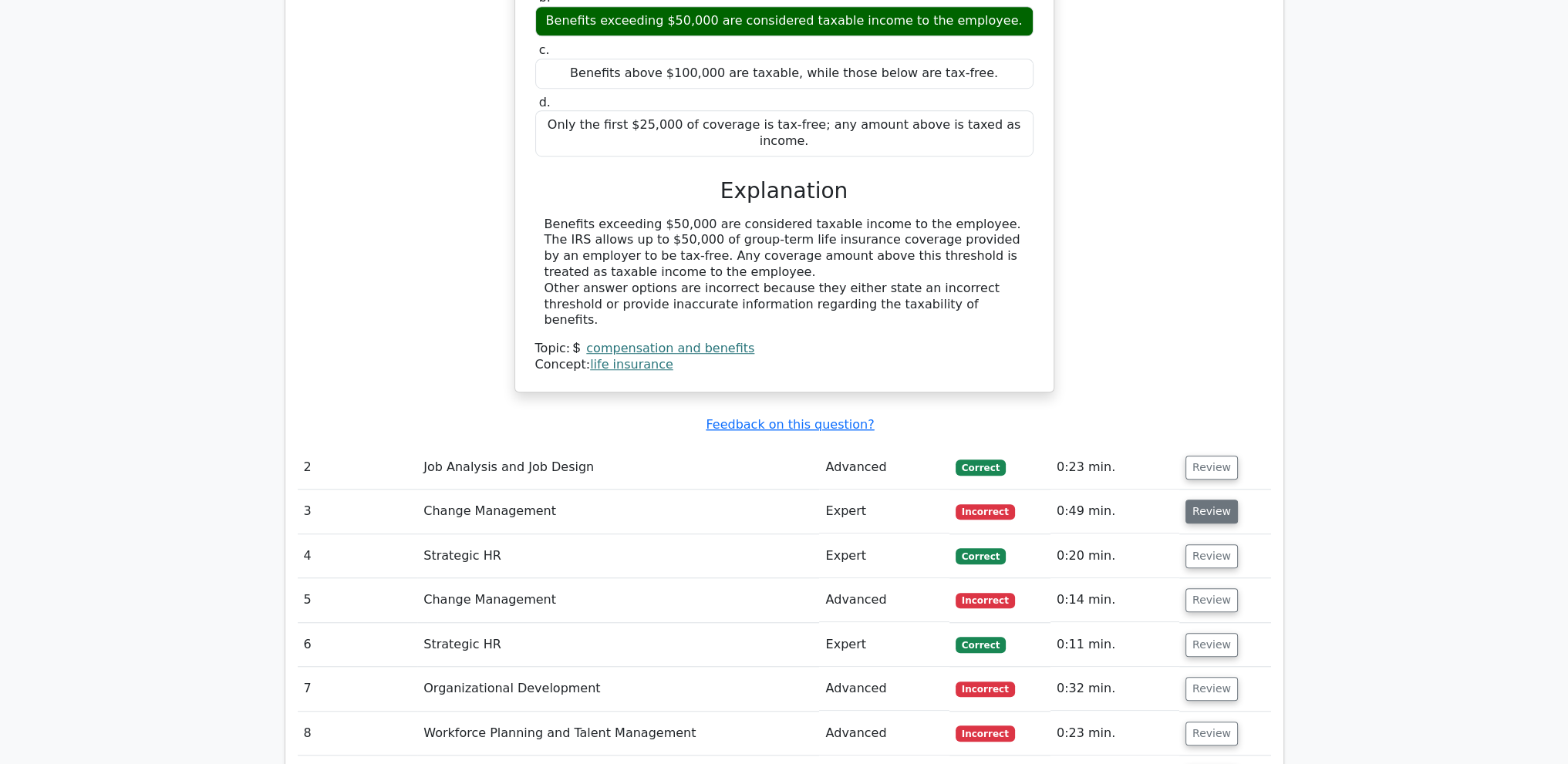
click at [1212, 499] on button "Review" at bounding box center [1211, 511] width 52 height 24
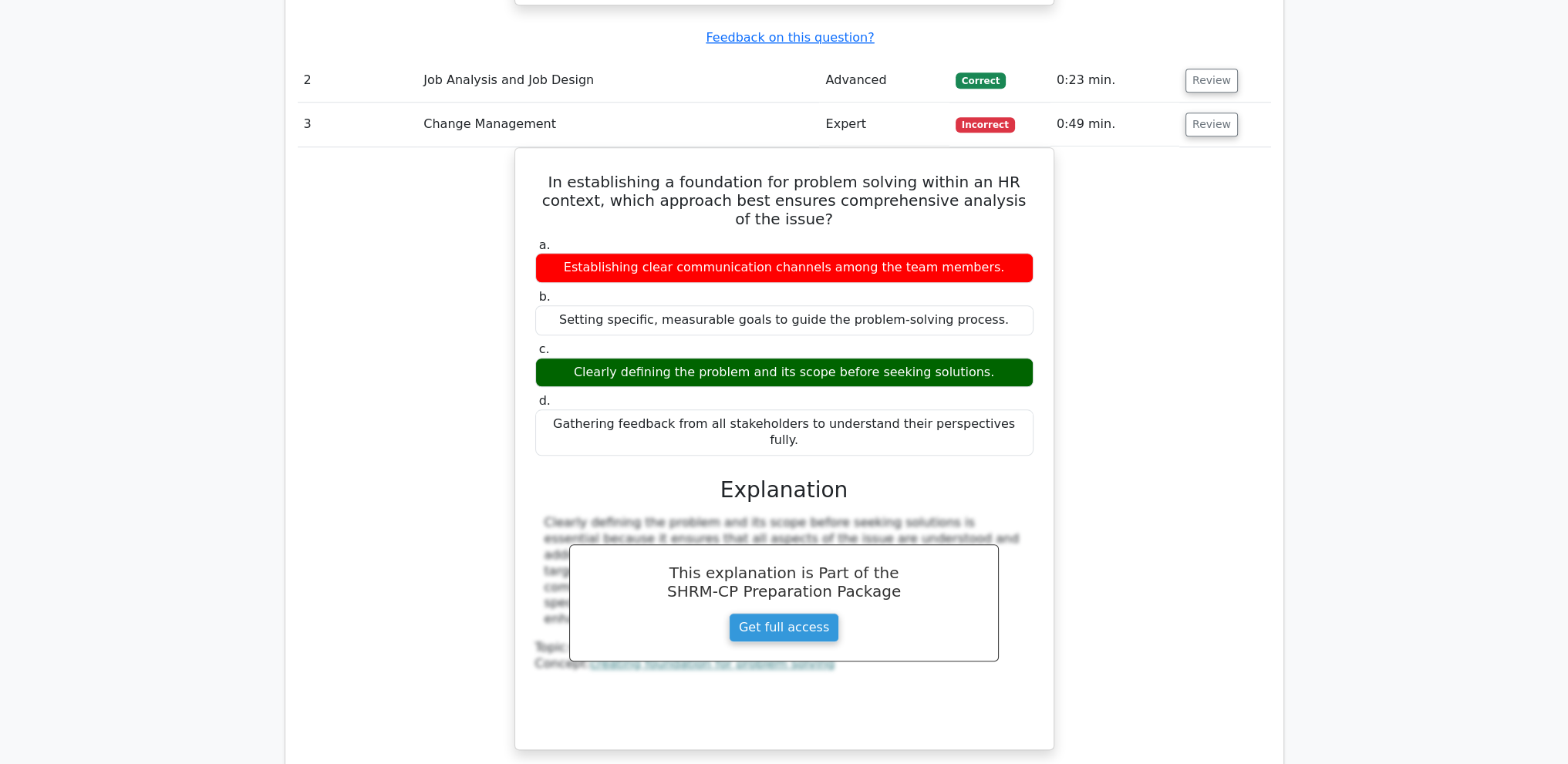
scroll to position [2159, 0]
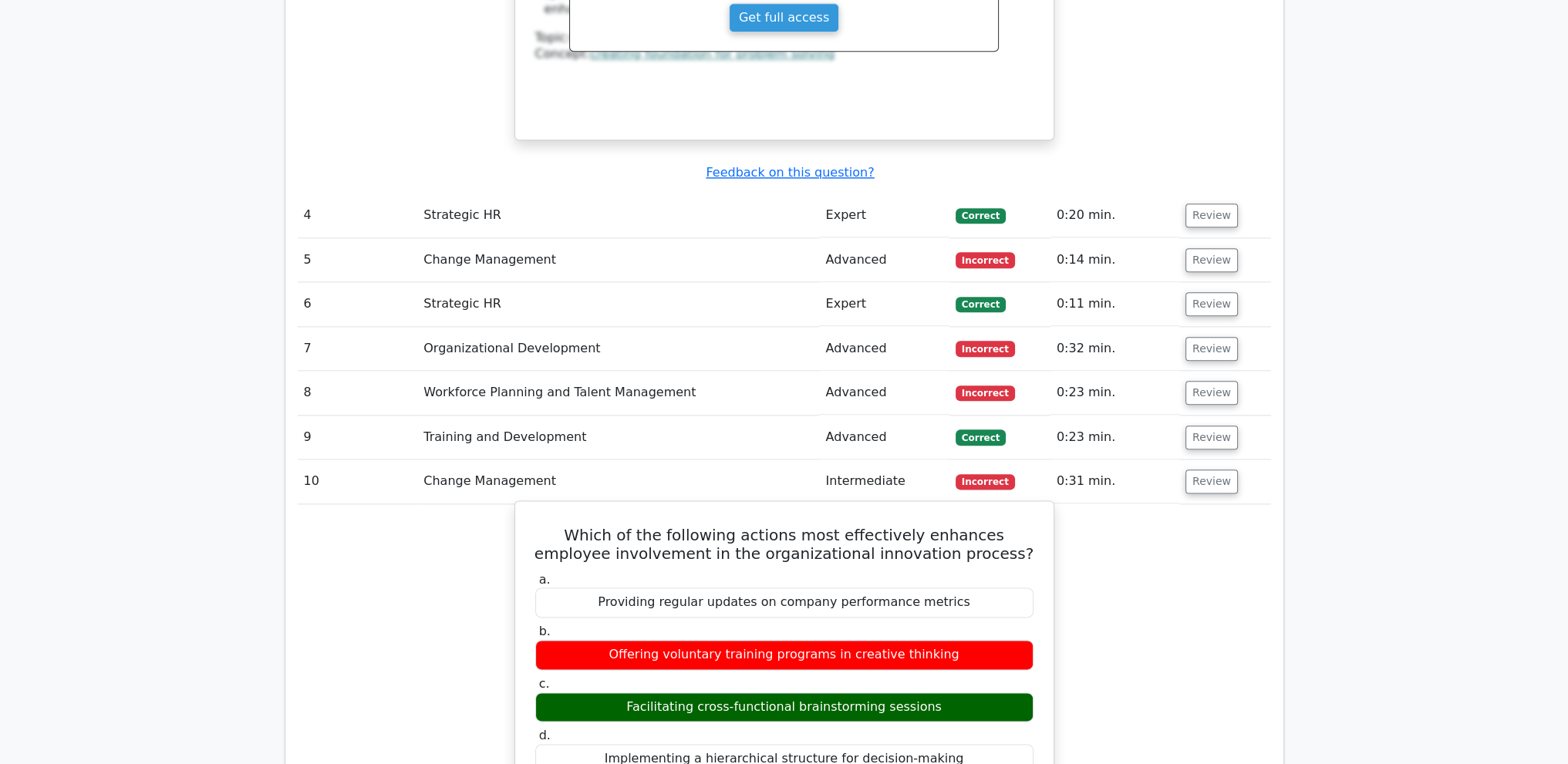
scroll to position [2467, 0]
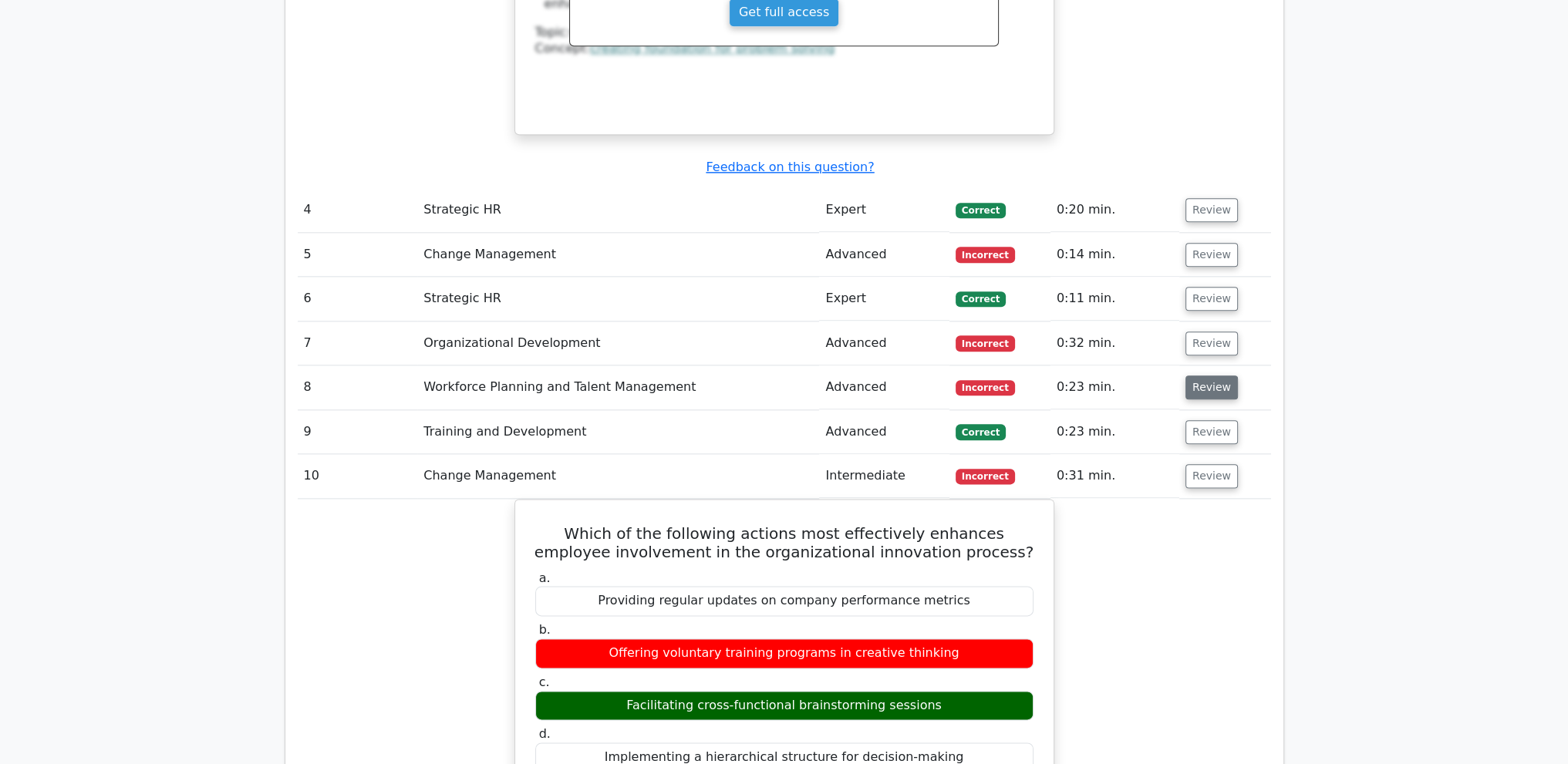
click at [1201, 375] on button "Review" at bounding box center [1211, 387] width 52 height 24
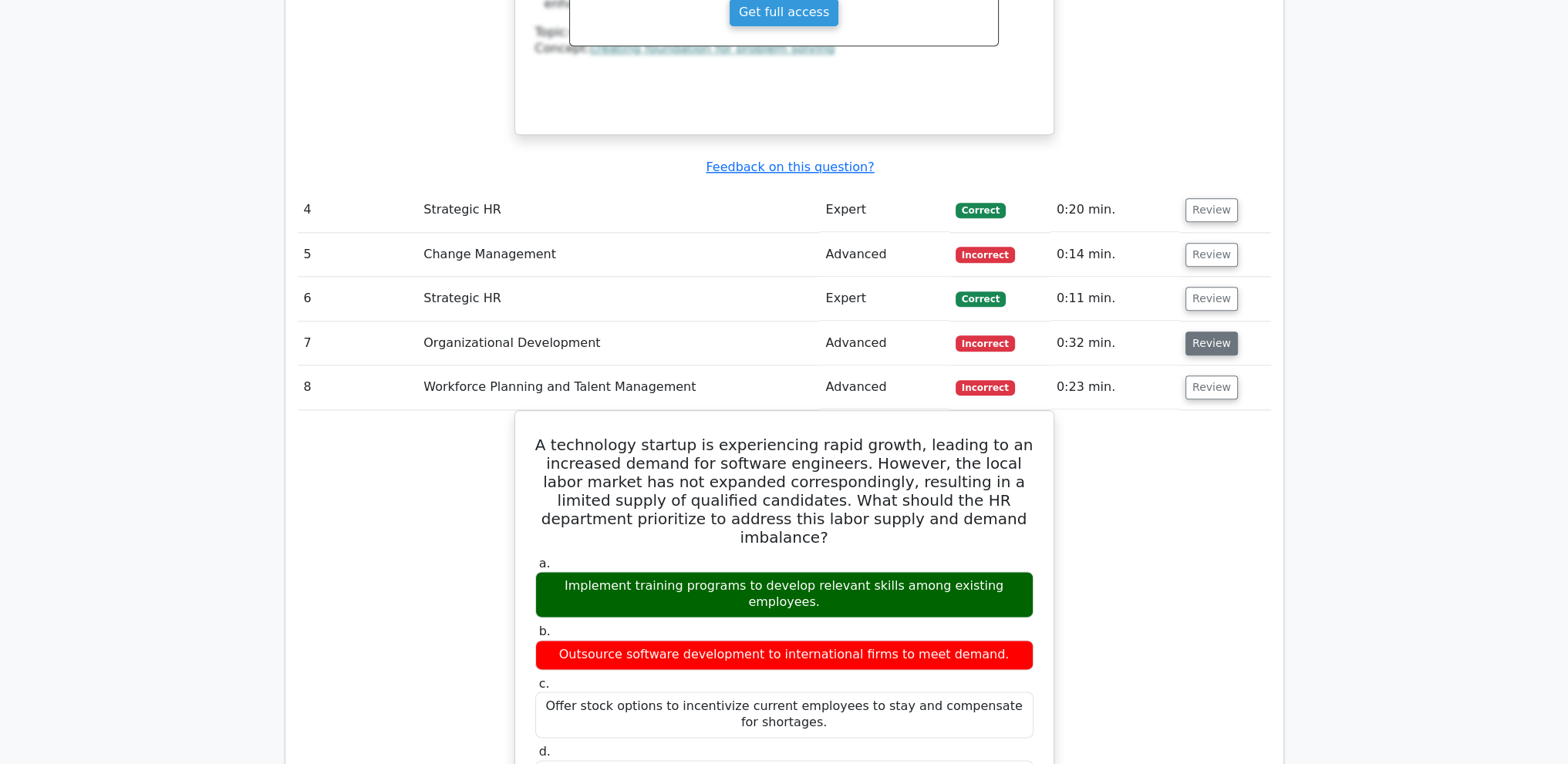
click at [1205, 332] on button "Review" at bounding box center [1211, 343] width 52 height 24
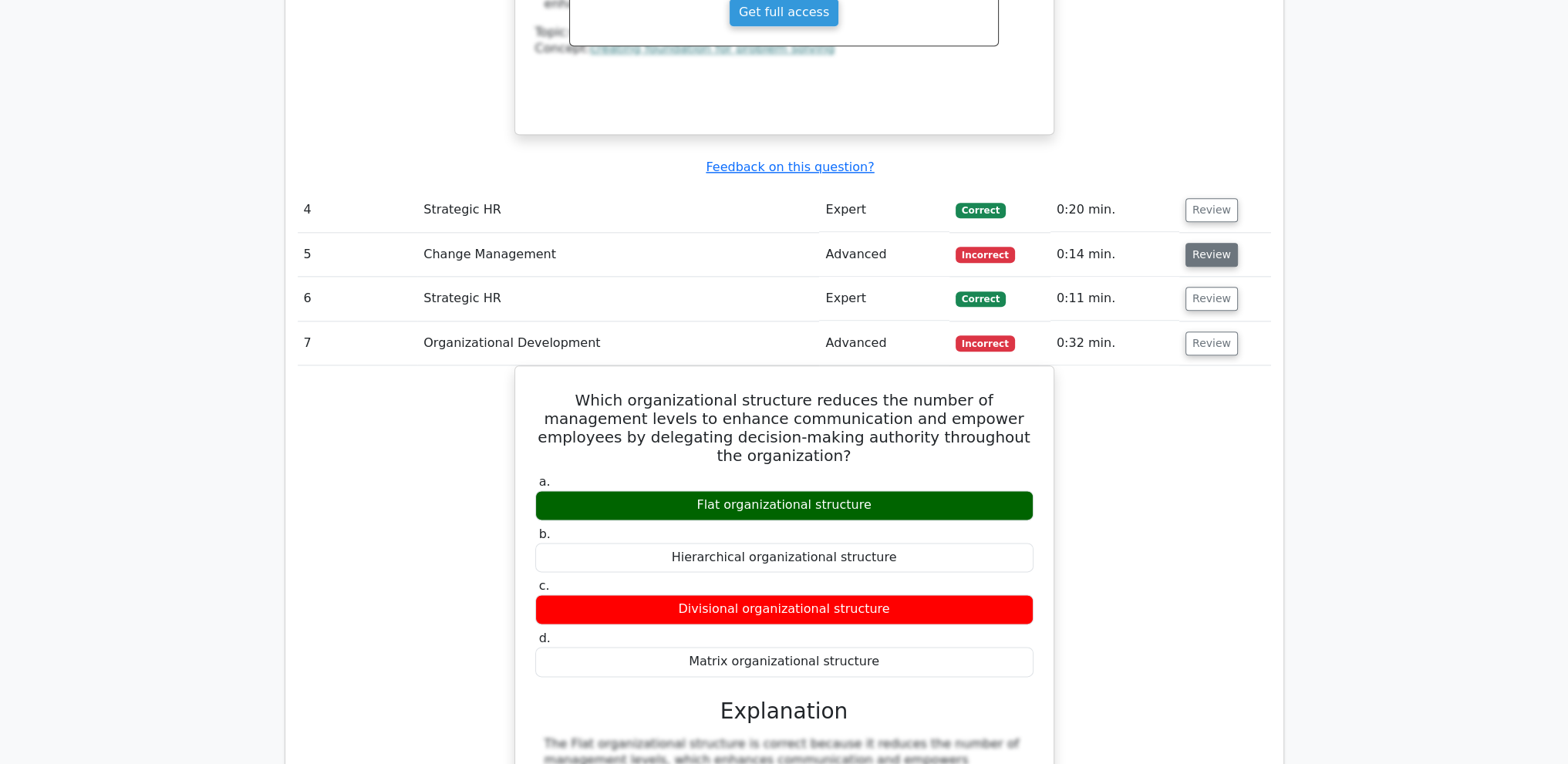
click at [1209, 243] on button "Review" at bounding box center [1211, 255] width 52 height 24
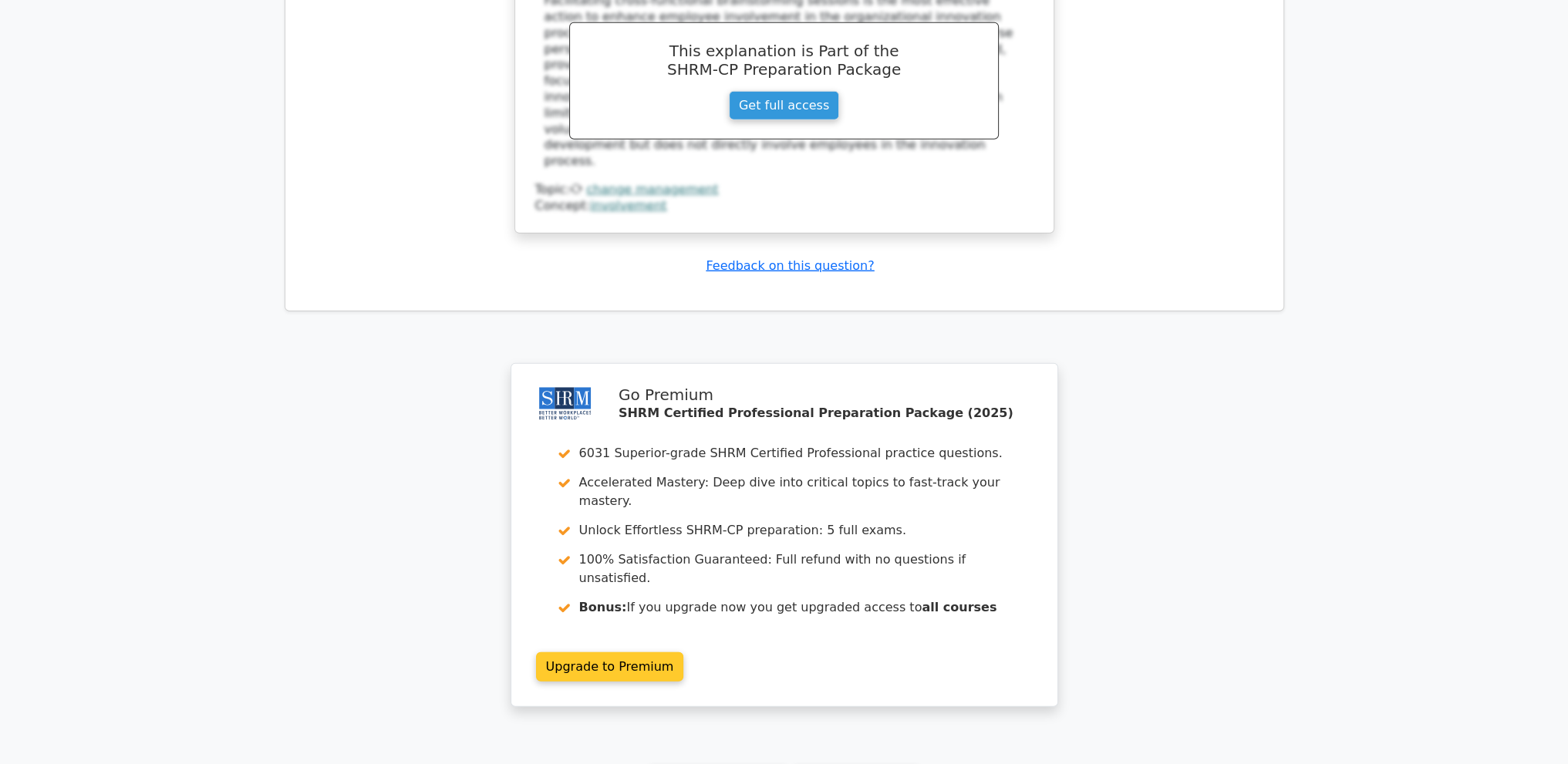
scroll to position [5250, 0]
